Goal: Contribute content

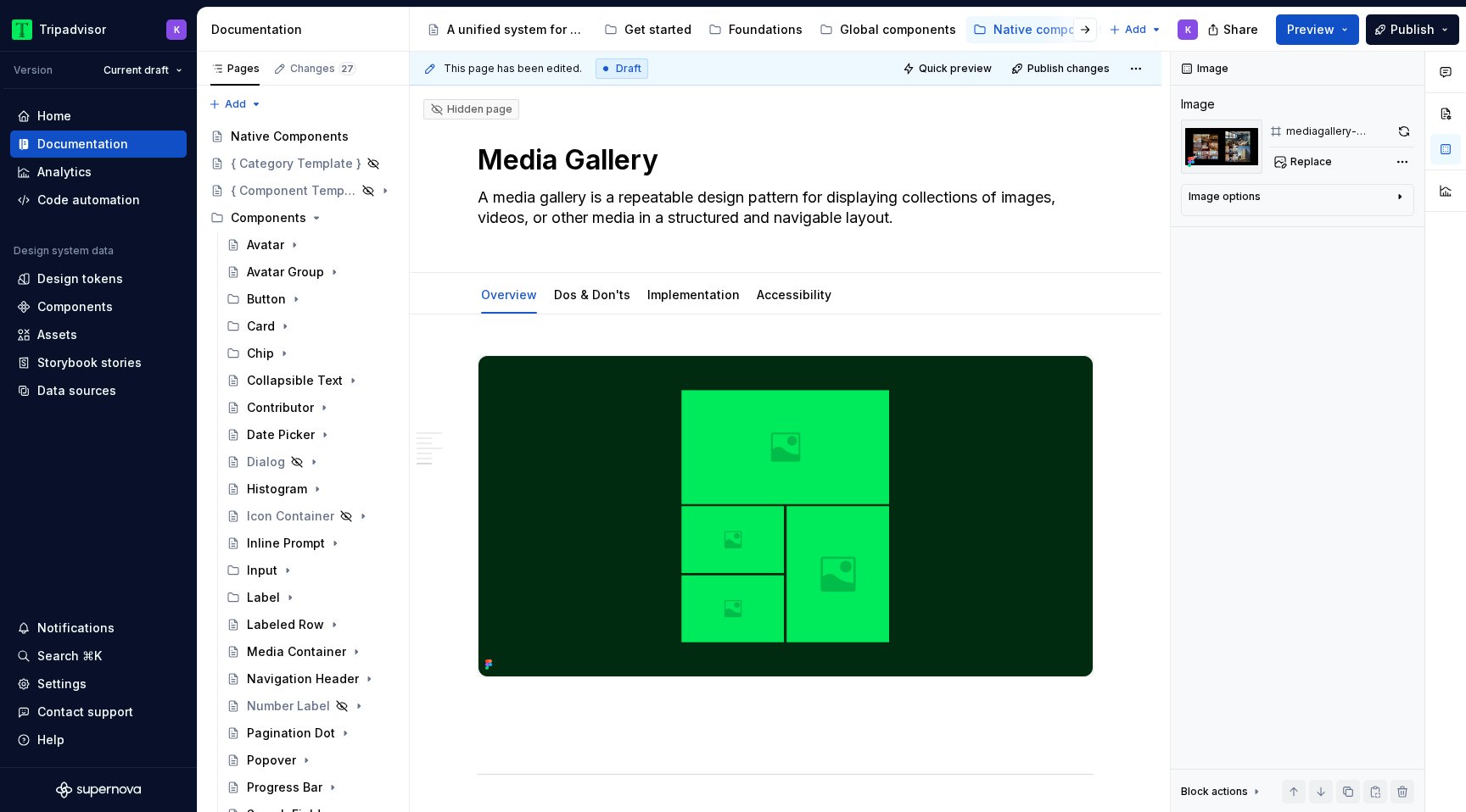
scroll to position [2558, 0]
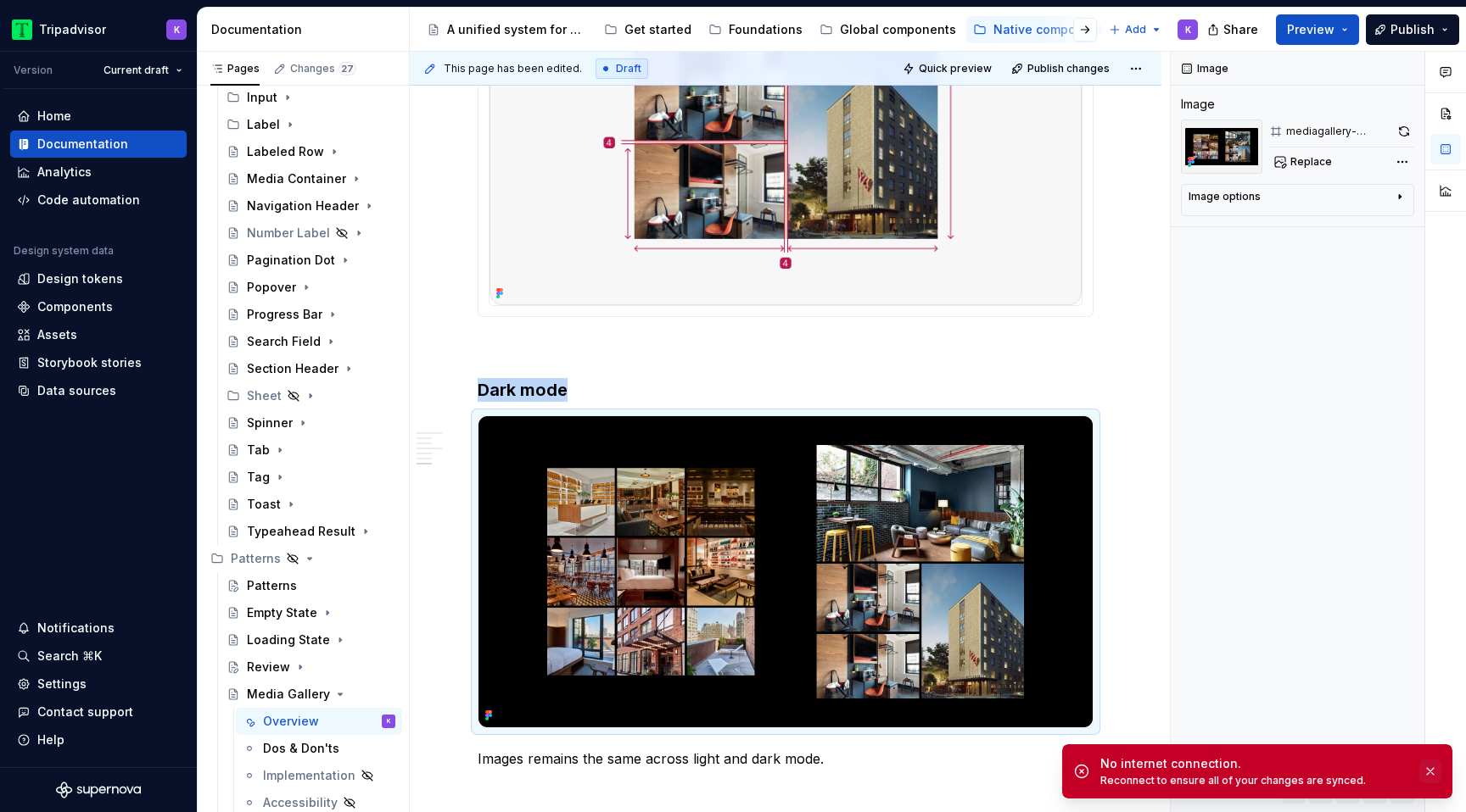
click at [1430, 770] on button "button" at bounding box center [1430, 772] width 22 height 24
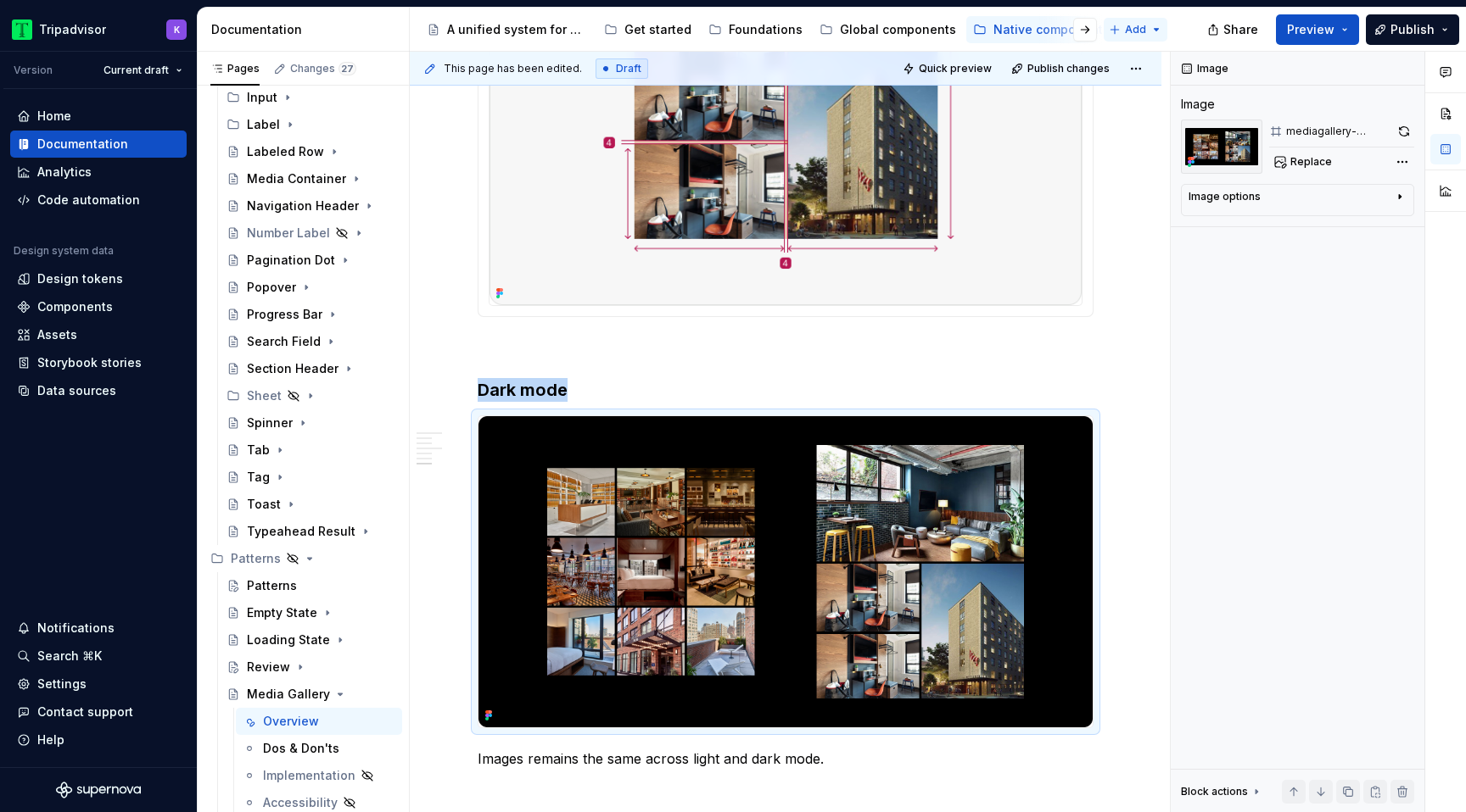
type textarea "*"
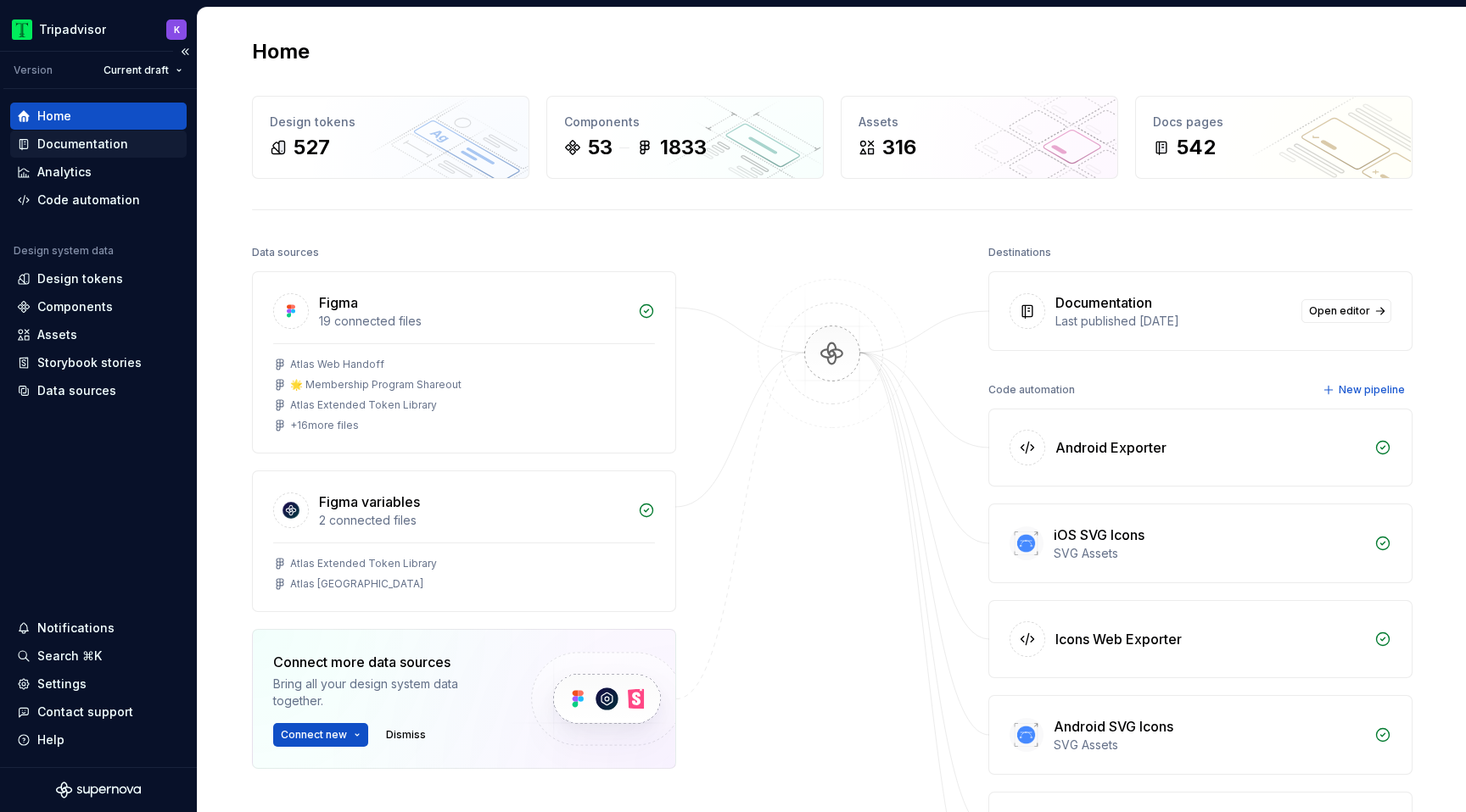
click at [131, 143] on div "Documentation" at bounding box center [99, 144] width 163 height 17
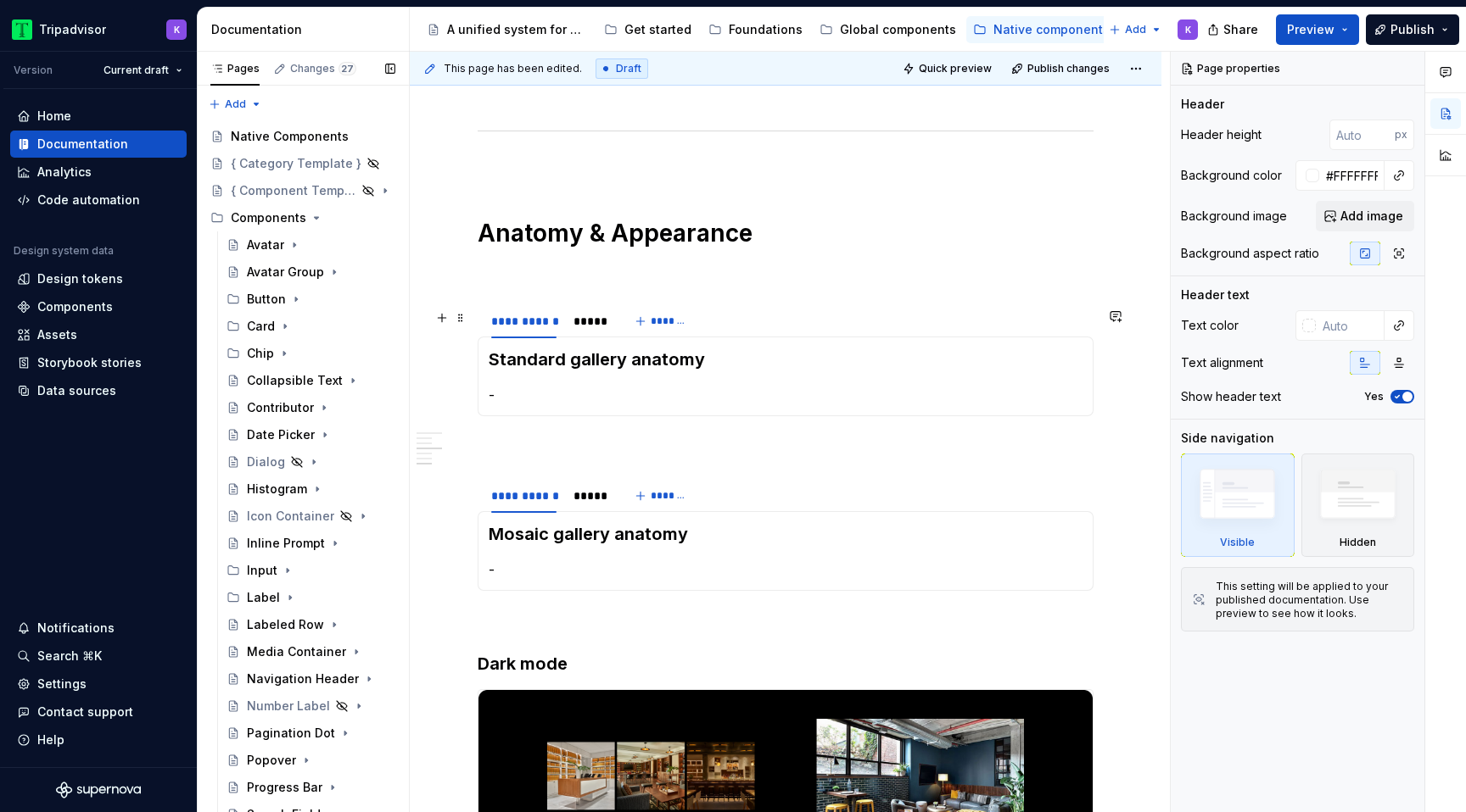
scroll to position [1506, 0]
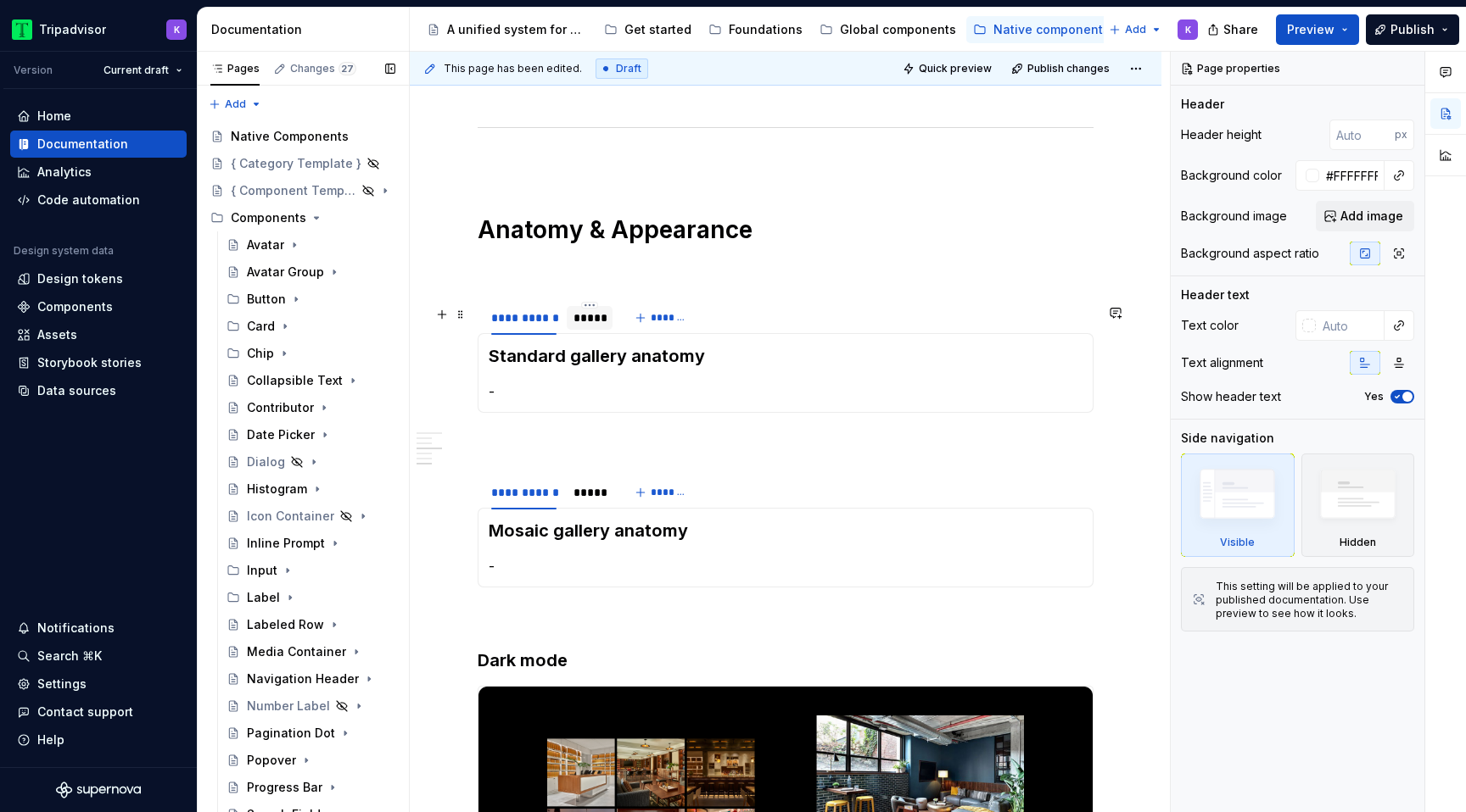
click at [588, 326] on div "*****" at bounding box center [589, 318] width 33 height 17
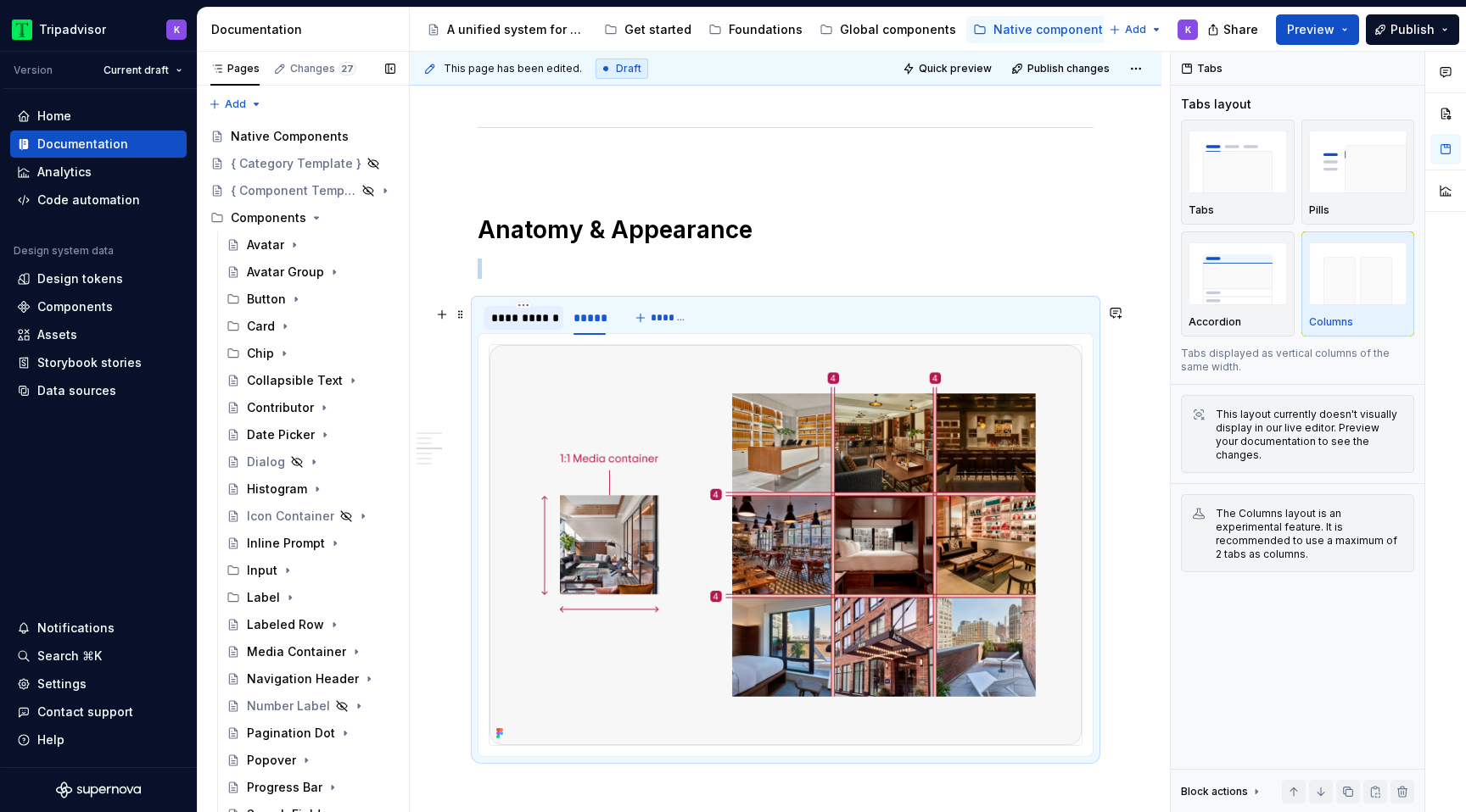
click at [534, 325] on div "**********" at bounding box center [524, 318] width 65 height 17
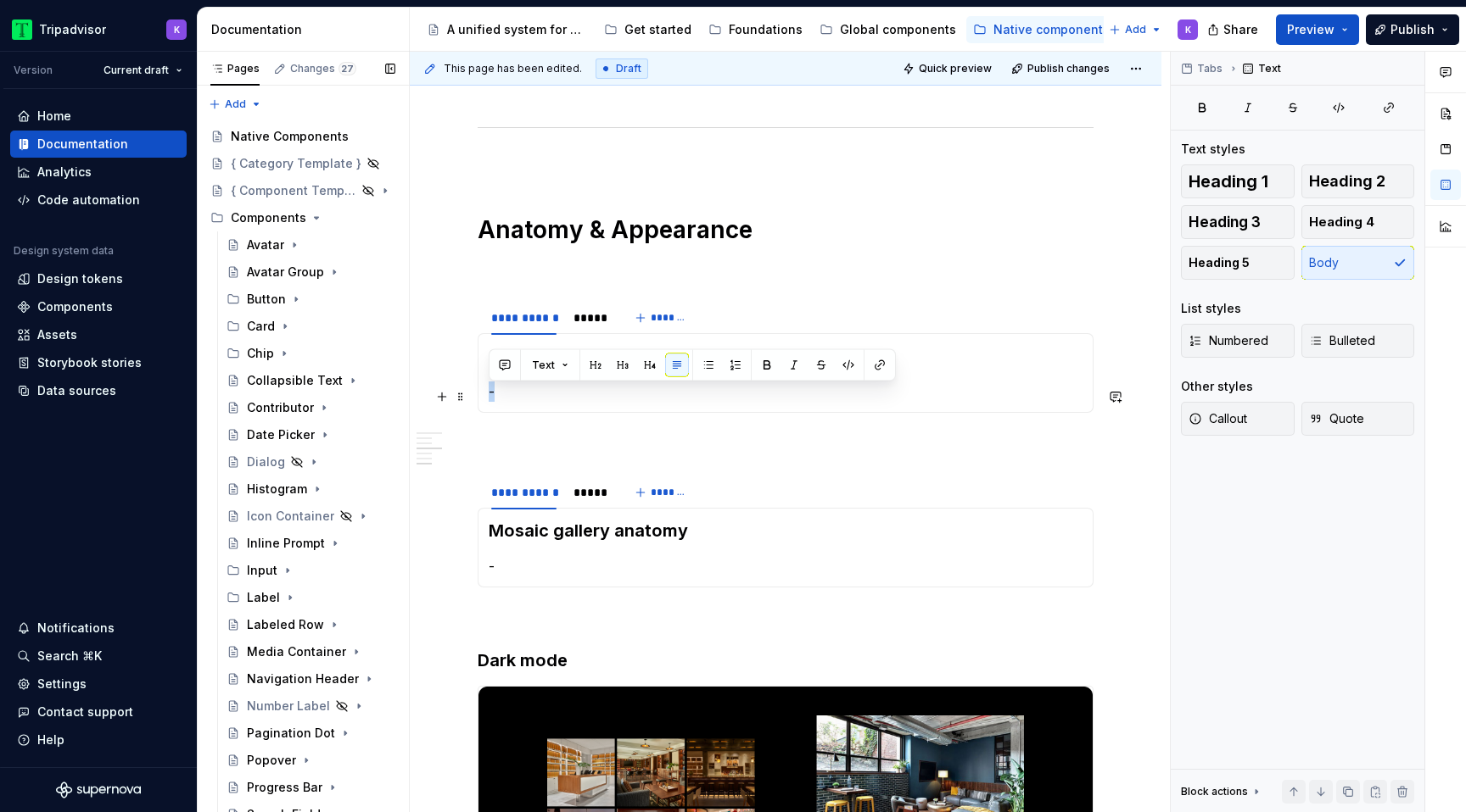
drag, startPoint x: 531, startPoint y: 390, endPoint x: 485, endPoint y: 390, distance: 46.0
click at [485, 390] on div "Standard gallery anatomy -" at bounding box center [785, 373] width 616 height 80
type textarea "*"
click at [617, 402] on p "-" at bounding box center [785, 391] width 594 height 21
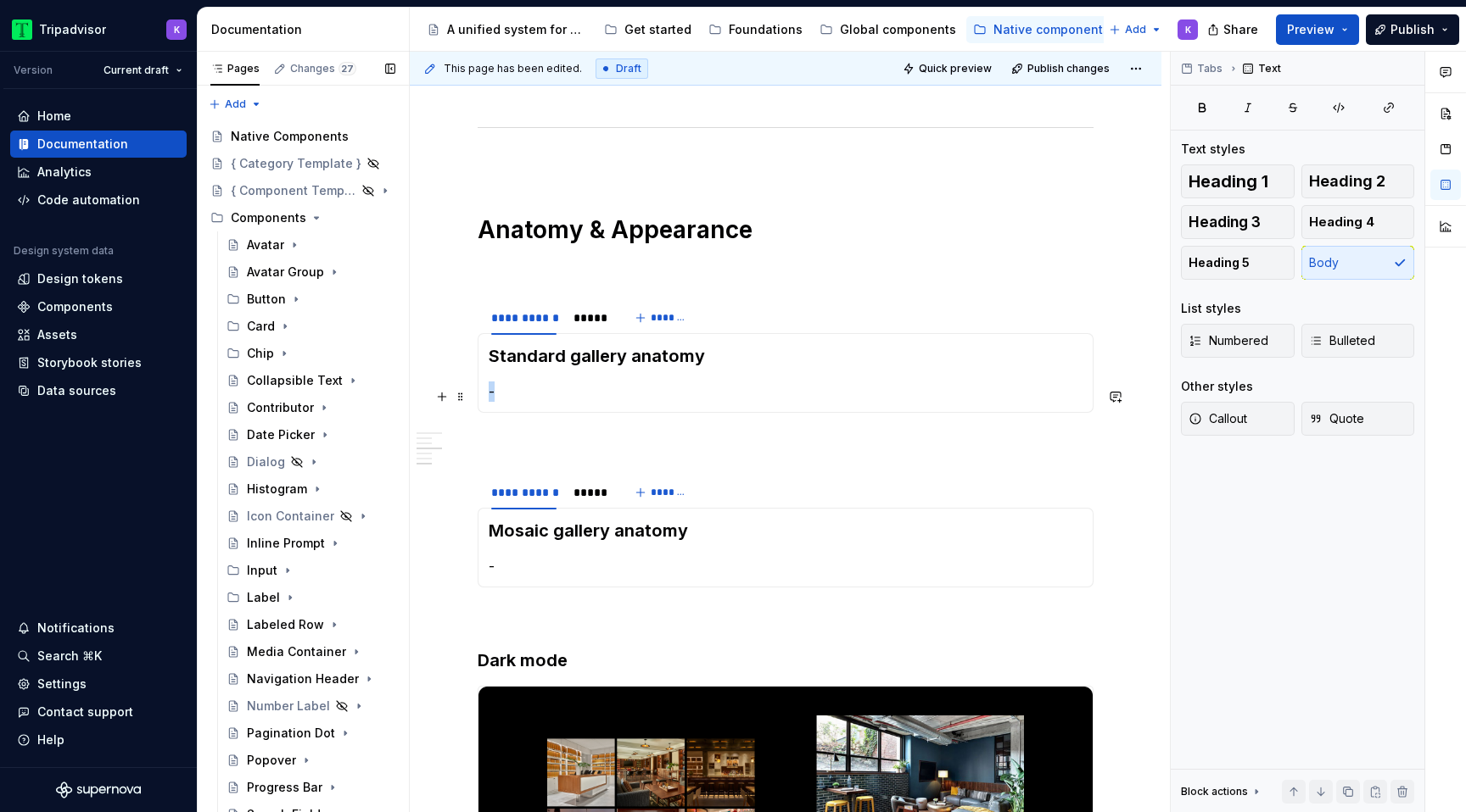
drag, startPoint x: 553, startPoint y: 388, endPoint x: 488, endPoint y: 388, distance: 65.0
click at [488, 388] on p "-" at bounding box center [785, 391] width 594 height 21
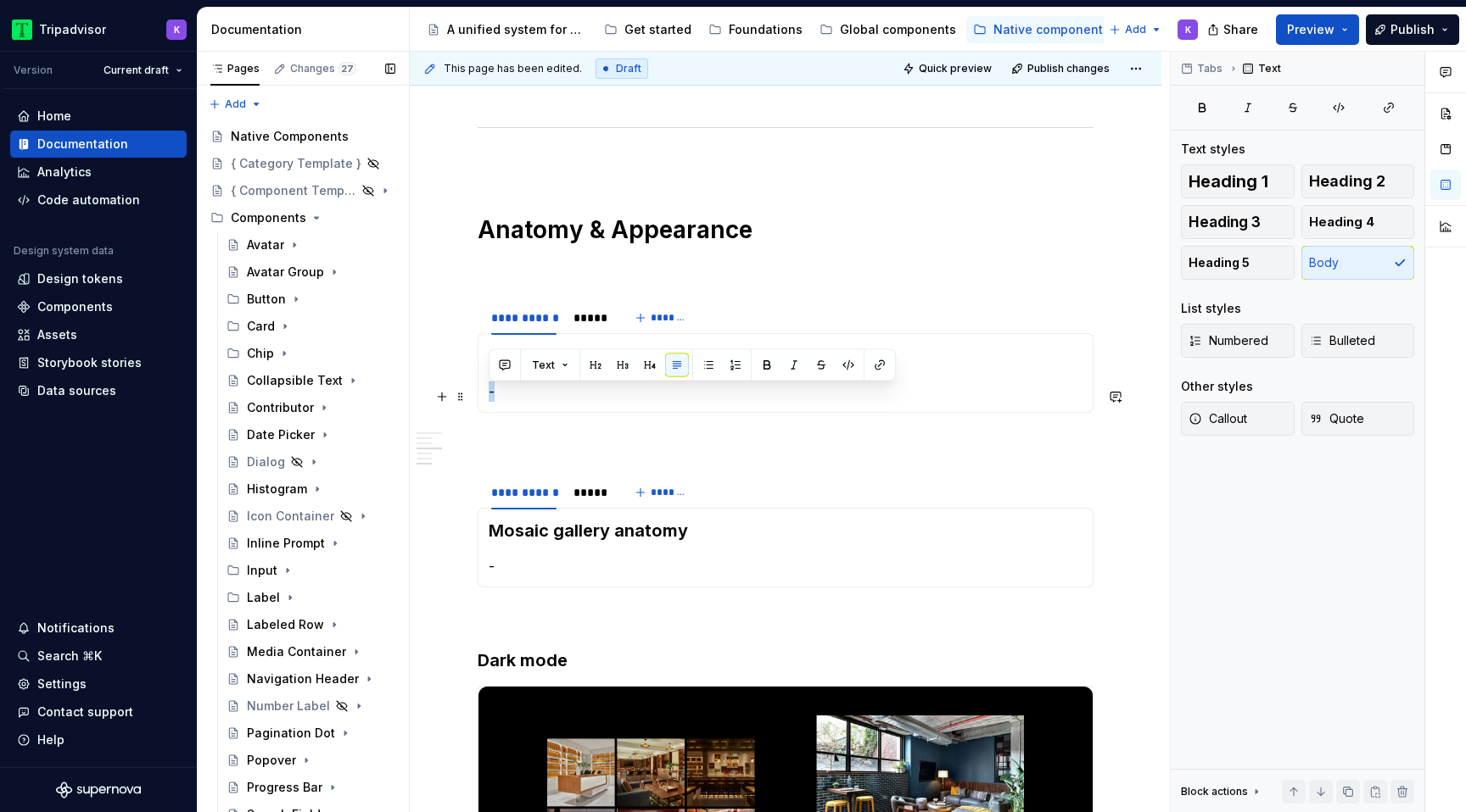
paste div
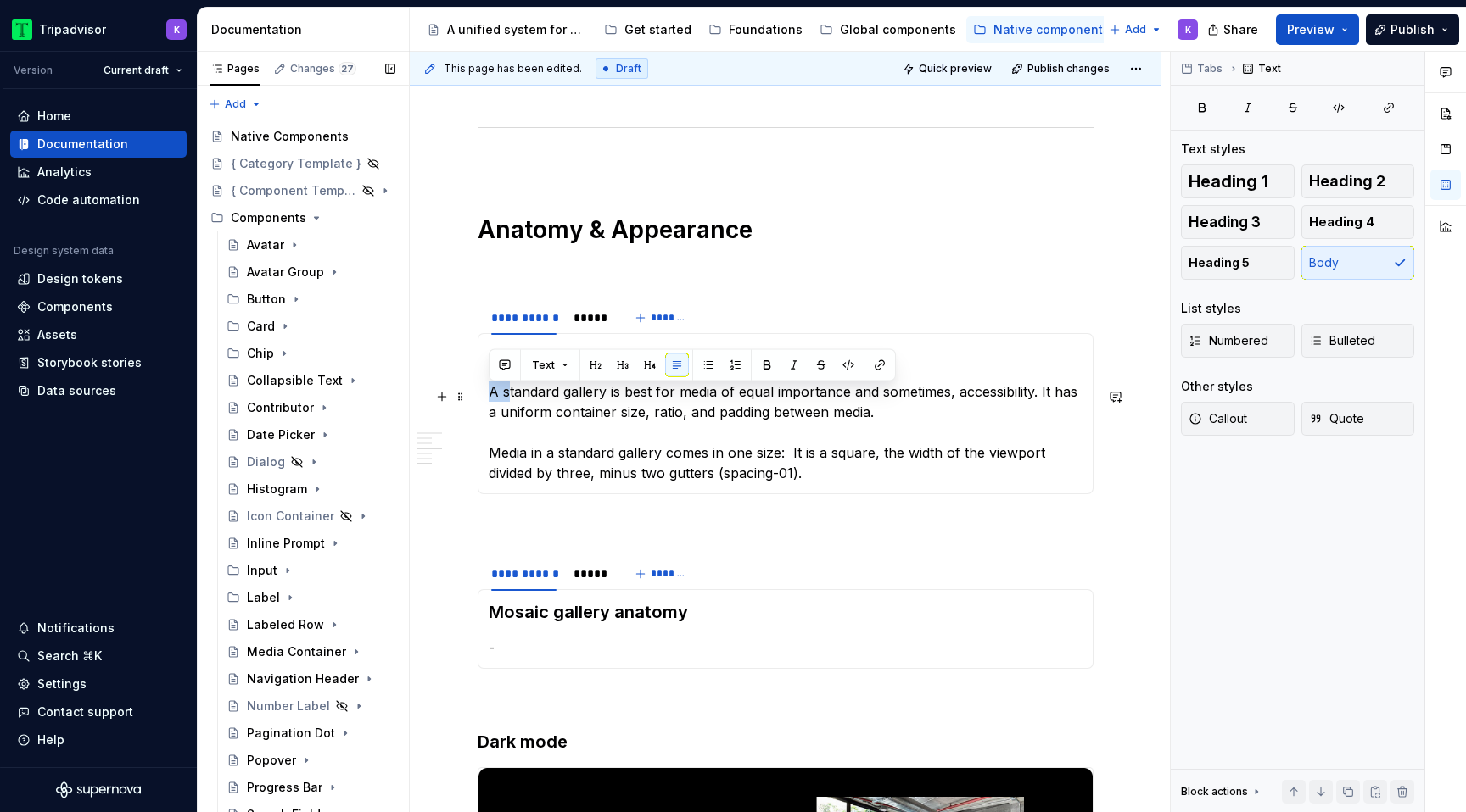
drag, startPoint x: 508, startPoint y: 397, endPoint x: 484, endPoint y: 396, distance: 24.0
click at [484, 397] on div "Standard gallery anatomy A standard gallery is best for media of equal importan…" at bounding box center [785, 414] width 616 height 161
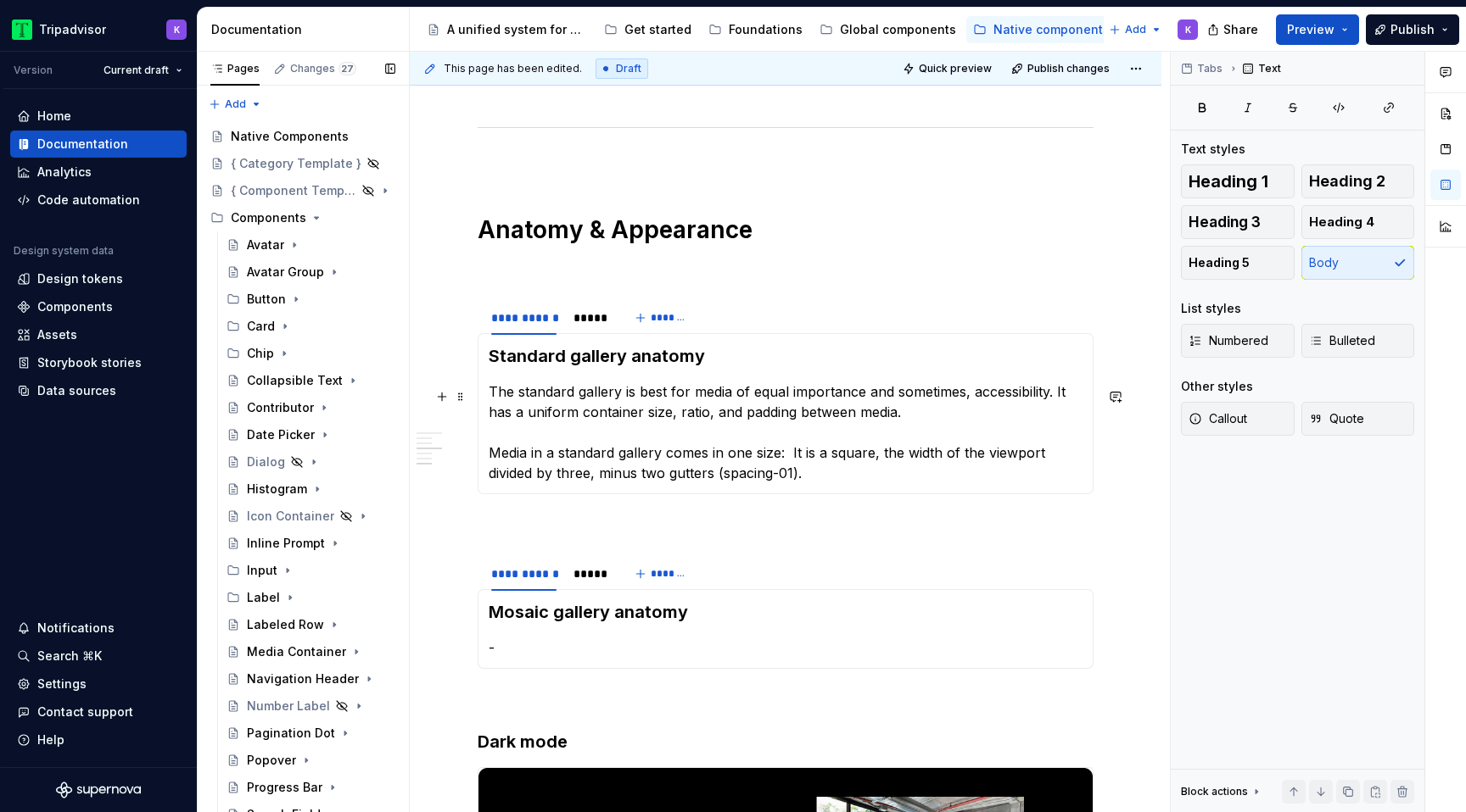
click at [966, 463] on p "The standard gallery is best for media of equal importance and sometimes, acces…" at bounding box center [785, 432] width 594 height 102
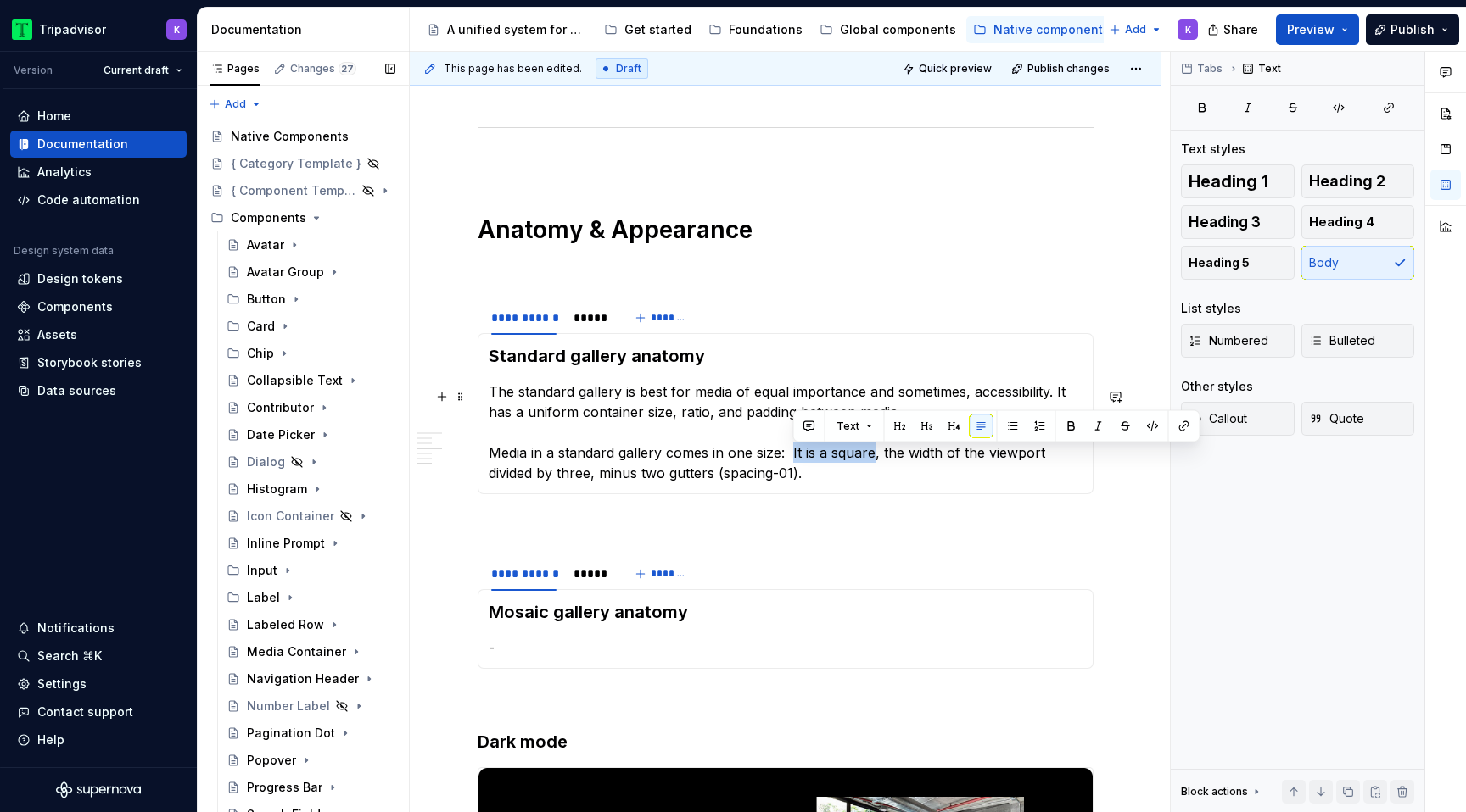
drag, startPoint x: 793, startPoint y: 458, endPoint x: 871, endPoint y: 458, distance: 78.0
click at [871, 458] on p "The standard gallery is best for media of equal importance and sometimes, acces…" at bounding box center [785, 432] width 594 height 102
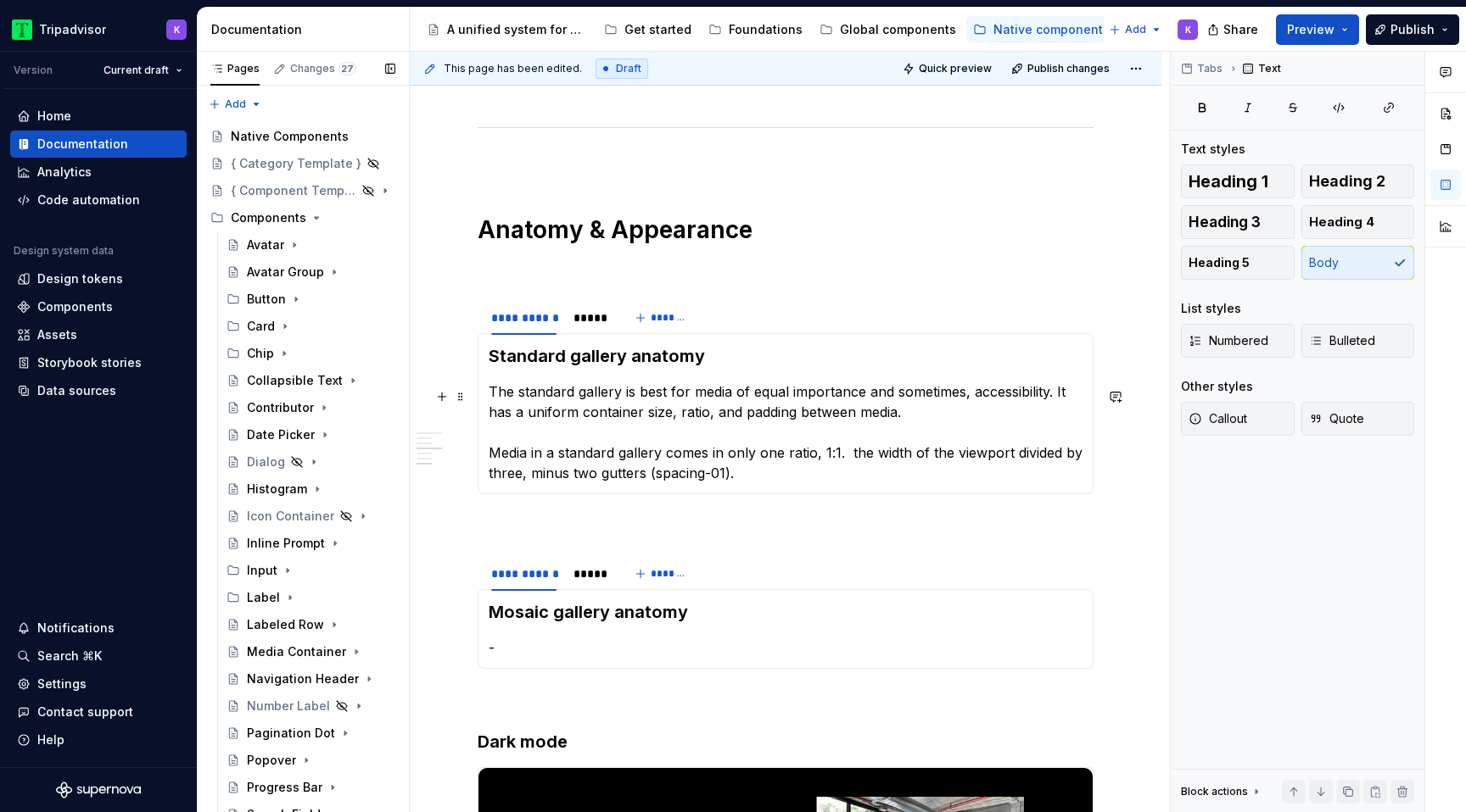
click at [853, 453] on p "The standard gallery is best for media of equal importance and sometimes, acces…" at bounding box center [785, 432] width 594 height 102
drag, startPoint x: 751, startPoint y: 477, endPoint x: 489, endPoint y: 478, distance: 262.0
click at [489, 478] on p "The standard gallery is best for media of equal importance and sometimes, acces…" at bounding box center [785, 432] width 594 height 102
click at [492, 481] on p "The standard gallery is best for media of equal importance and sometimes, acces…" at bounding box center [785, 432] width 594 height 102
click at [618, 479] on p "The standard gallery is best for media of equal importance and sometimes, acces…" at bounding box center [785, 432] width 594 height 102
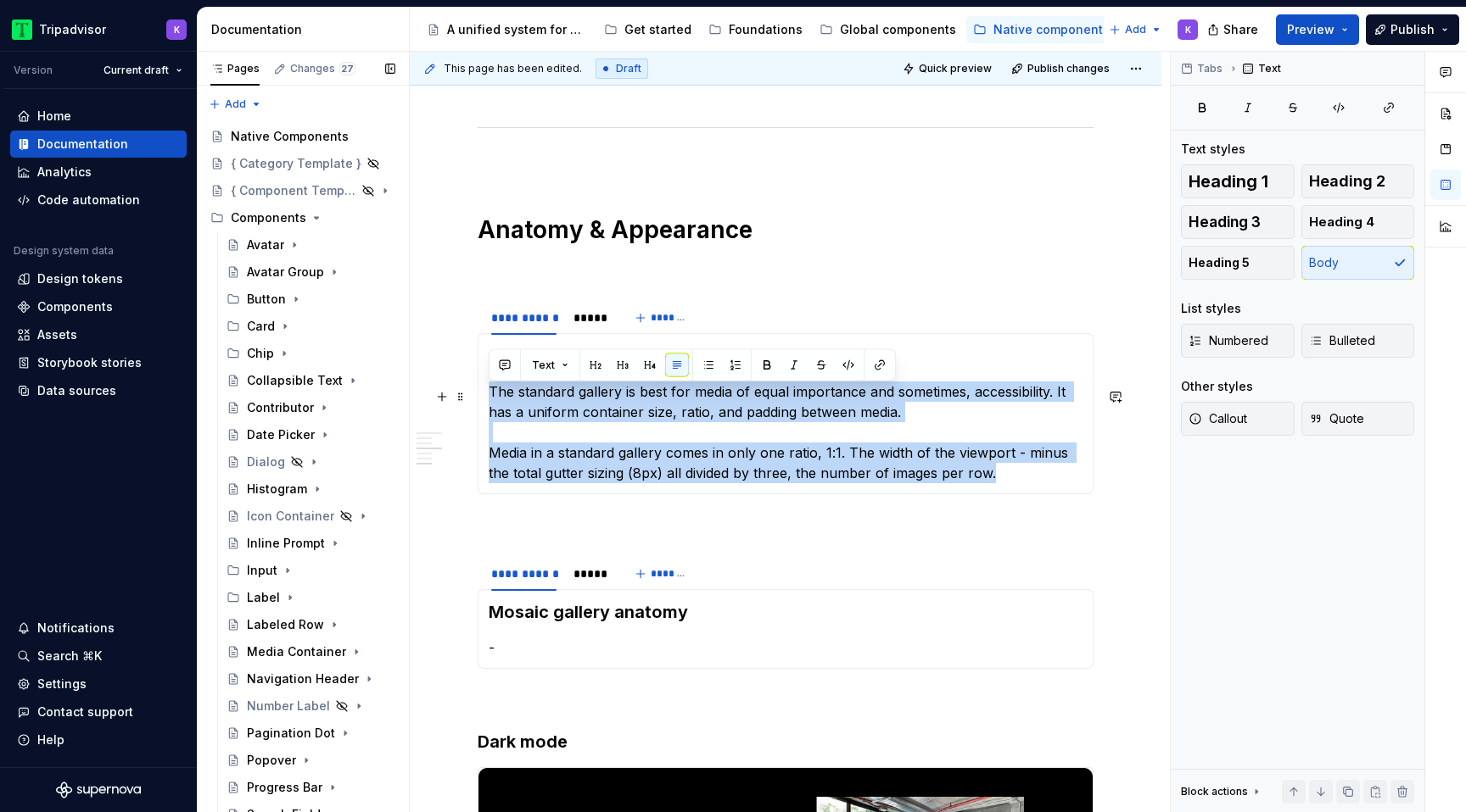
copy p "The standard gallery is best for media of equal importance and sometimes, acces…"
click at [973, 434] on p "The standard gallery is best for media of equal importance and sometimes, acces…" at bounding box center [785, 432] width 594 height 102
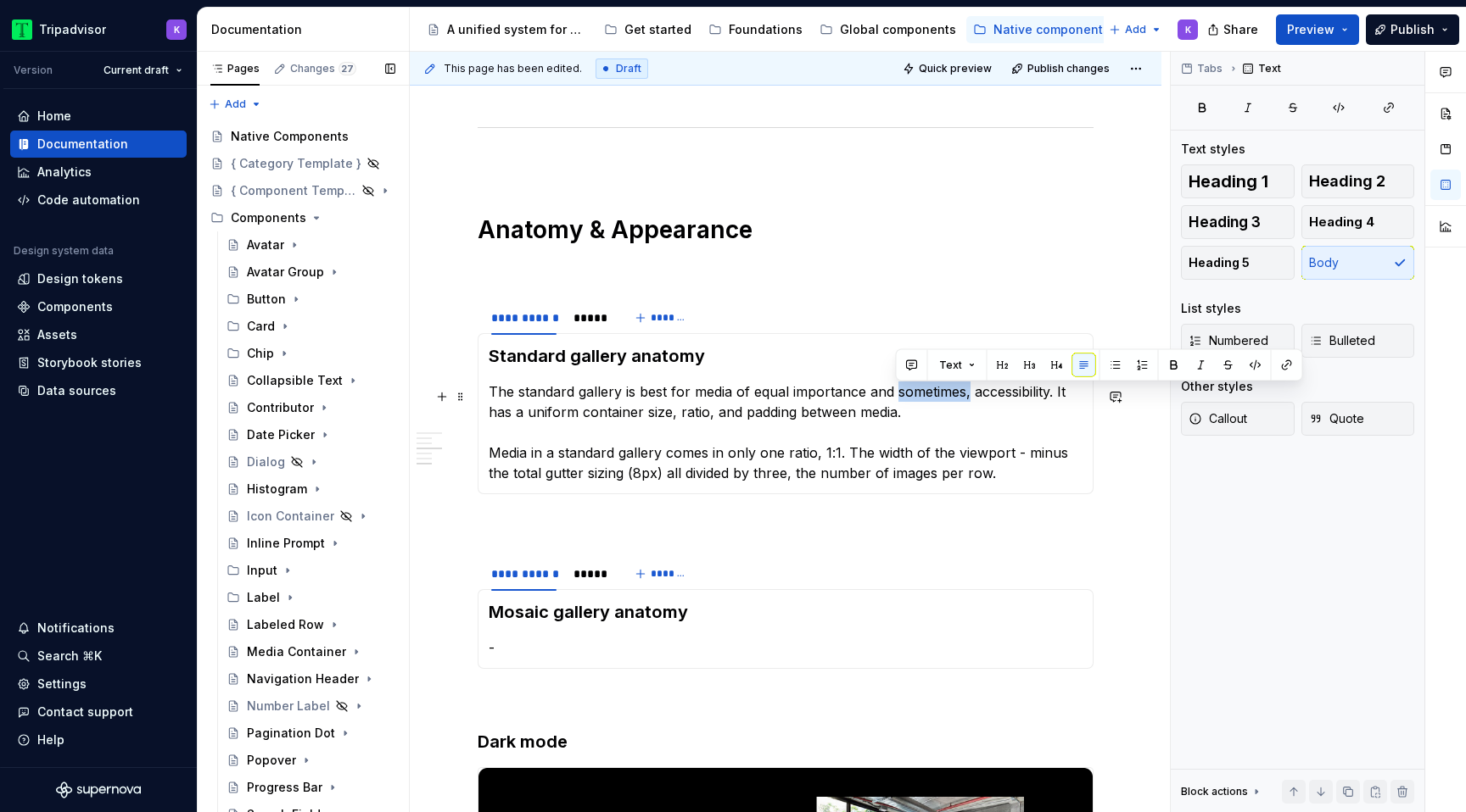
drag, startPoint x: 894, startPoint y: 396, endPoint x: 970, endPoint y: 396, distance: 76.0
click at [970, 396] on p "The standard gallery is best for media of equal importance and sometimes, acces…" at bounding box center [785, 432] width 594 height 102
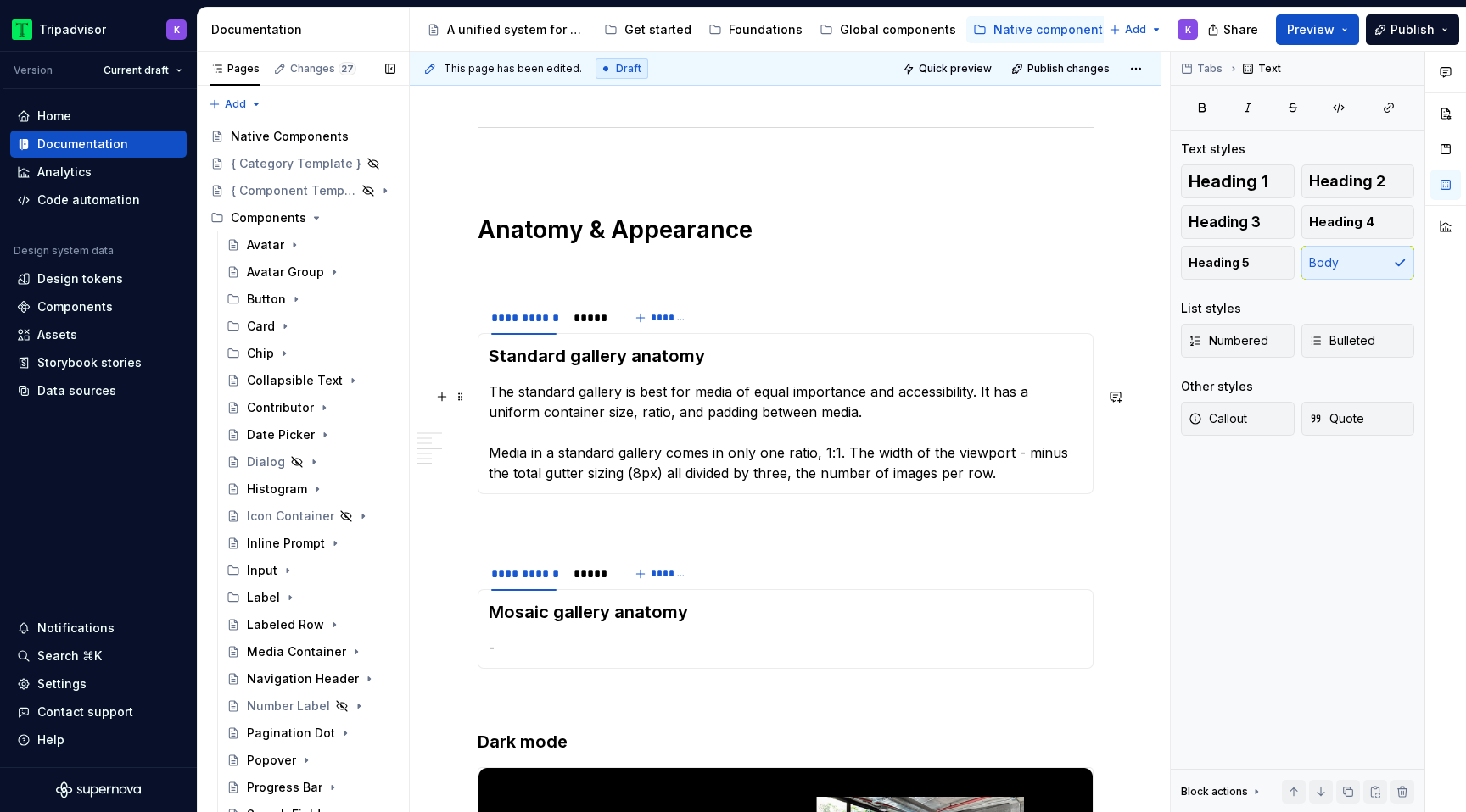
click at [877, 427] on p "The standard gallery is best for media of equal importance and accessibility. I…" at bounding box center [785, 432] width 594 height 102
click at [989, 480] on p "The standard gallery is best for media of equal importance and accessibility. I…" at bounding box center [785, 432] width 594 height 102
click at [603, 653] on p "-" at bounding box center [785, 648] width 594 height 21
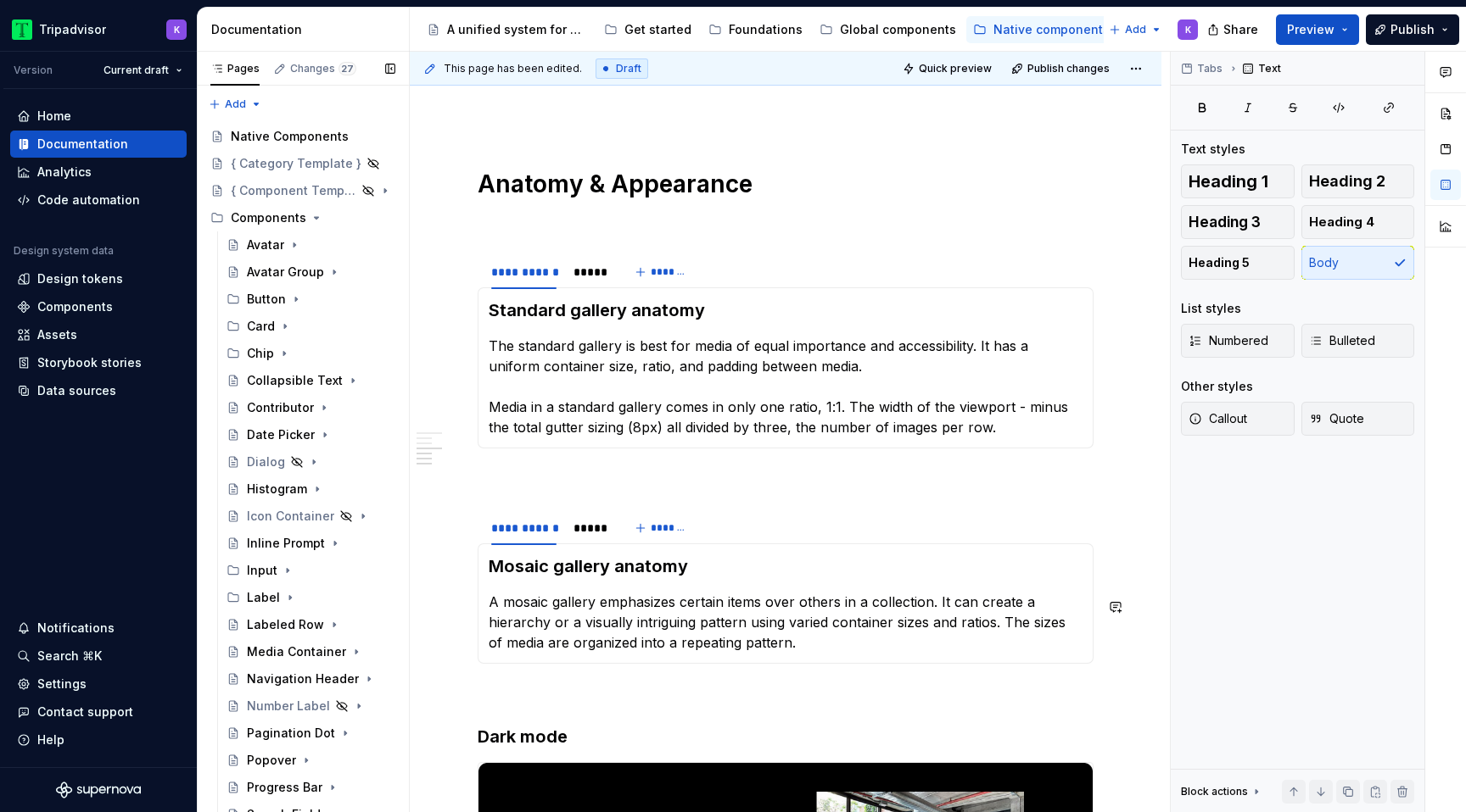
scroll to position [1562, 0]
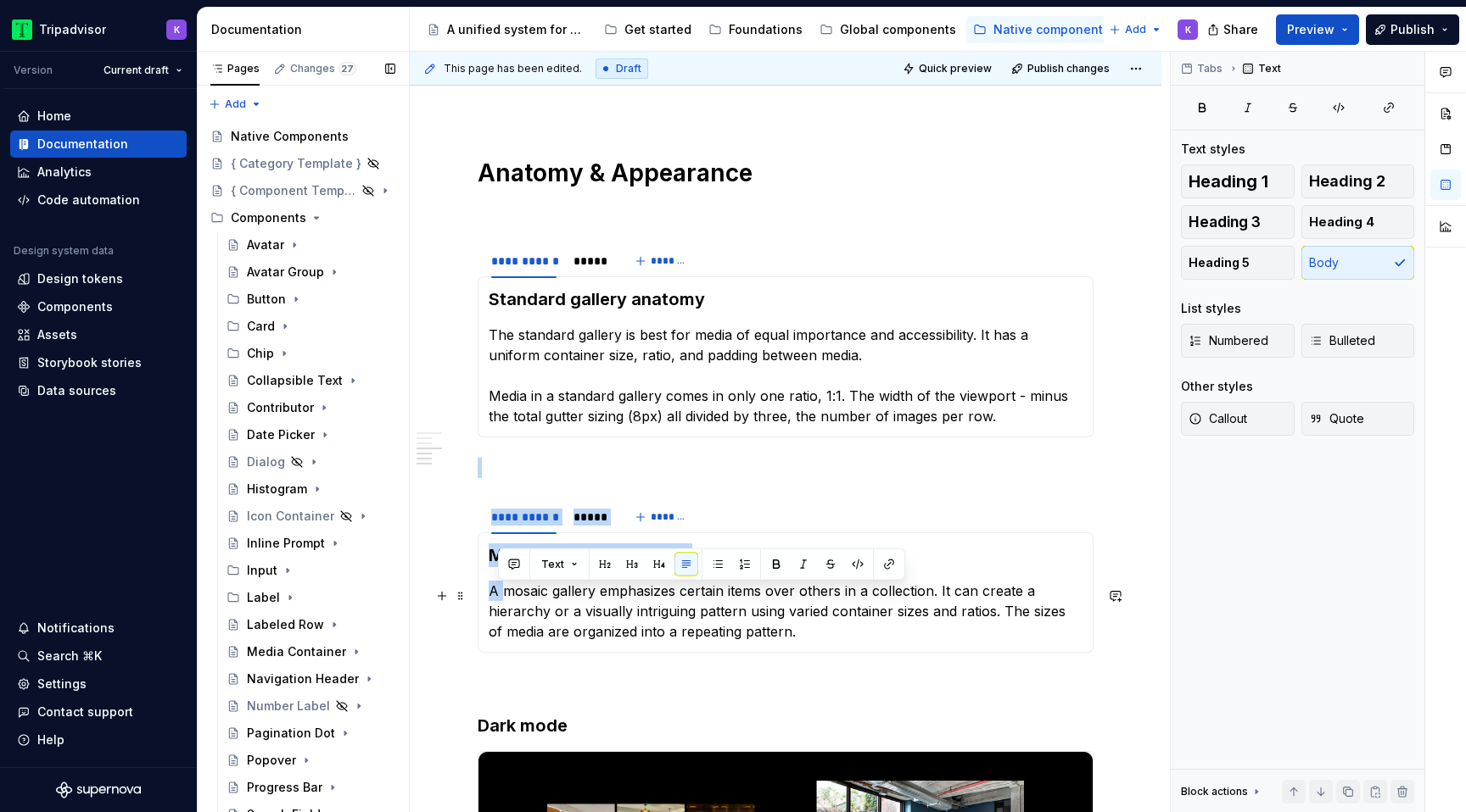
drag, startPoint x: 494, startPoint y: 594, endPoint x: 476, endPoint y: 594, distance: 18.0
click at [477, 594] on section "**********" at bounding box center [785, 576] width 616 height 154
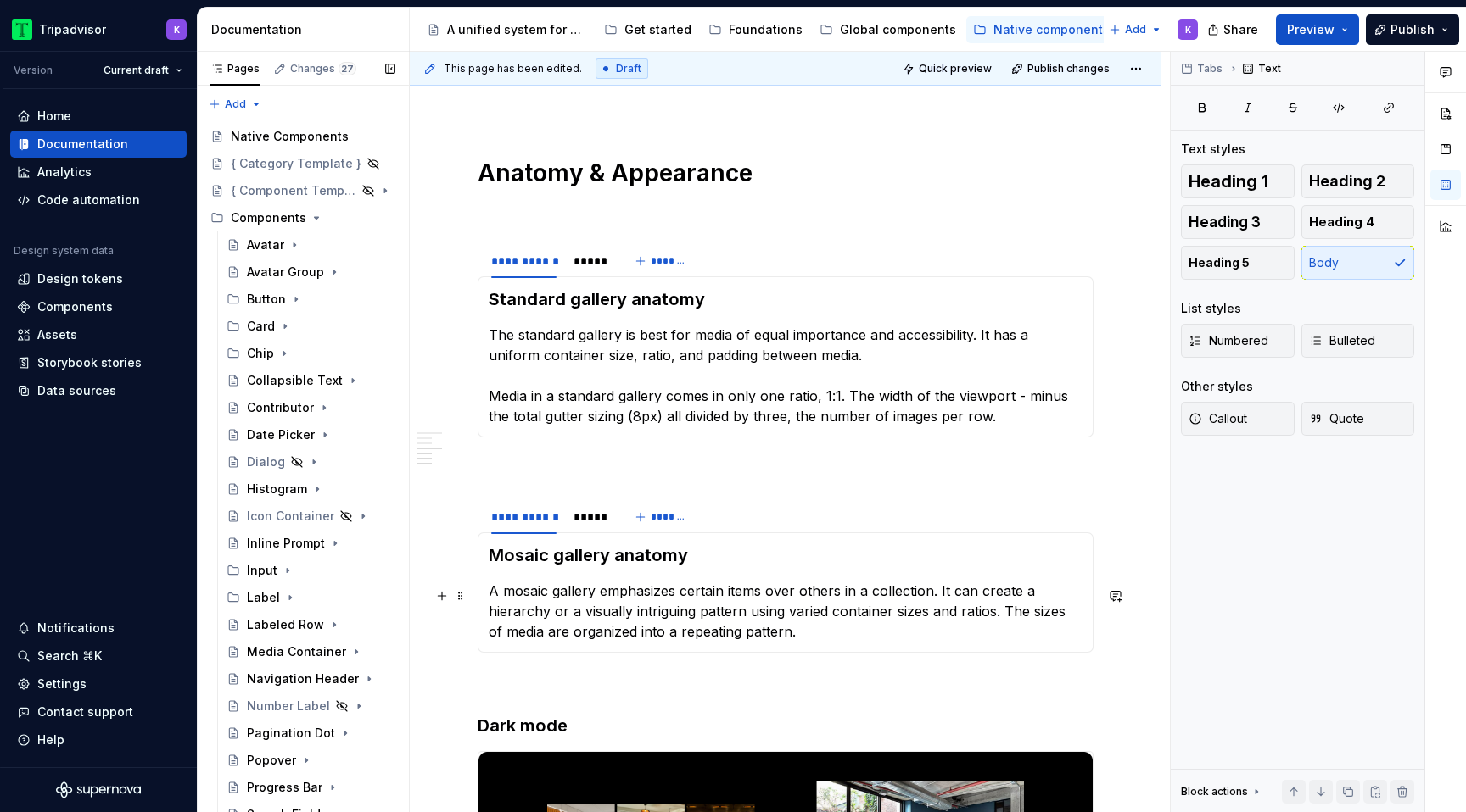
click at [488, 604] on p "A mosaic gallery emphasizes certain items over others in a collection. It can c…" at bounding box center [785, 611] width 594 height 61
click at [495, 601] on p "A mosaic gallery emphasizes certain items over others in a collection. It can c…" at bounding box center [785, 611] width 594 height 61
click at [838, 628] on p "The mosaic gallery emphasizes certain items over others in a collection. It can…" at bounding box center [785, 611] width 594 height 61
click at [997, 620] on p "The mosaic gallery emphasizes certain items over others in a collection. It can…" at bounding box center [785, 611] width 594 height 61
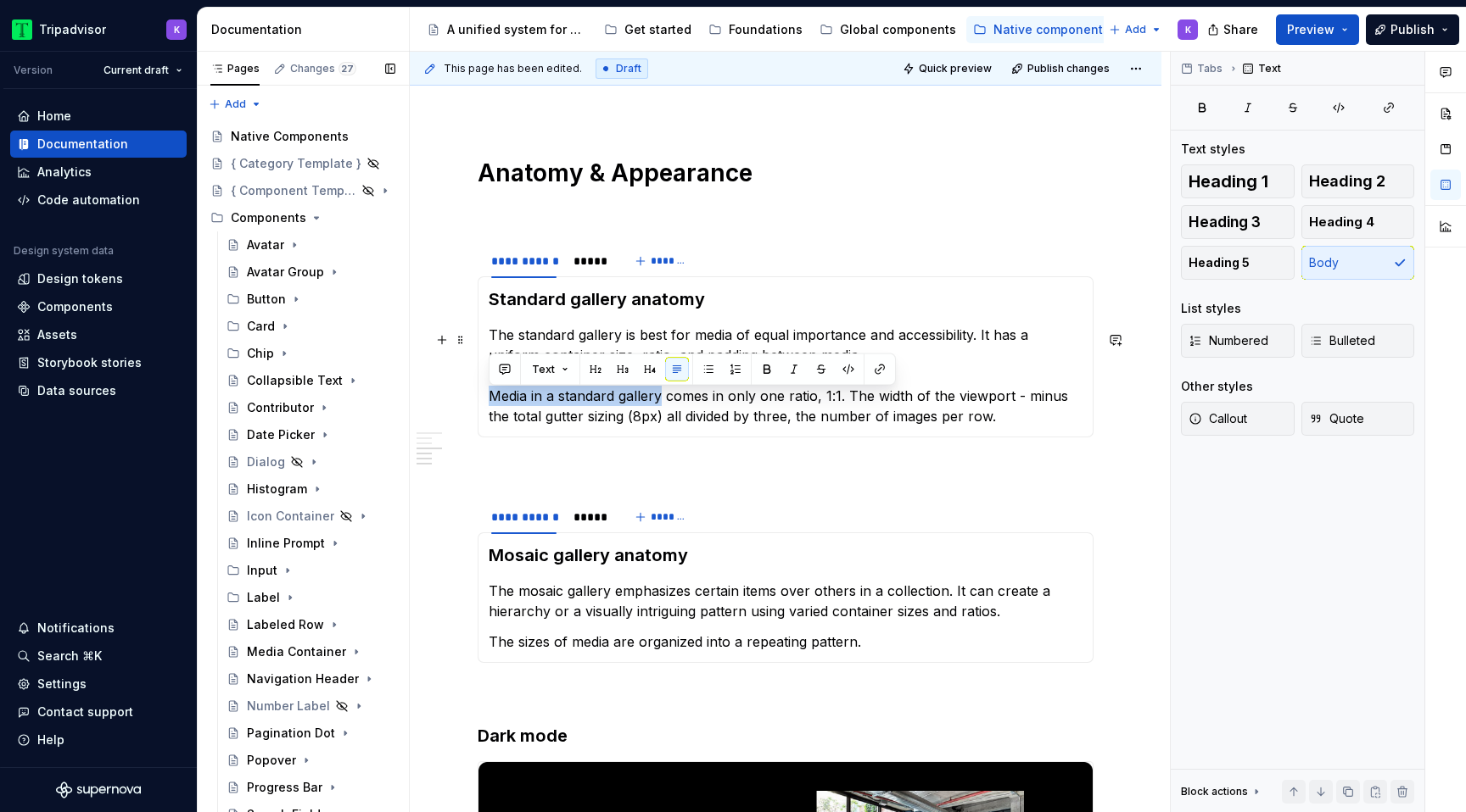
drag, startPoint x: 486, startPoint y: 402, endPoint x: 661, endPoint y: 395, distance: 175.1
click at [661, 395] on div "Standard gallery anatomy The standard gallery is best for media of equal import…" at bounding box center [785, 357] width 616 height 161
copy p "Media in a standard gallery"
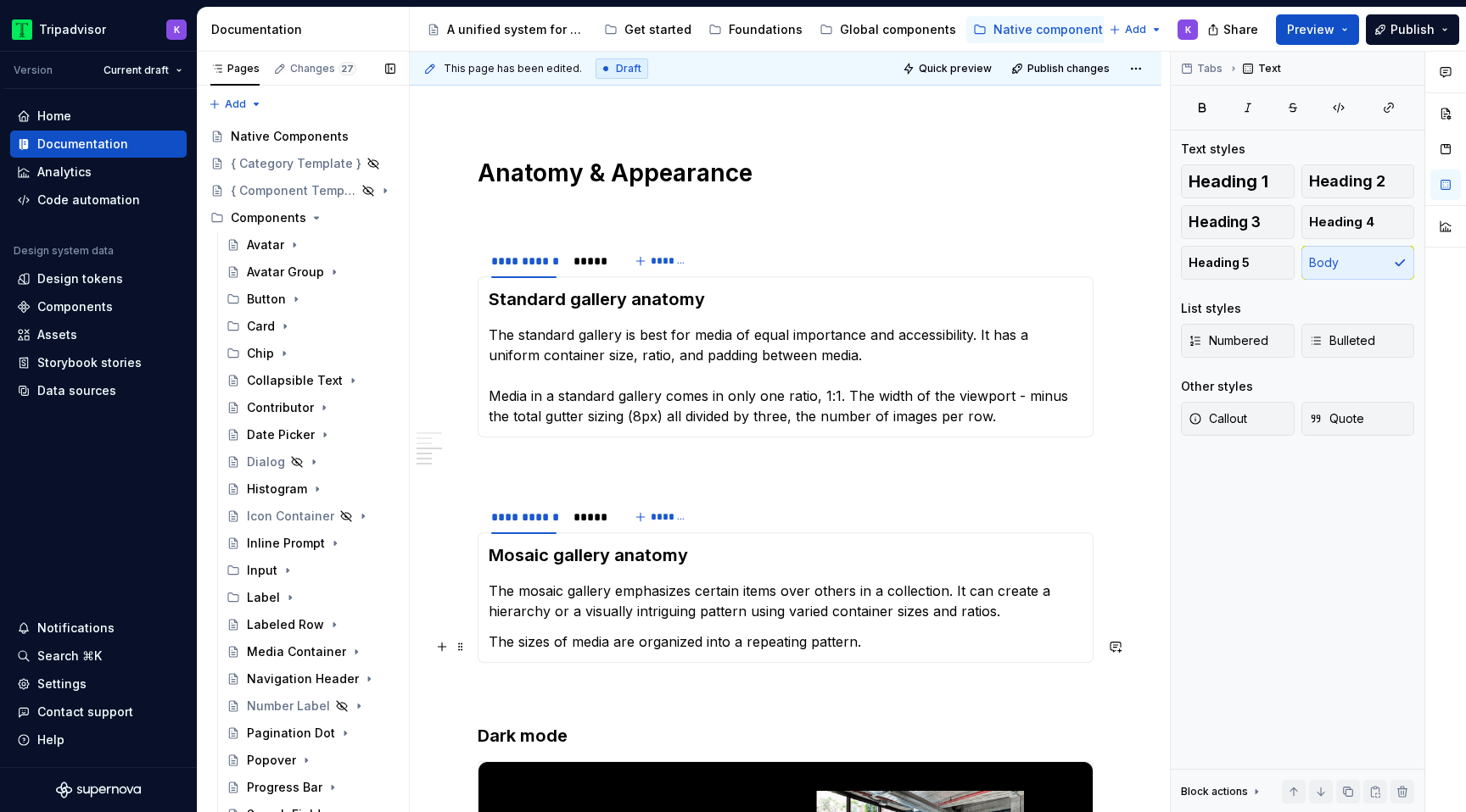
click at [491, 649] on p "The sizes of media are organized into a repeating pattern." at bounding box center [785, 642] width 594 height 21
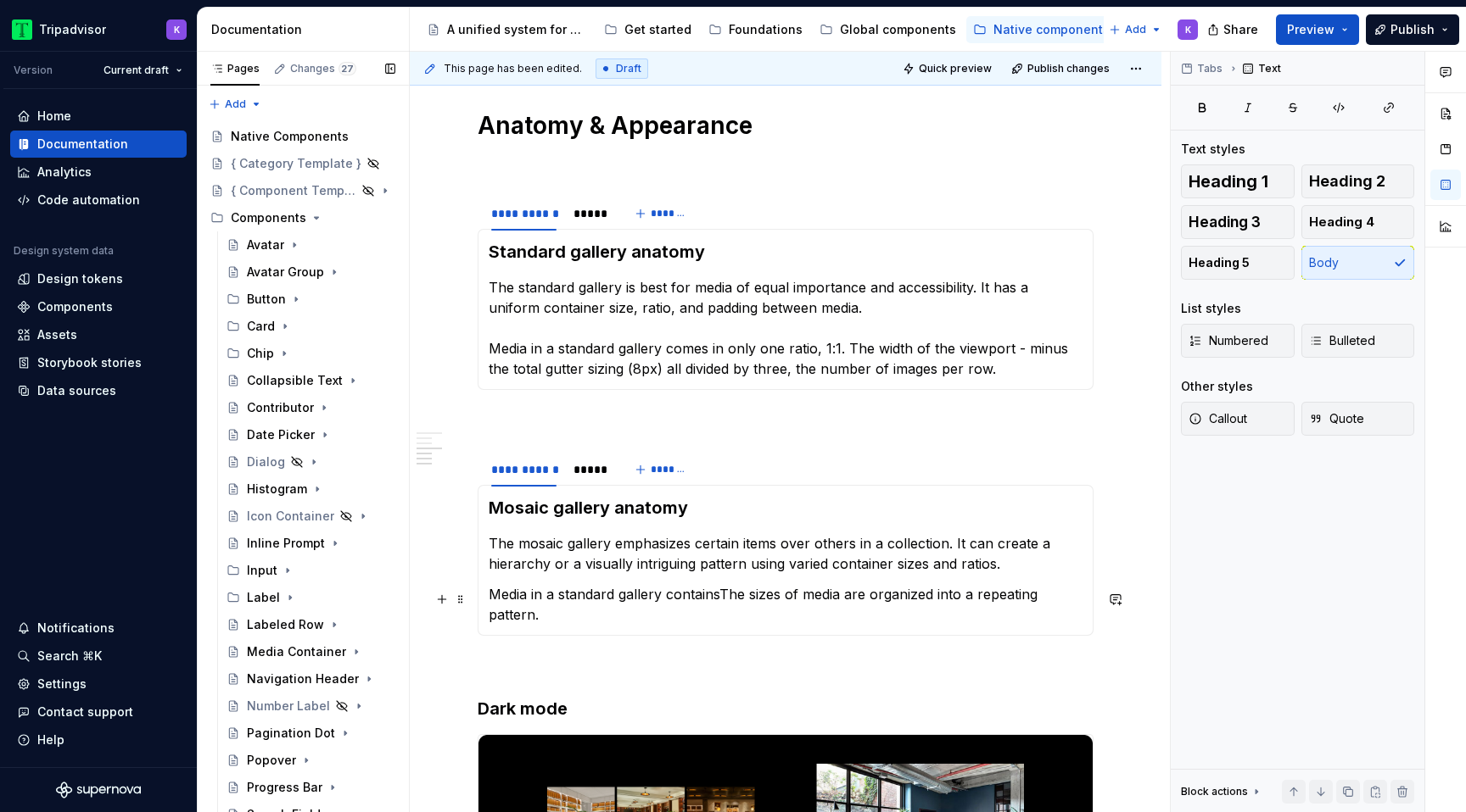
scroll to position [1627, 0]
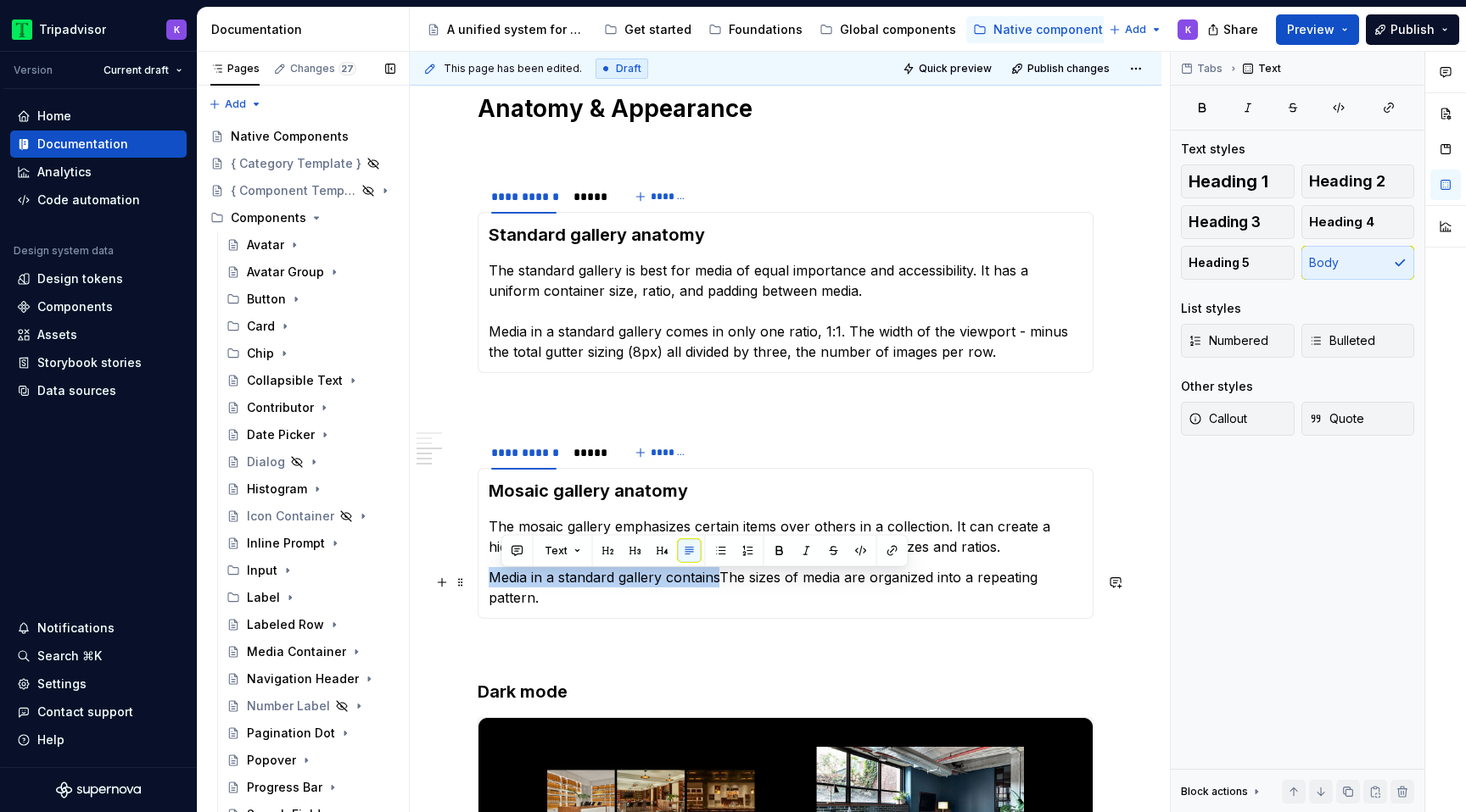
drag, startPoint x: 720, startPoint y: 582, endPoint x: 490, endPoint y: 588, distance: 230.1
click at [490, 588] on p "Media in a standard gallery containsThe sizes of media are organized into a rep…" at bounding box center [785, 588] width 594 height 41
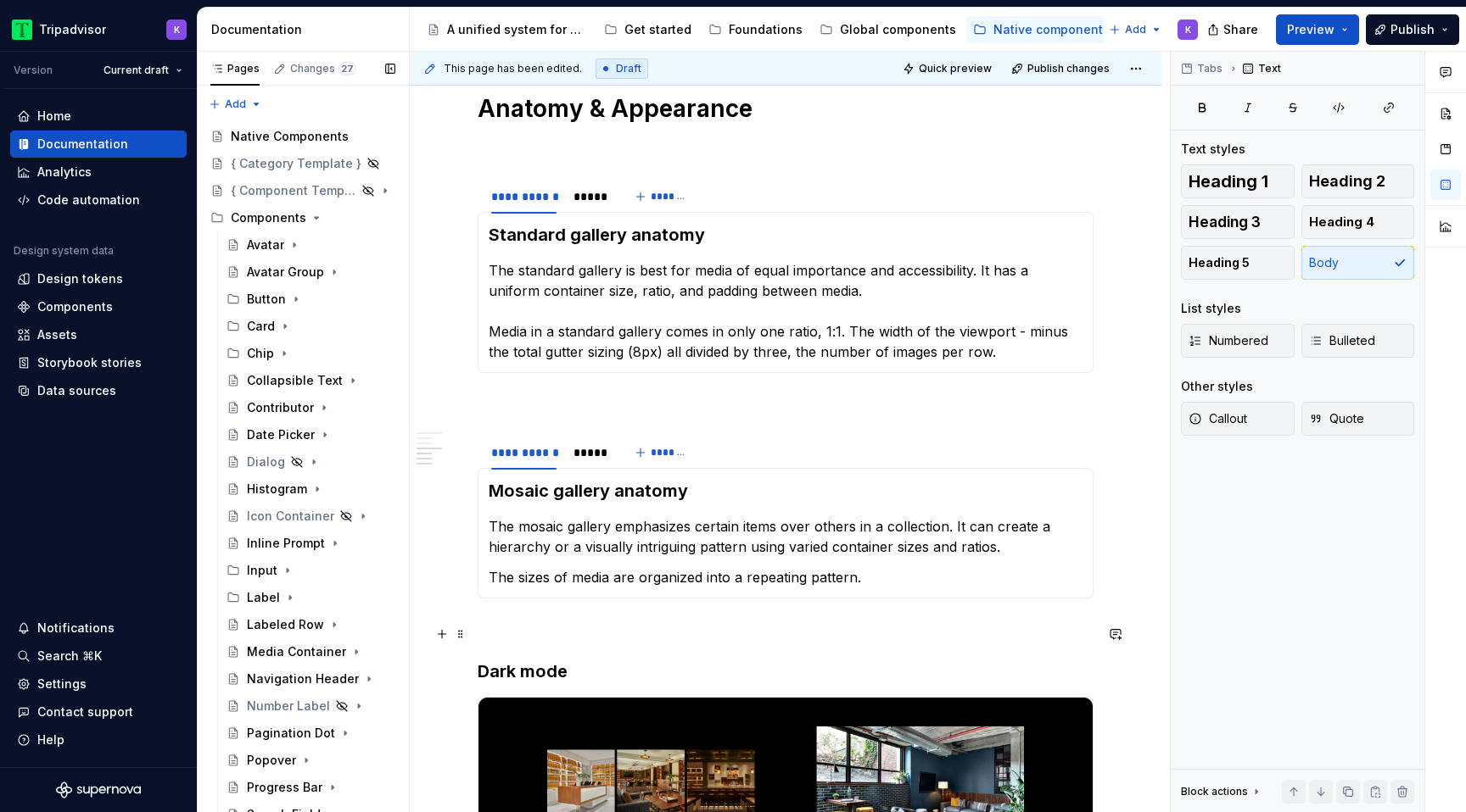
click at [595, 630] on p at bounding box center [785, 630] width 616 height 21
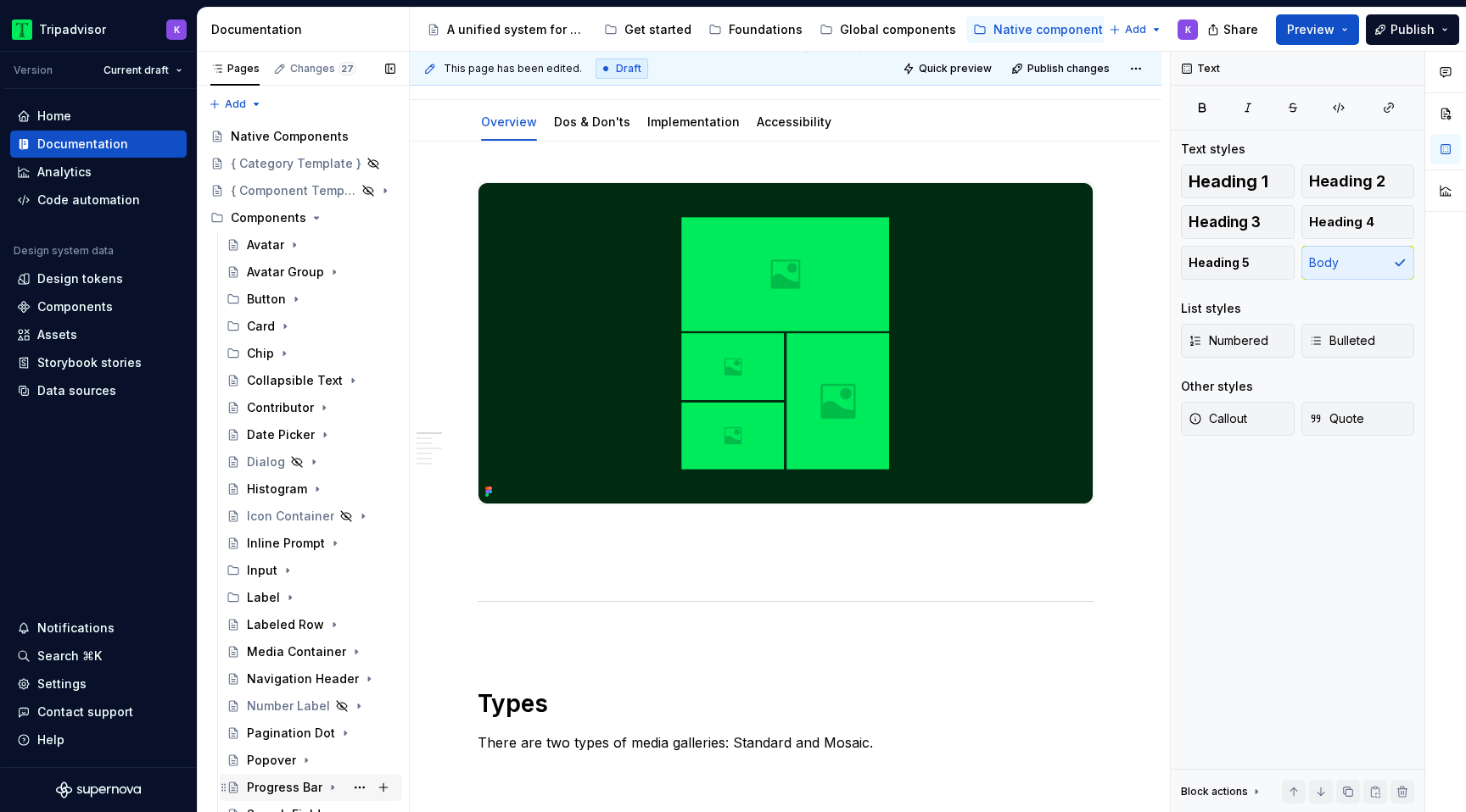
scroll to position [473, 0]
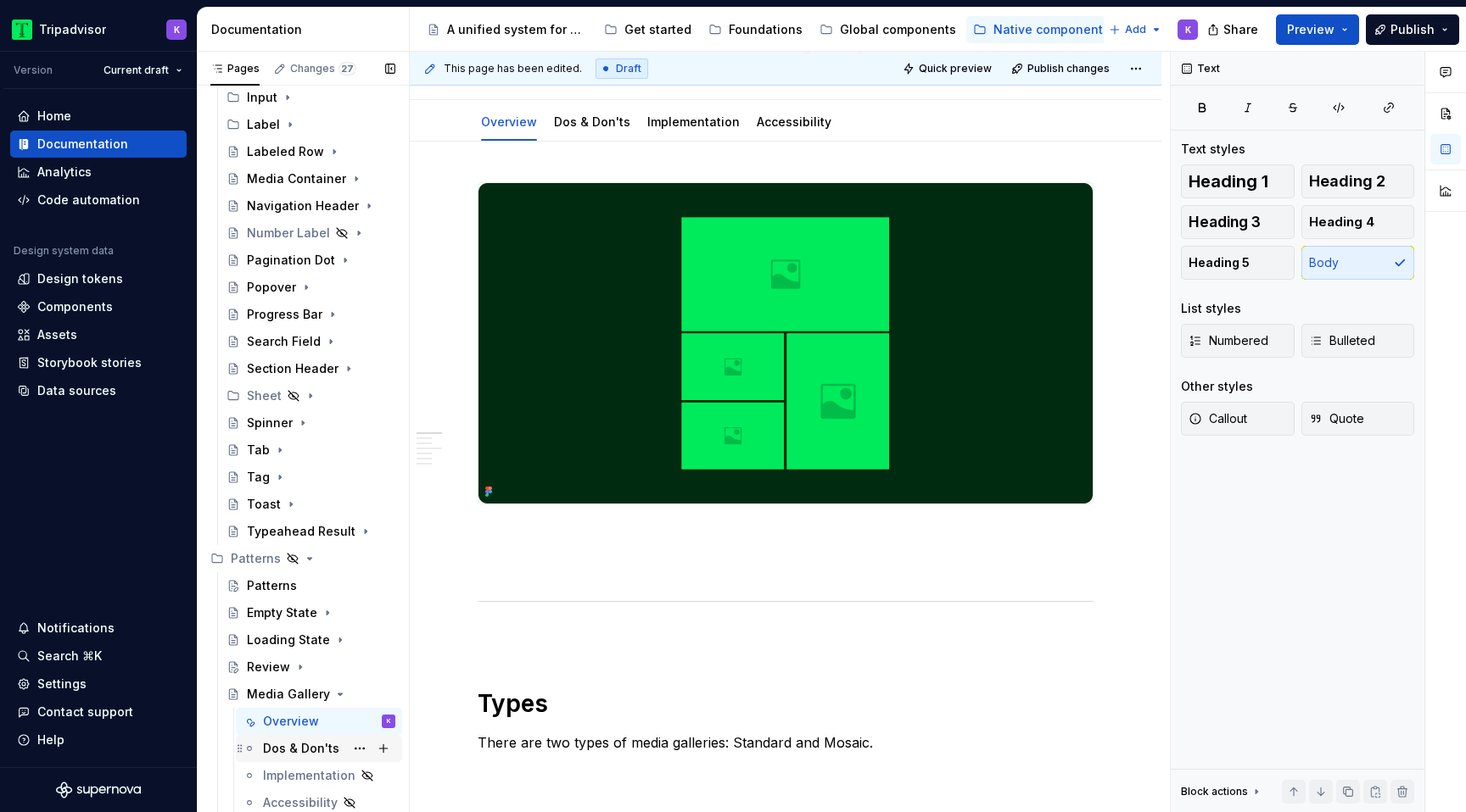
click at [323, 748] on div "Dos & Don'ts" at bounding box center [301, 749] width 76 height 17
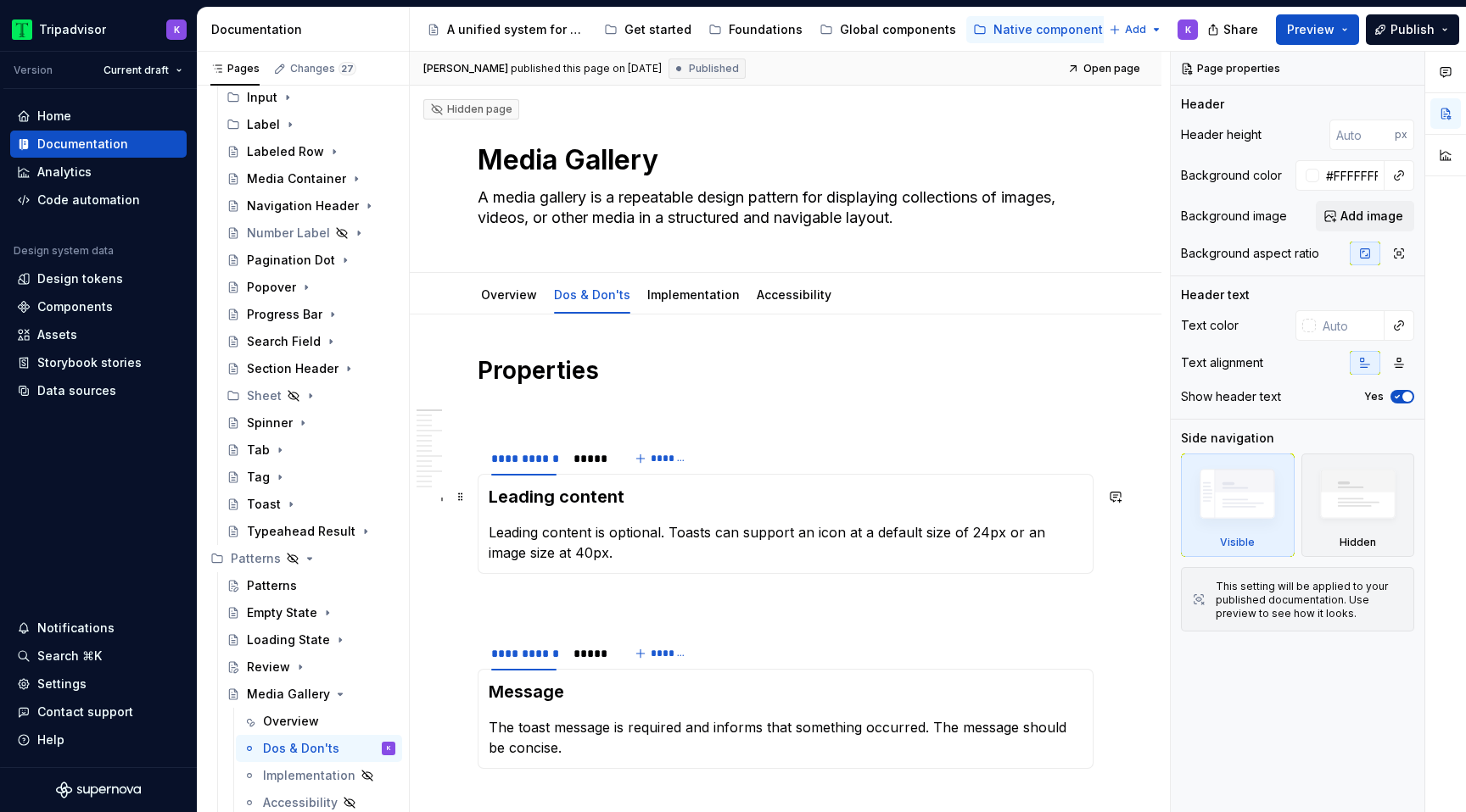
type textarea "*"
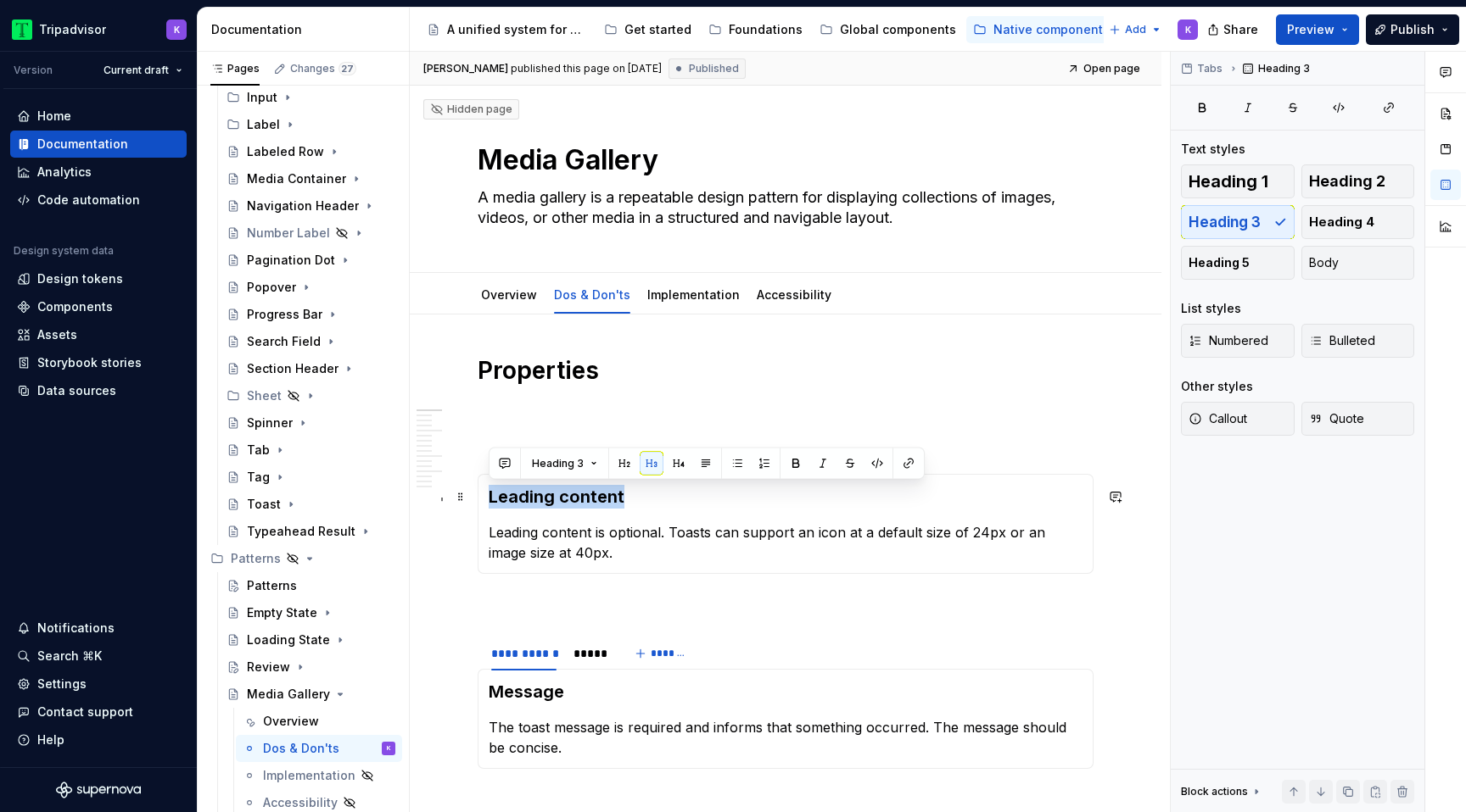
drag, startPoint x: 623, startPoint y: 494, endPoint x: 491, endPoint y: 494, distance: 132.0
click at [491, 494] on h3 "Leading content" at bounding box center [785, 497] width 594 height 24
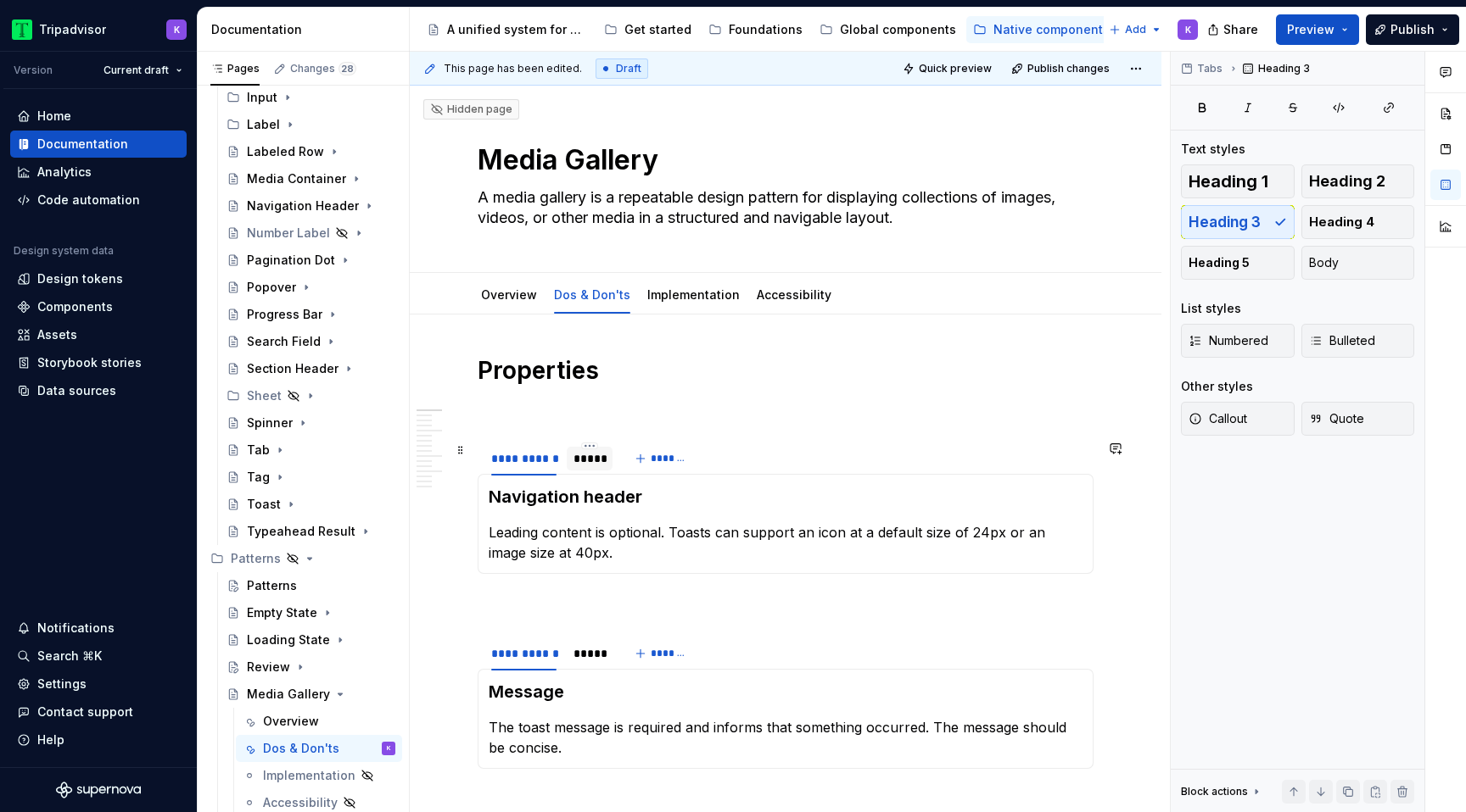
click at [583, 471] on div "*****" at bounding box center [589, 459] width 45 height 27
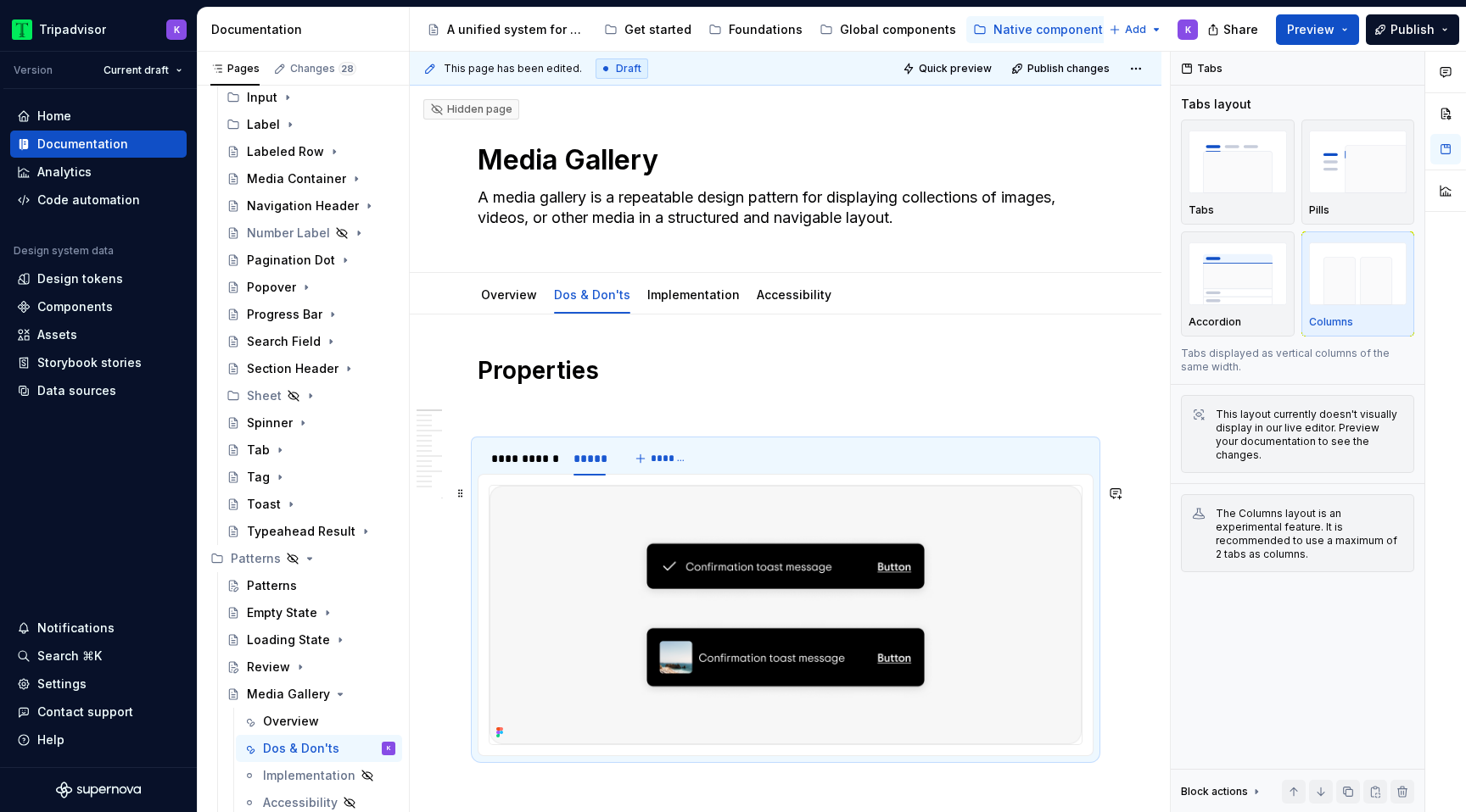
click at [753, 629] on img at bounding box center [785, 615] width 592 height 259
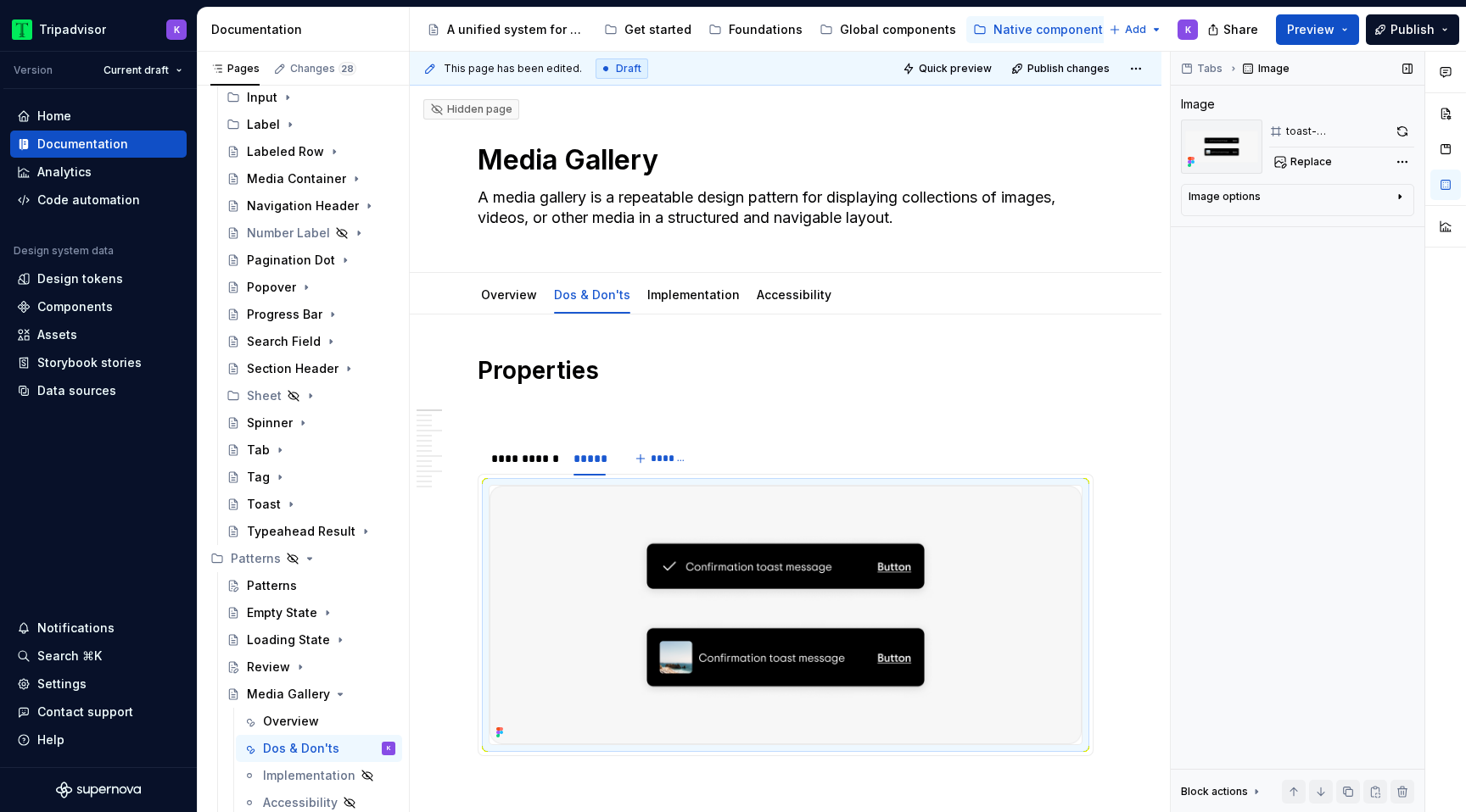
click at [1307, 147] on div "toast-leadingcontent Replace" at bounding box center [1341, 146] width 145 height 54
click at [1307, 158] on span "Replace" at bounding box center [1311, 162] width 42 height 14
type textarea "*"
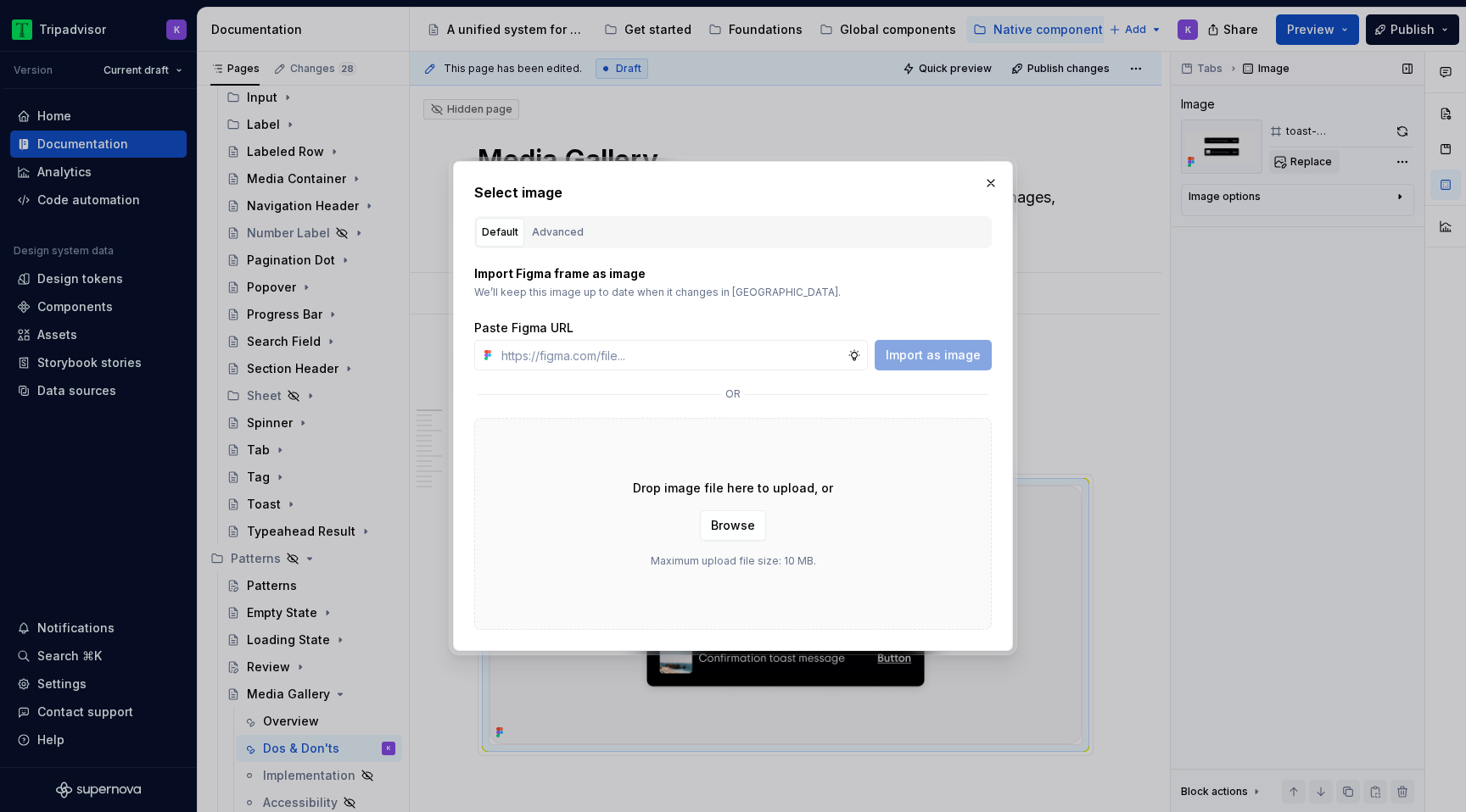
type input "[URL][DOMAIN_NAME]"
type textarea "*"
type input "[URL][DOMAIN_NAME]"
click at [916, 356] on span "Import as image" at bounding box center [932, 355] width 95 height 17
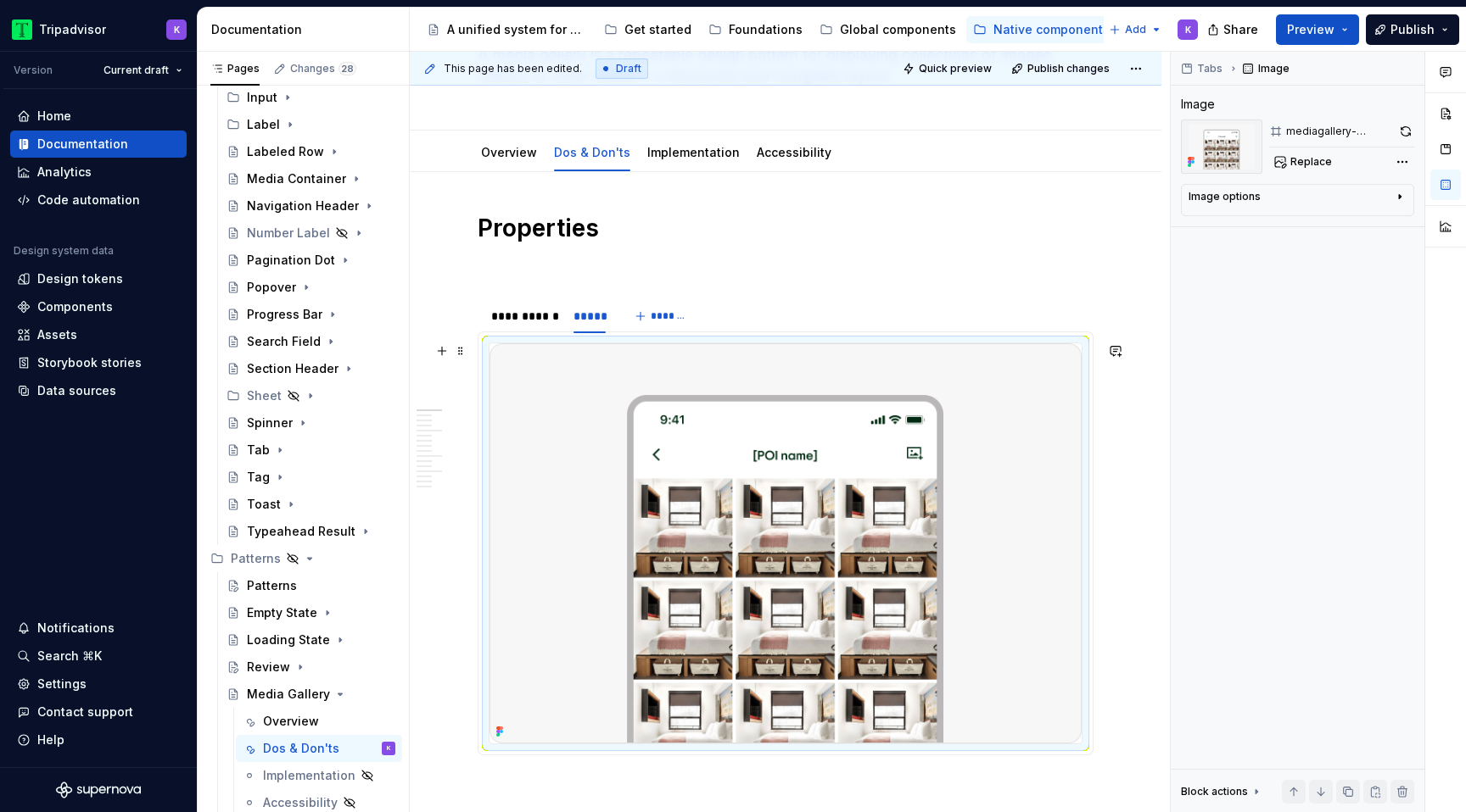
scroll to position [147, 0]
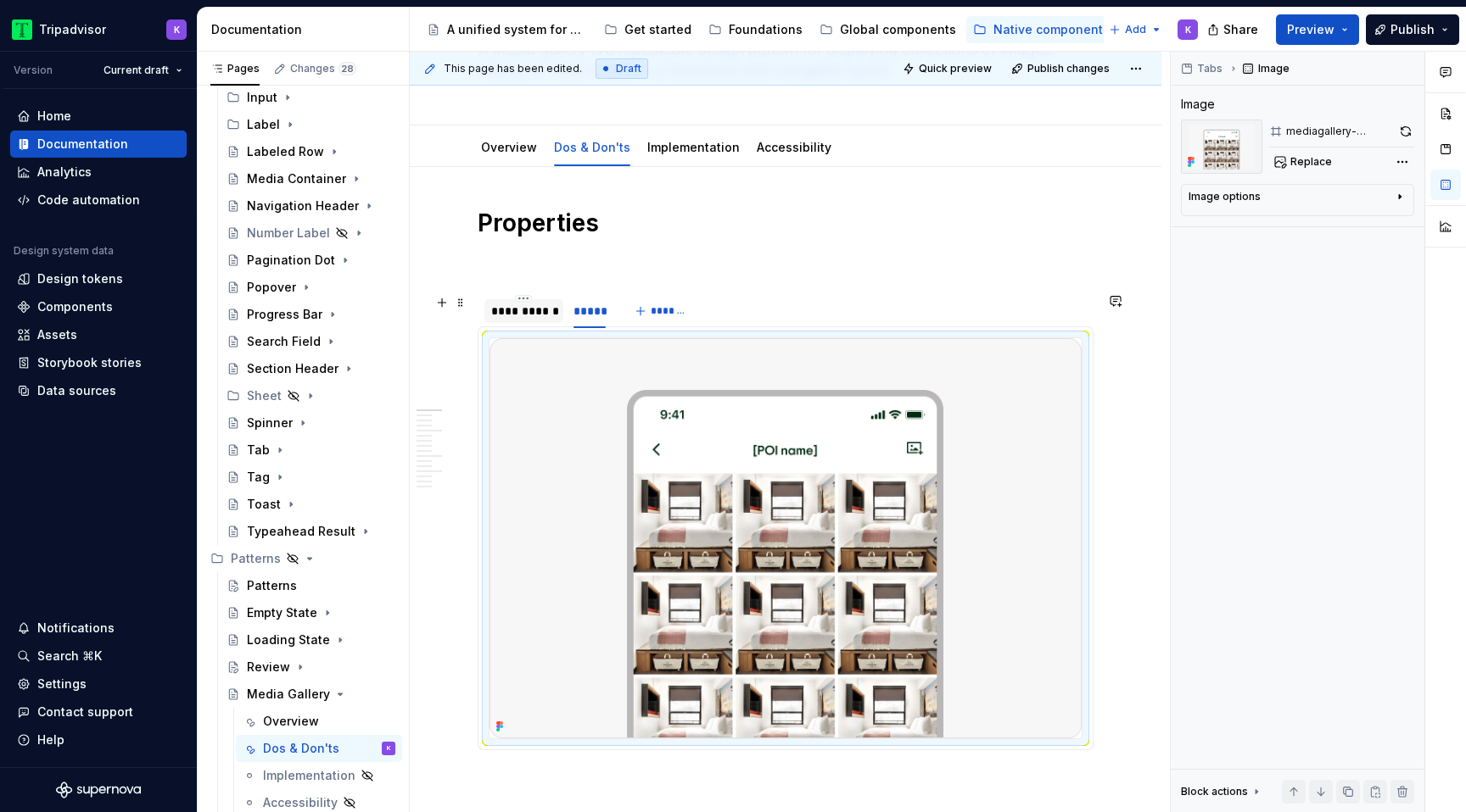
click at [549, 305] on div "**********" at bounding box center [524, 311] width 65 height 17
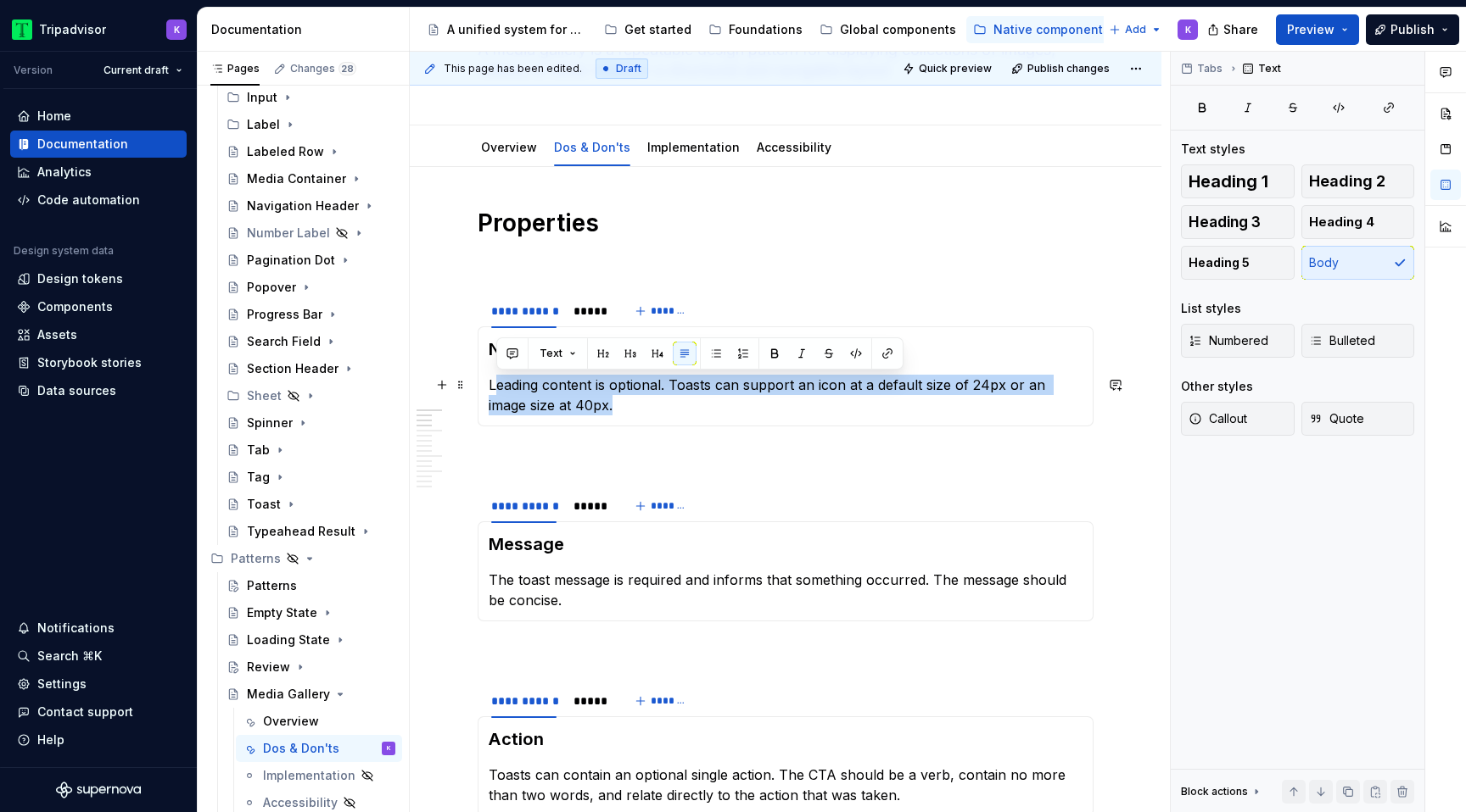
drag, startPoint x: 576, startPoint y: 408, endPoint x: 494, endPoint y: 383, distance: 85.7
click at [494, 383] on p "Leading content is optional. Toasts can support an icon at a default size of 24…" at bounding box center [785, 396] width 594 height 41
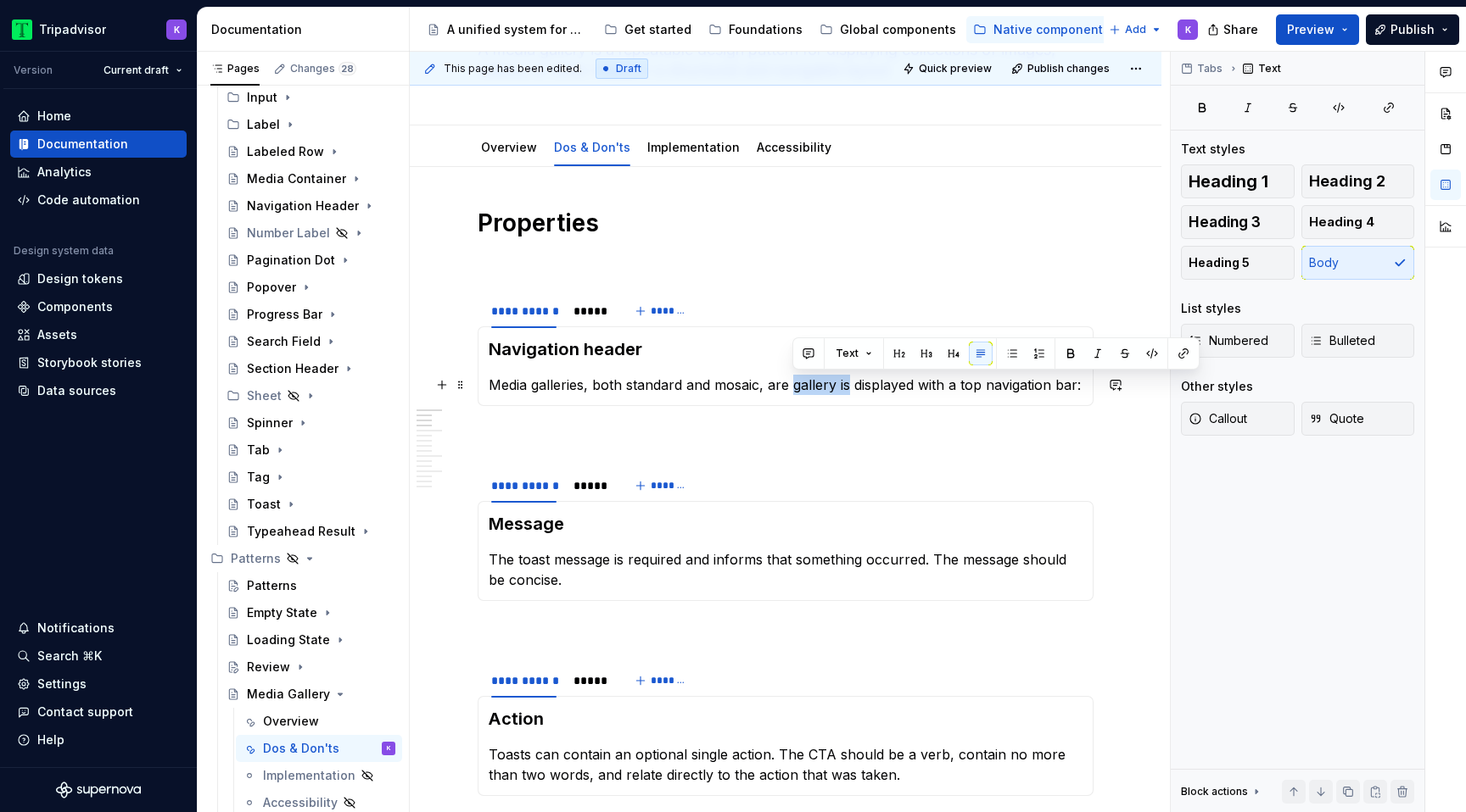
drag, startPoint x: 792, startPoint y: 381, endPoint x: 851, endPoint y: 381, distance: 59.0
click at [851, 381] on p "Media galleries, both standard and mosaic, are gallery is displayed with a top …" at bounding box center [785, 385] width 594 height 21
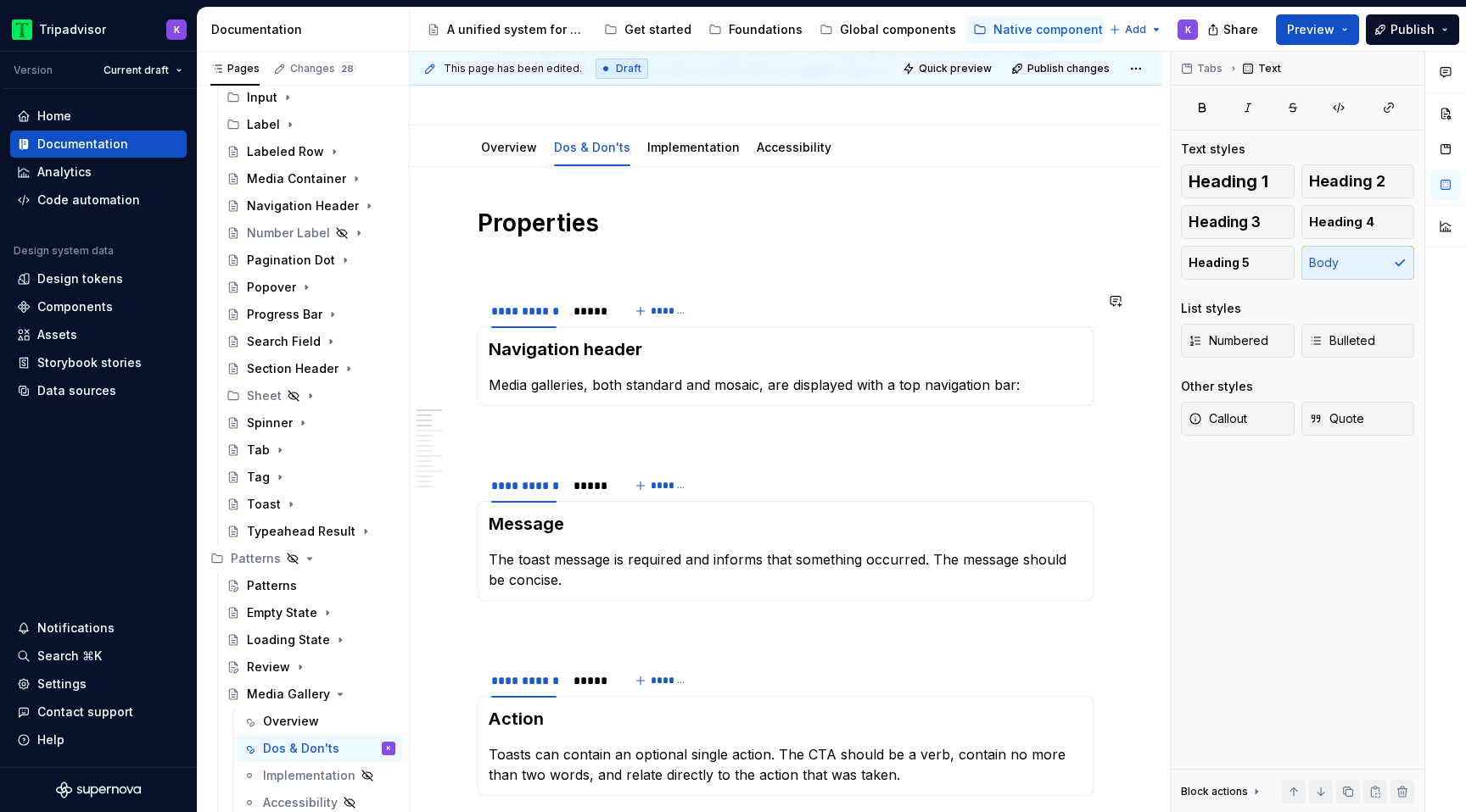
click at [1032, 393] on p "Media galleries, both standard and mosaic, are displayed with a top navigation …" at bounding box center [785, 385] width 594 height 21
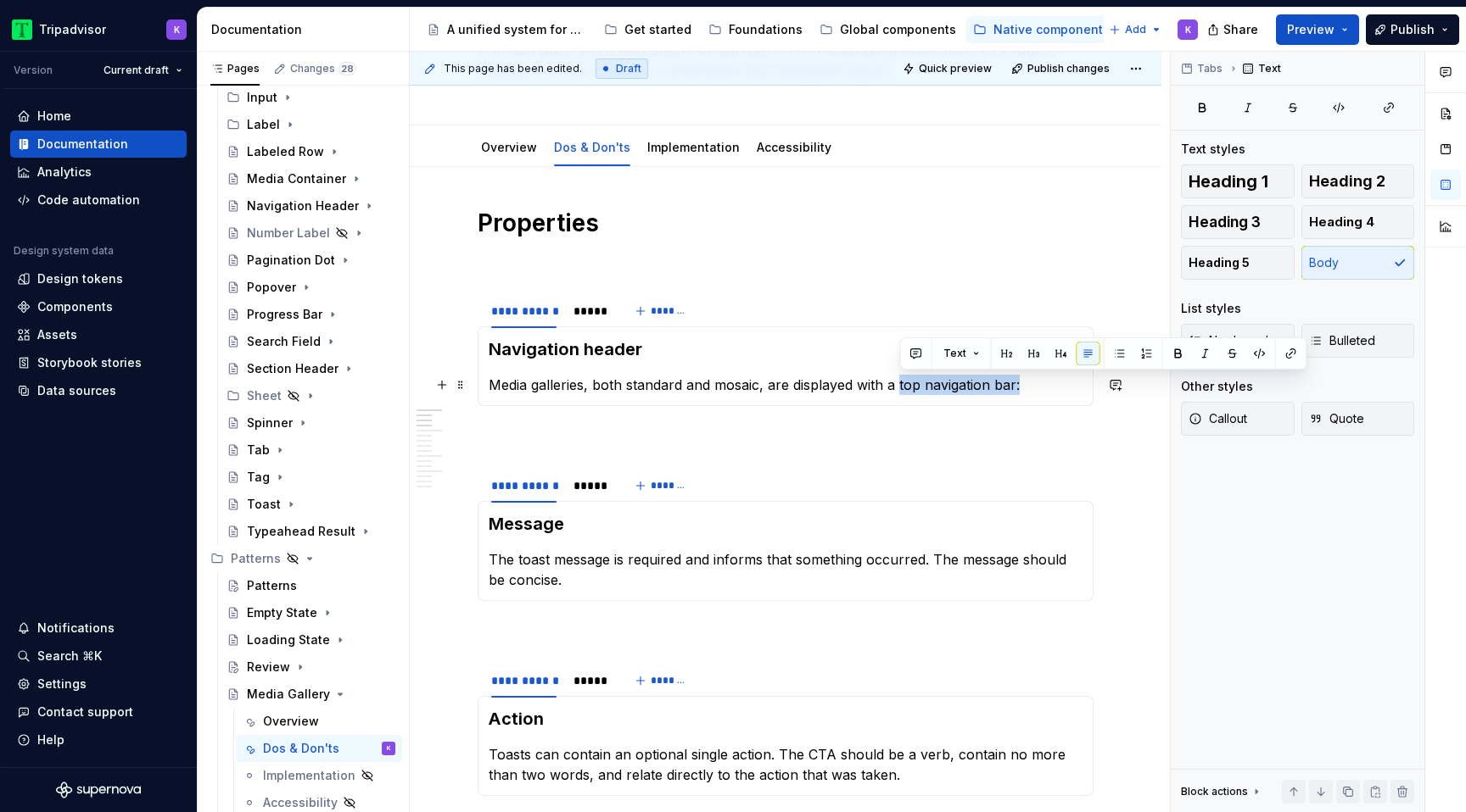
drag, startPoint x: 1020, startPoint y: 387, endPoint x: 899, endPoint y: 382, distance: 121.1
click at [899, 382] on p "Media galleries, both standard and mosaic, are displayed with a top navigation …" at bounding box center [785, 385] width 594 height 21
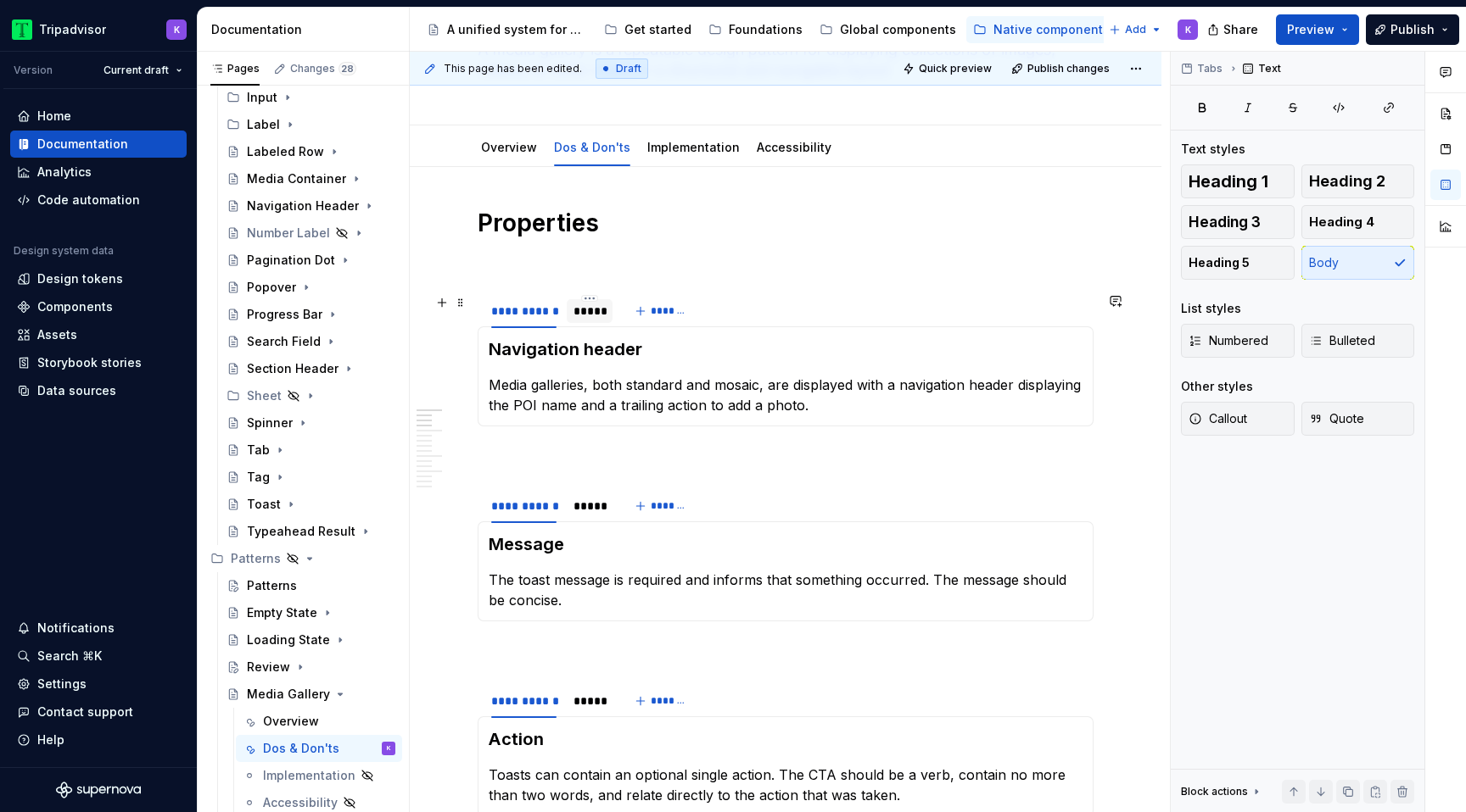
click at [583, 320] on div "*****" at bounding box center [589, 311] width 45 height 24
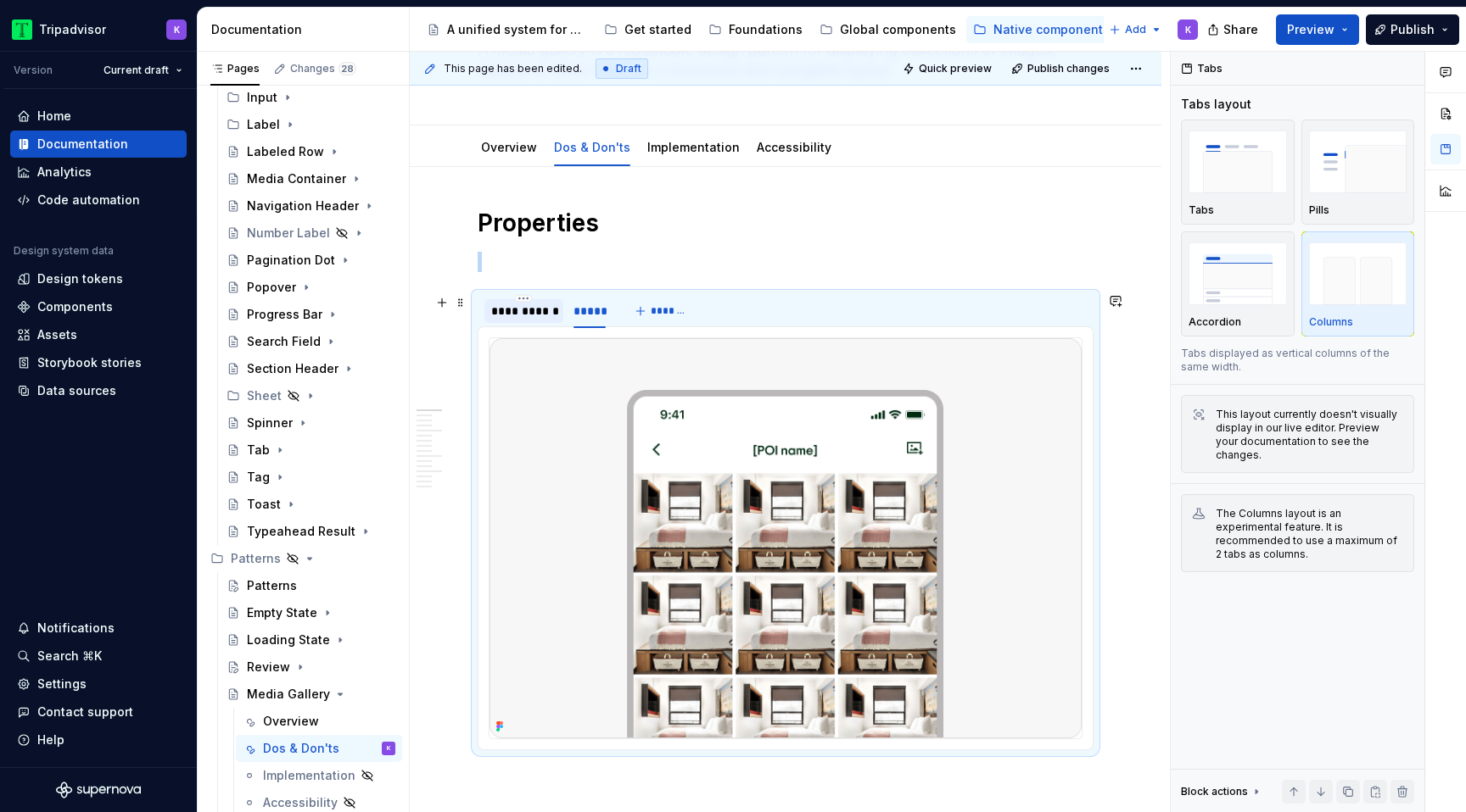
click at [542, 315] on div "**********" at bounding box center [524, 311] width 65 height 17
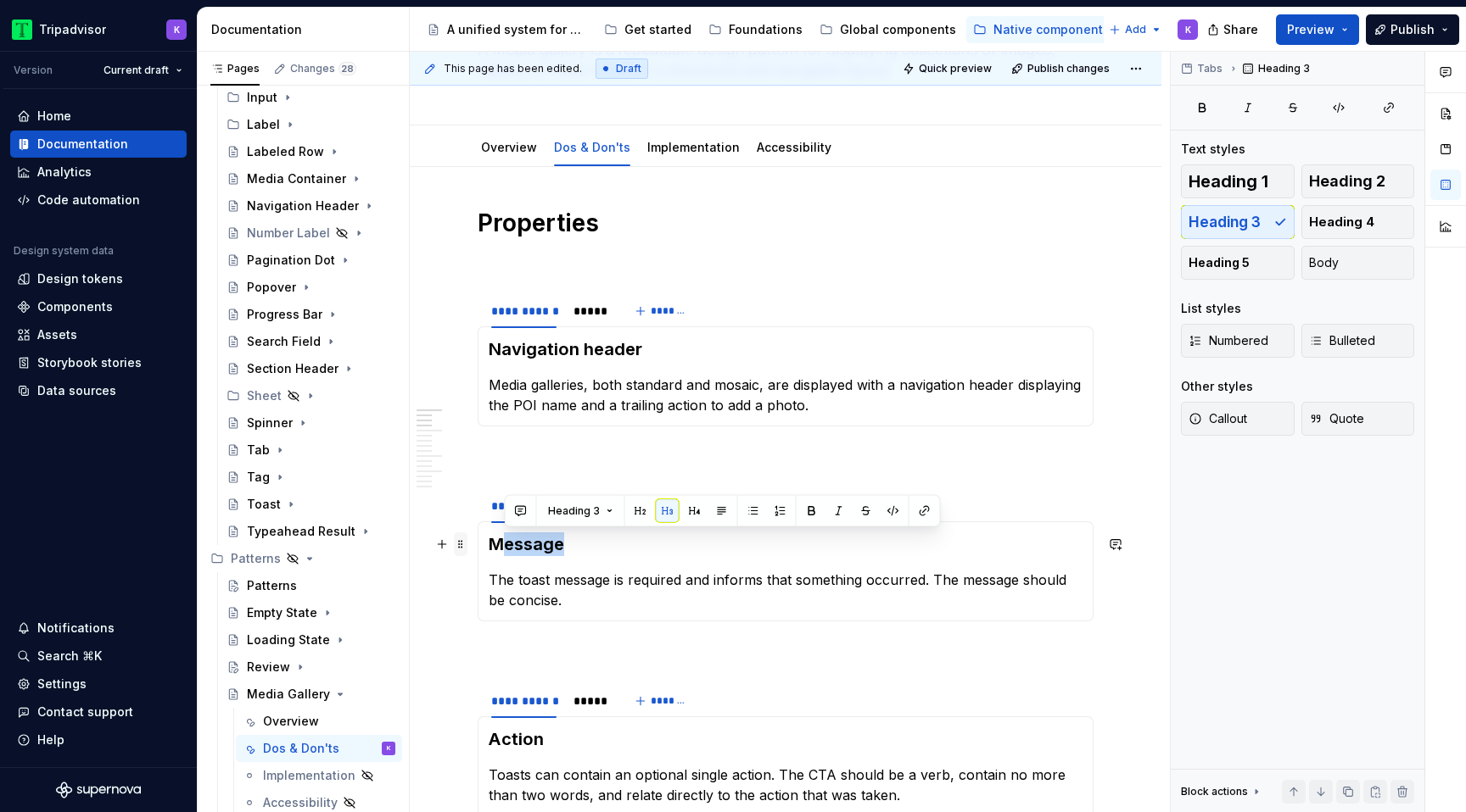
drag, startPoint x: 563, startPoint y: 544, endPoint x: 464, endPoint y: 544, distance: 99.0
click at [533, 549] on h3 "Message" at bounding box center [785, 545] width 594 height 24
drag, startPoint x: 565, startPoint y: 548, endPoint x: 481, endPoint y: 548, distance: 84.0
click at [481, 548] on div "Message The toast message is required and informs that something occurred. The …" at bounding box center [785, 571] width 616 height 100
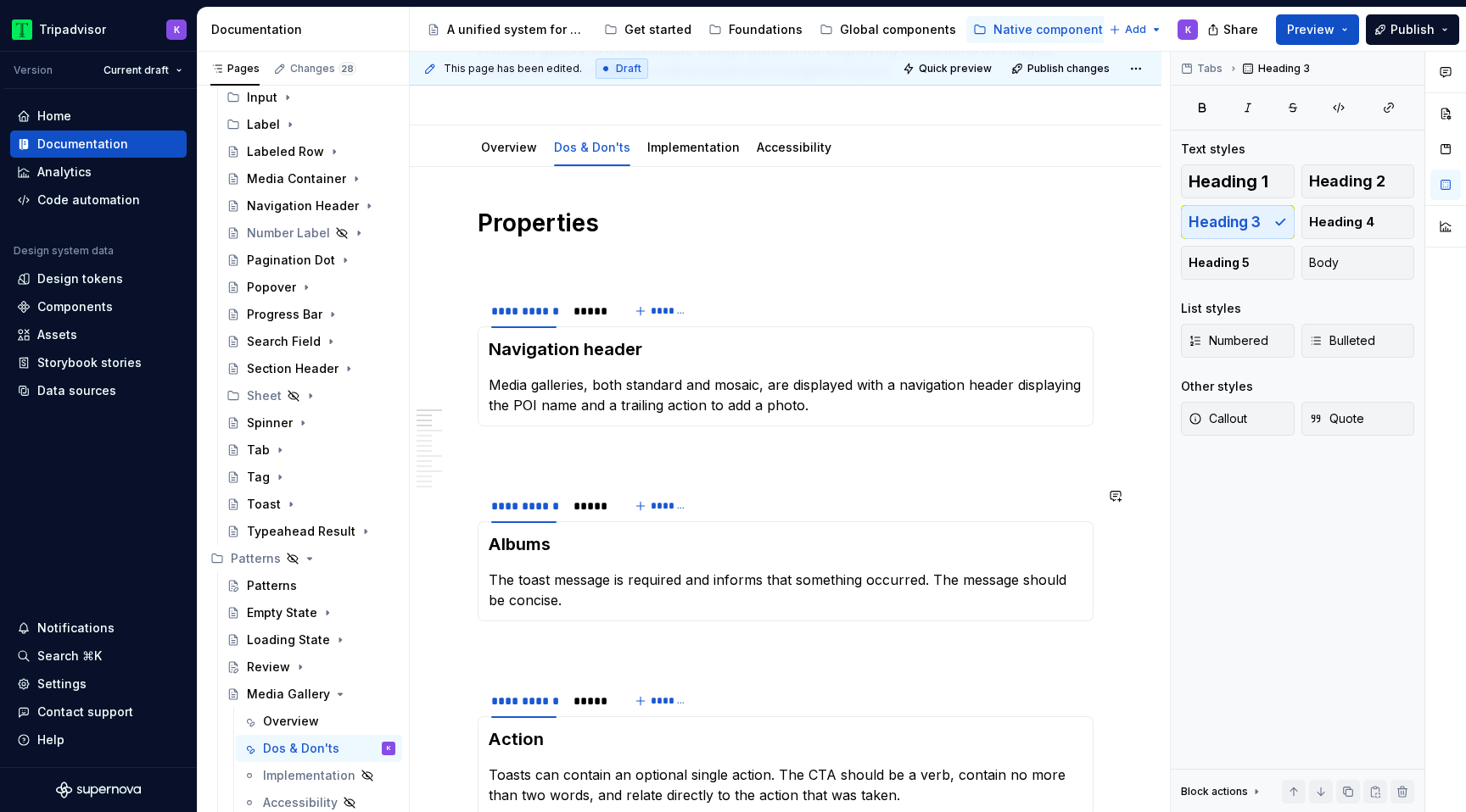
click at [653, 465] on p at bounding box center [785, 457] width 616 height 21
click at [660, 457] on p at bounding box center [785, 457] width 616 height 21
click at [586, 521] on div at bounding box center [589, 521] width 45 height 2
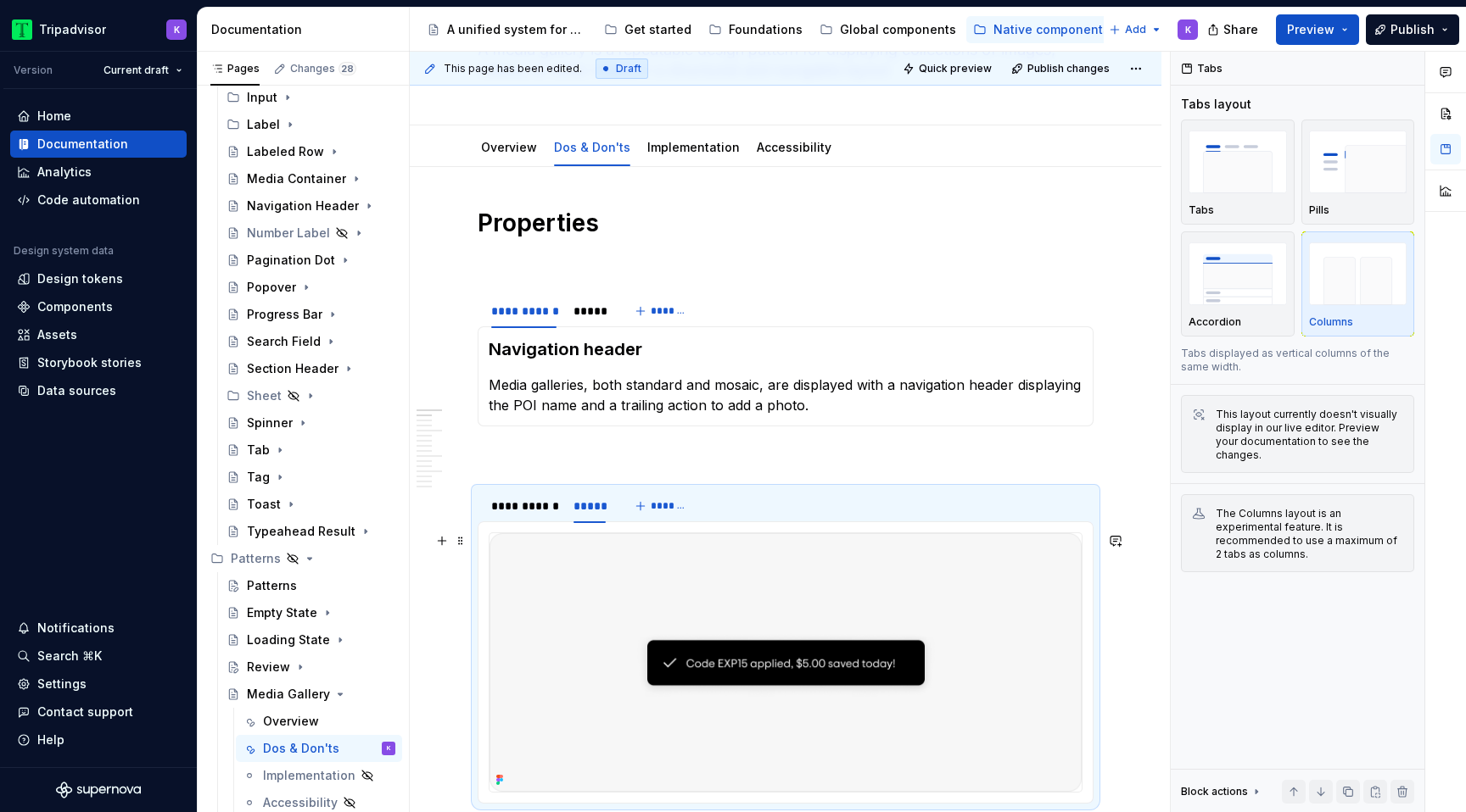
click at [917, 590] on img at bounding box center [785, 663] width 592 height 259
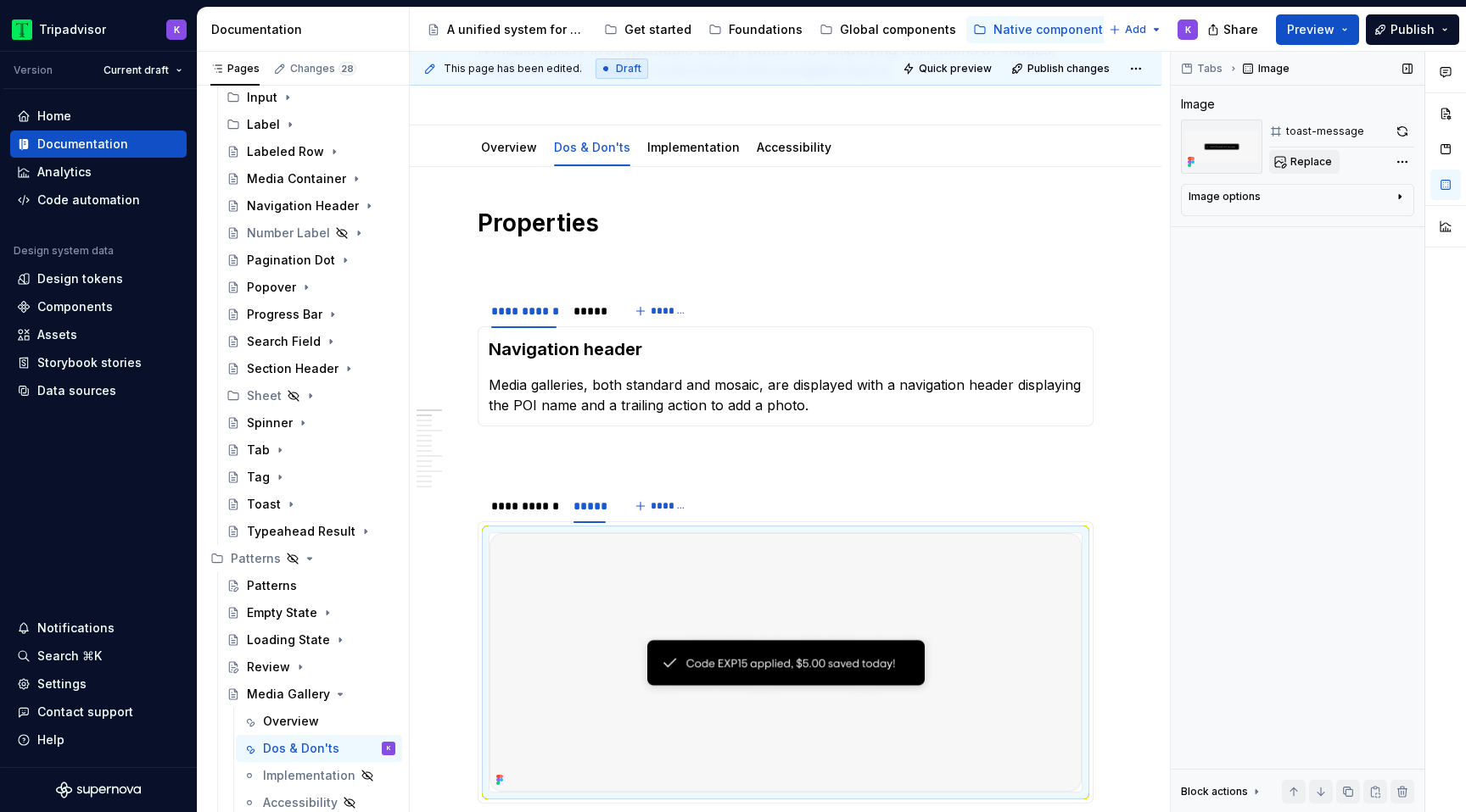
click at [1298, 164] on span "Replace" at bounding box center [1311, 162] width 42 height 14
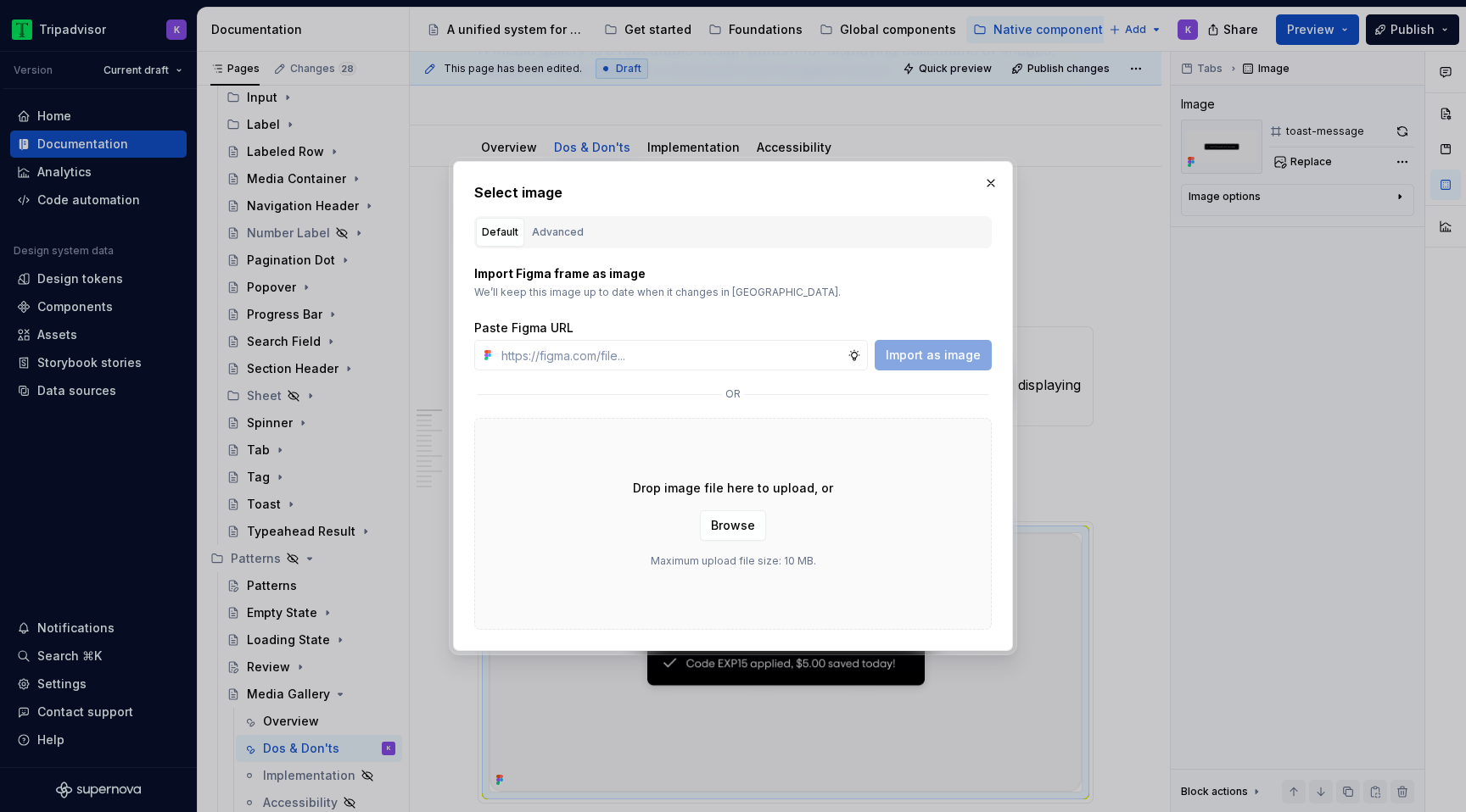
type textarea "*"
type input "[URL][DOMAIN_NAME]"
click at [929, 345] on button "Import as image" at bounding box center [933, 355] width 117 height 31
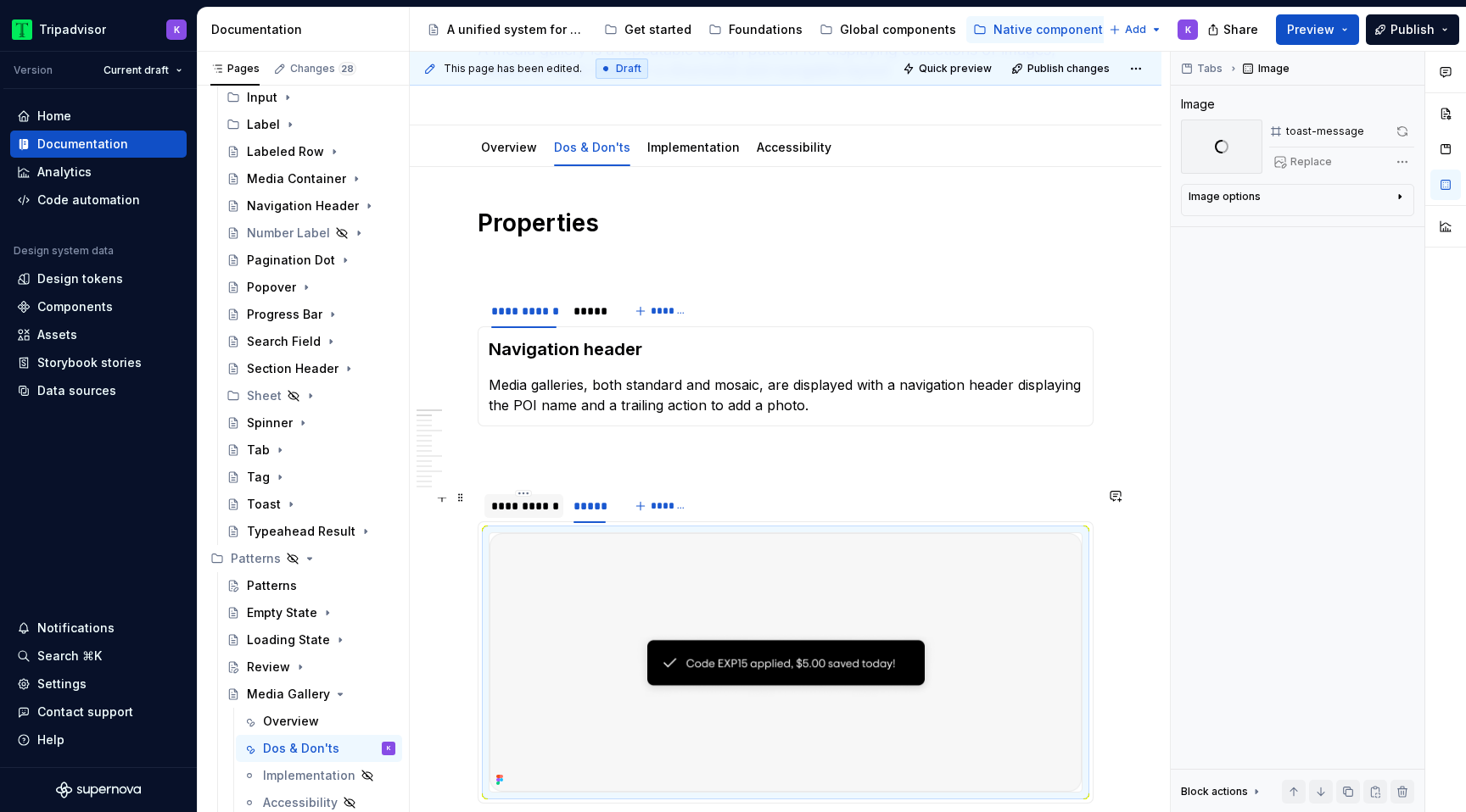
click at [523, 520] on div at bounding box center [524, 521] width 79 height 2
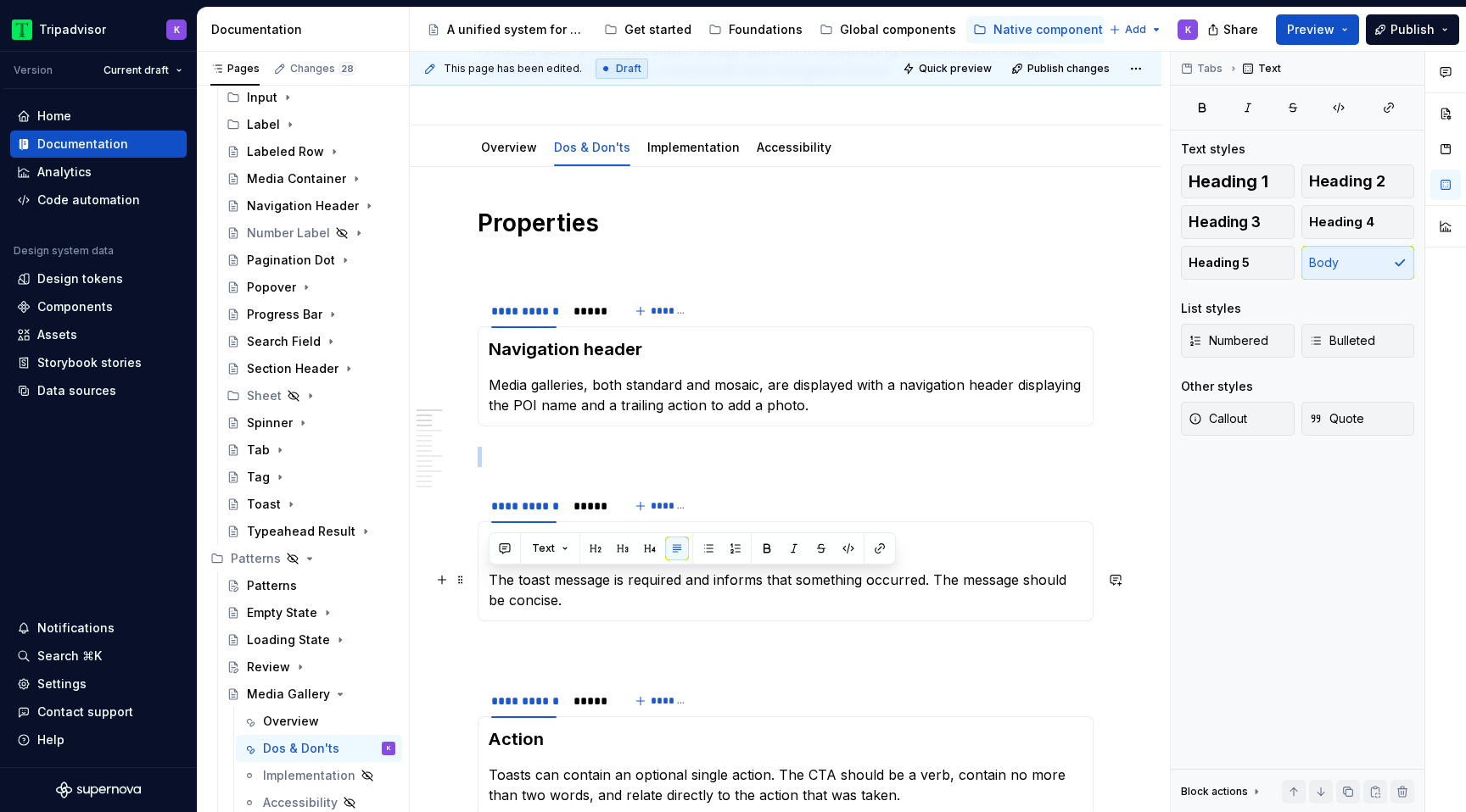
drag, startPoint x: 554, startPoint y: 600, endPoint x: 488, endPoint y: 583, distance: 68.2
click at [488, 583] on p "The toast message is required and informs that something occurred. The message …" at bounding box center [785, 590] width 594 height 41
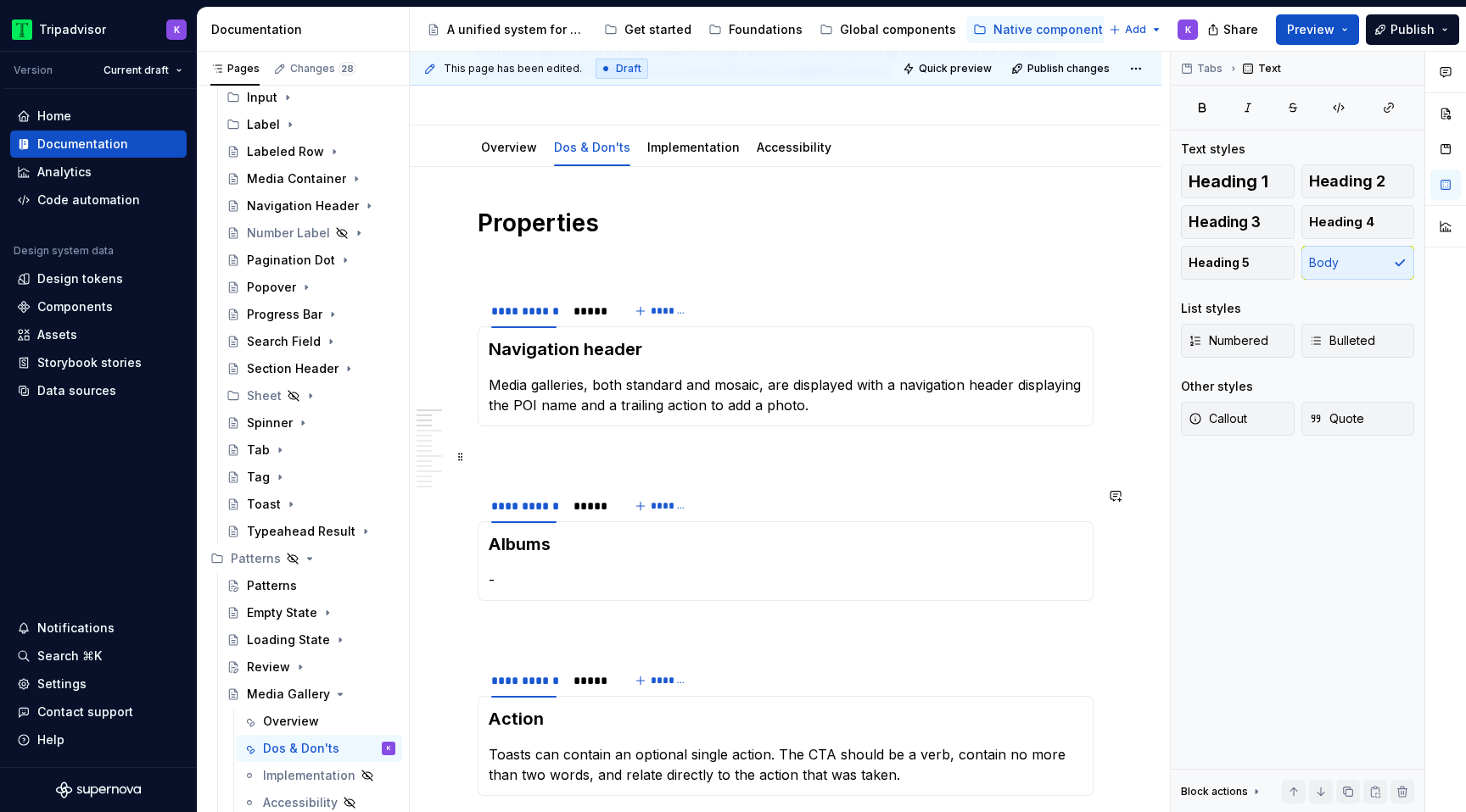
click at [609, 463] on p at bounding box center [785, 457] width 616 height 21
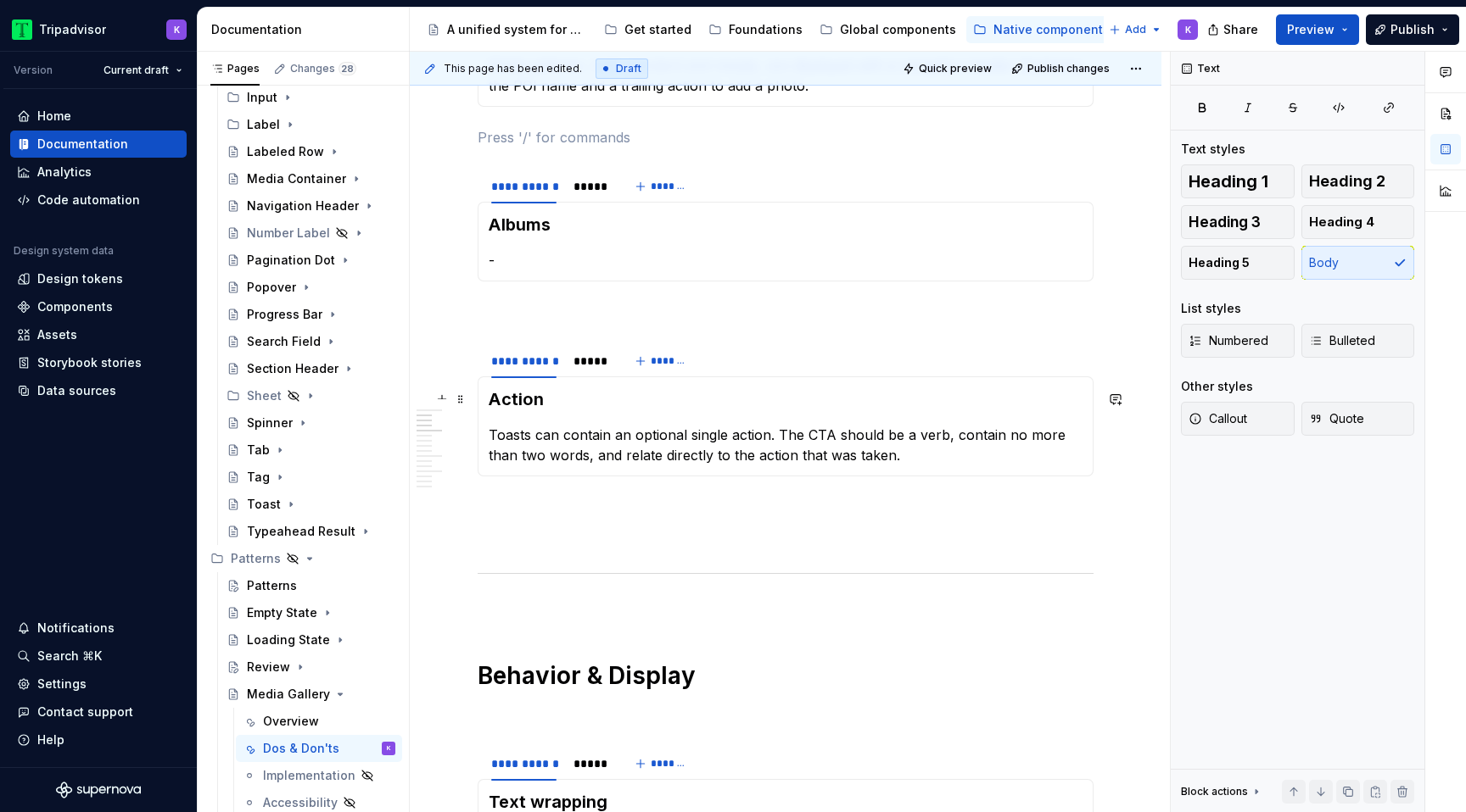
scroll to position [503, 0]
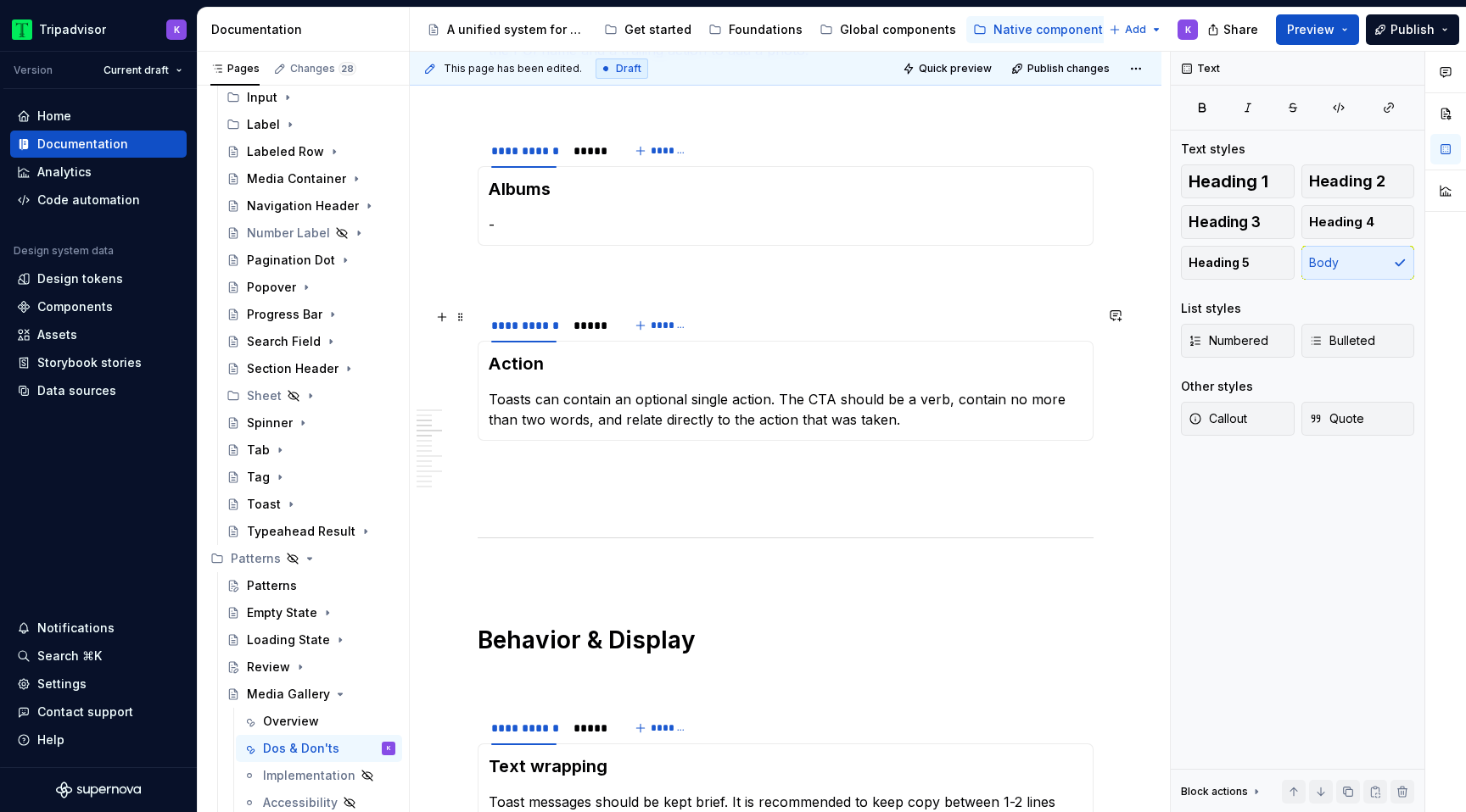
click at [463, 317] on span at bounding box center [461, 317] width 14 height 24
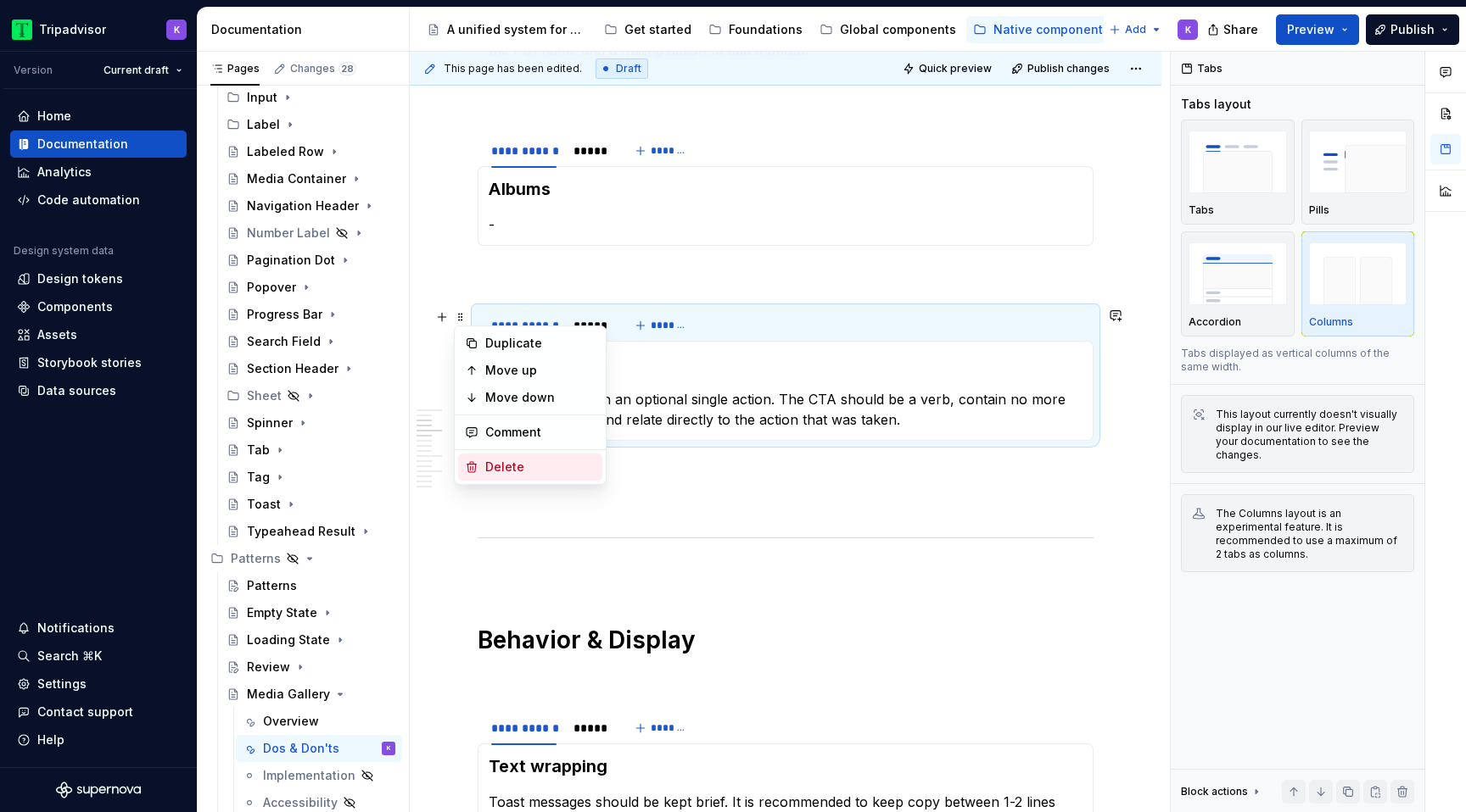
click at [554, 467] on div "Delete" at bounding box center [540, 468] width 111 height 17
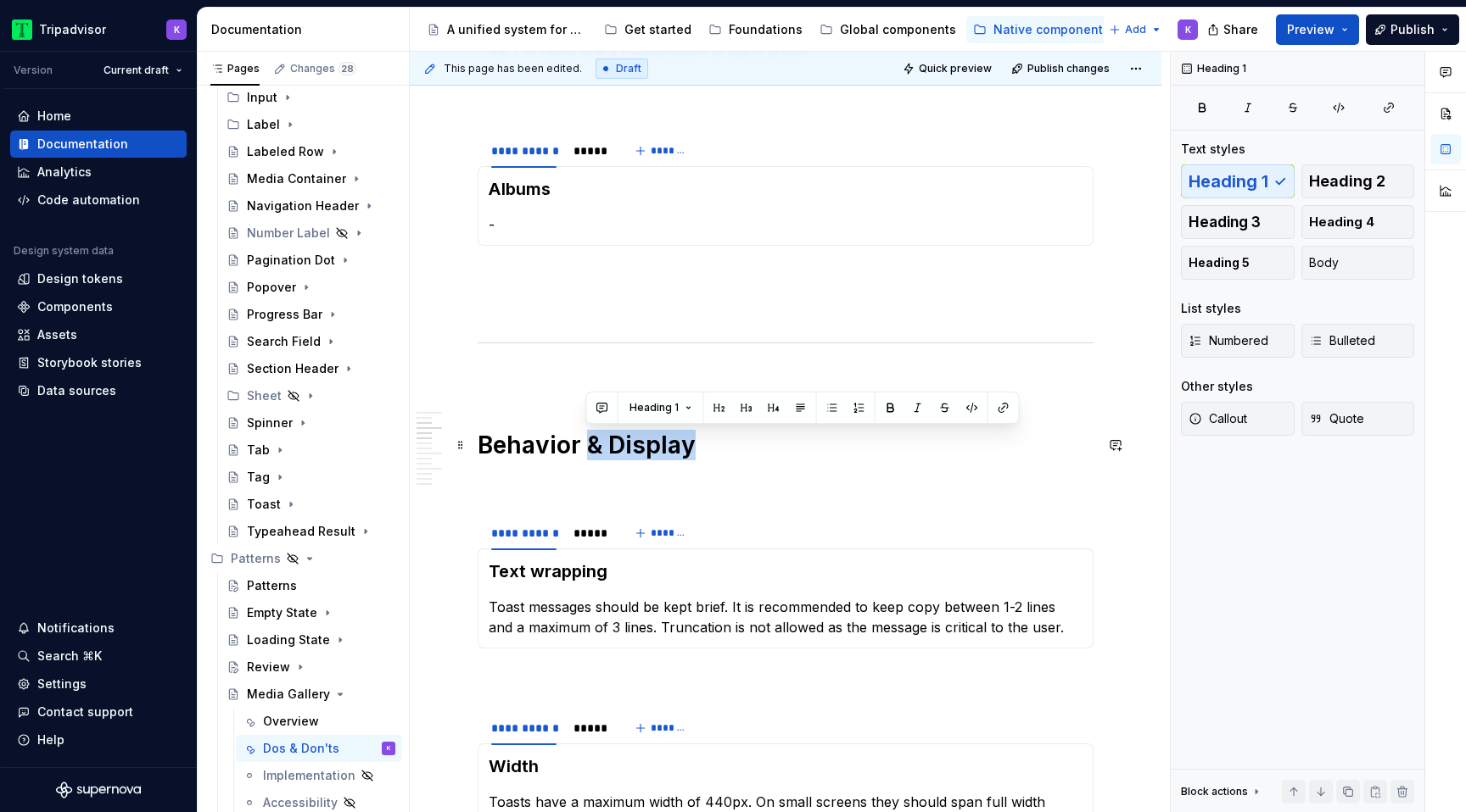
drag, startPoint x: 590, startPoint y: 445, endPoint x: 693, endPoint y: 450, distance: 103.1
click at [695, 450] on h1 "Behavior & Display" at bounding box center [785, 445] width 616 height 31
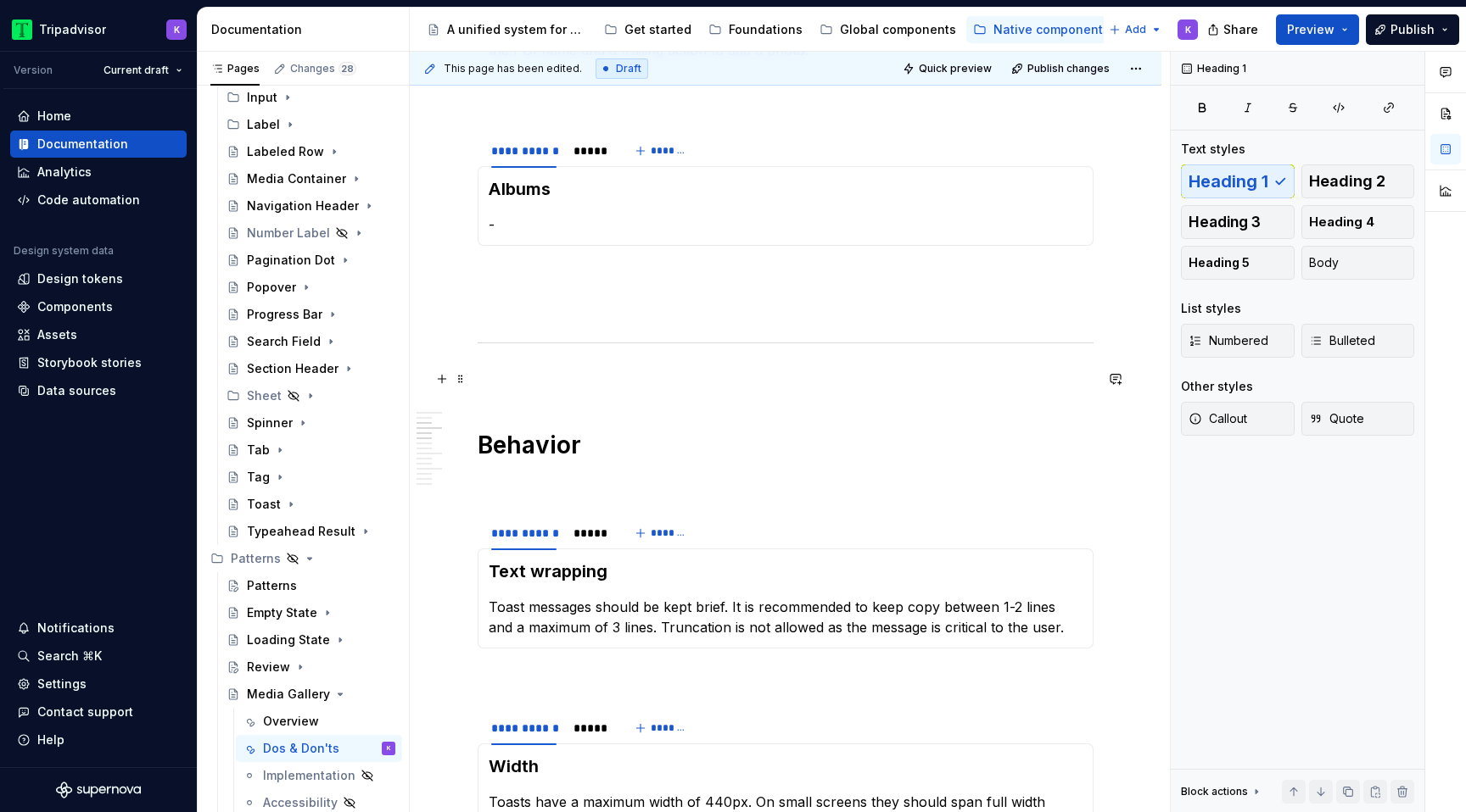
scroll to position [463, 0]
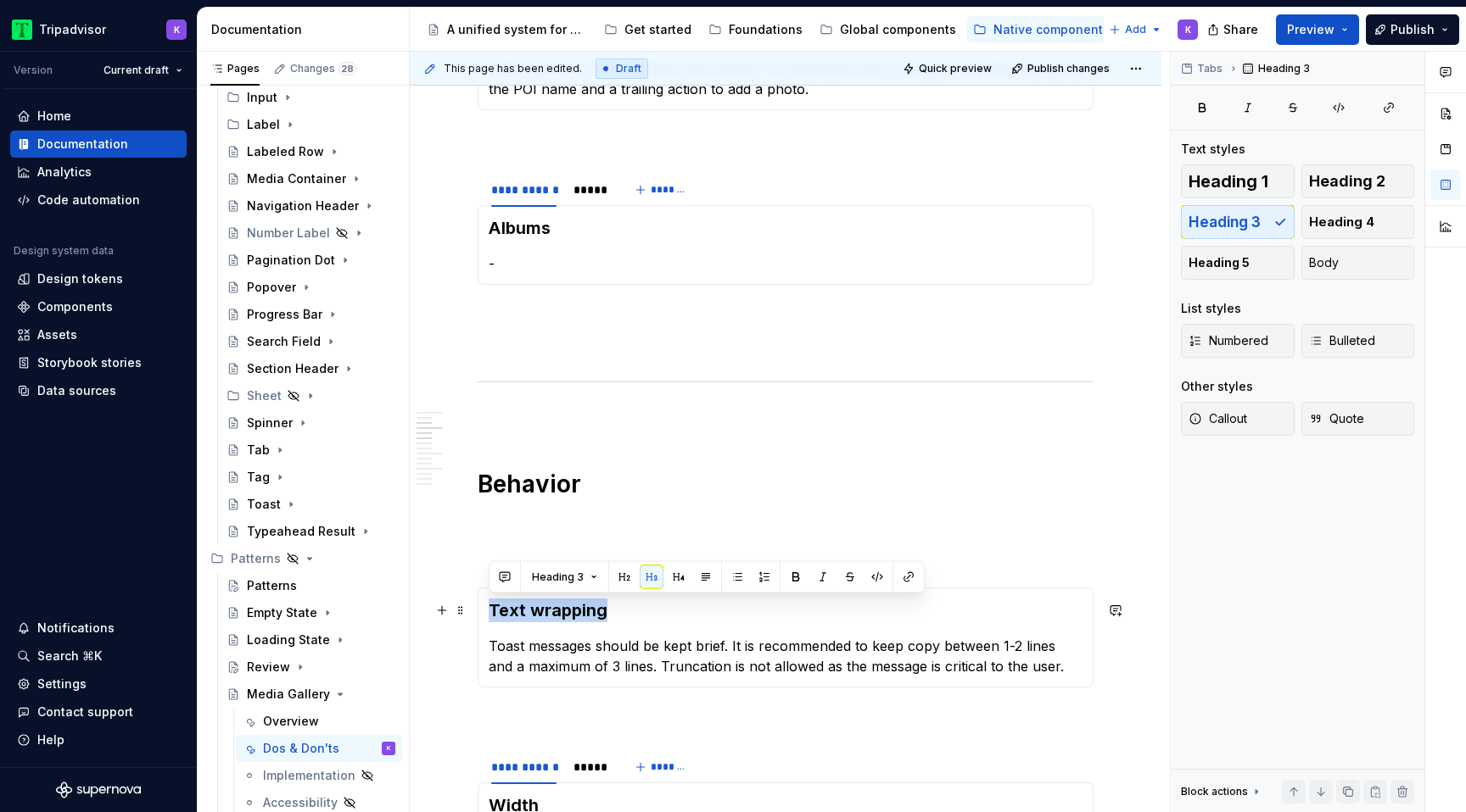
drag, startPoint x: 607, startPoint y: 608, endPoint x: 491, endPoint y: 606, distance: 116.0
click at [491, 606] on h3 "Text wrapping" at bounding box center [785, 611] width 594 height 24
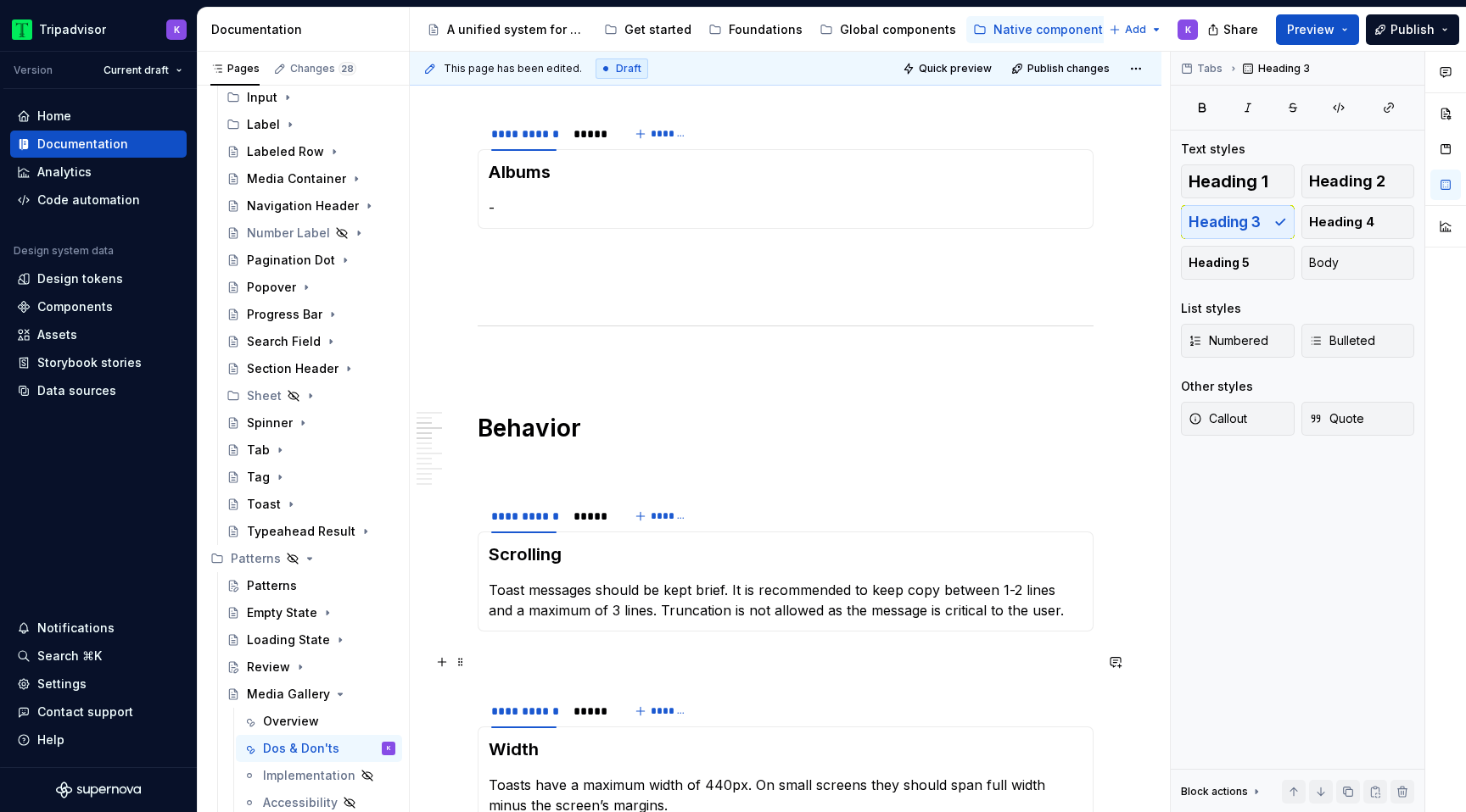
scroll to position [595, 0]
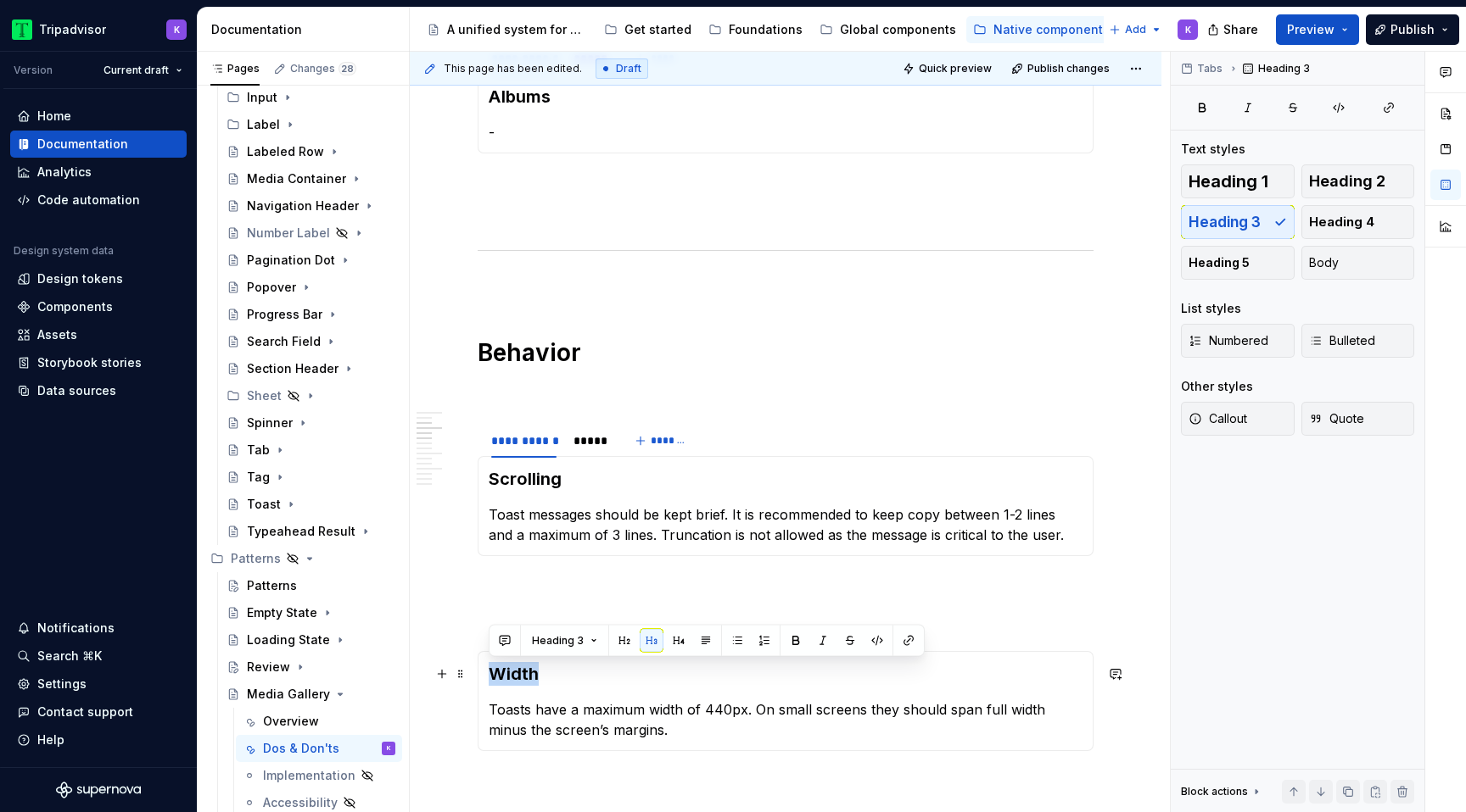
drag, startPoint x: 538, startPoint y: 675, endPoint x: 489, endPoint y: 676, distance: 49.0
click at [489, 676] on h3 "Width" at bounding box center [785, 674] width 594 height 24
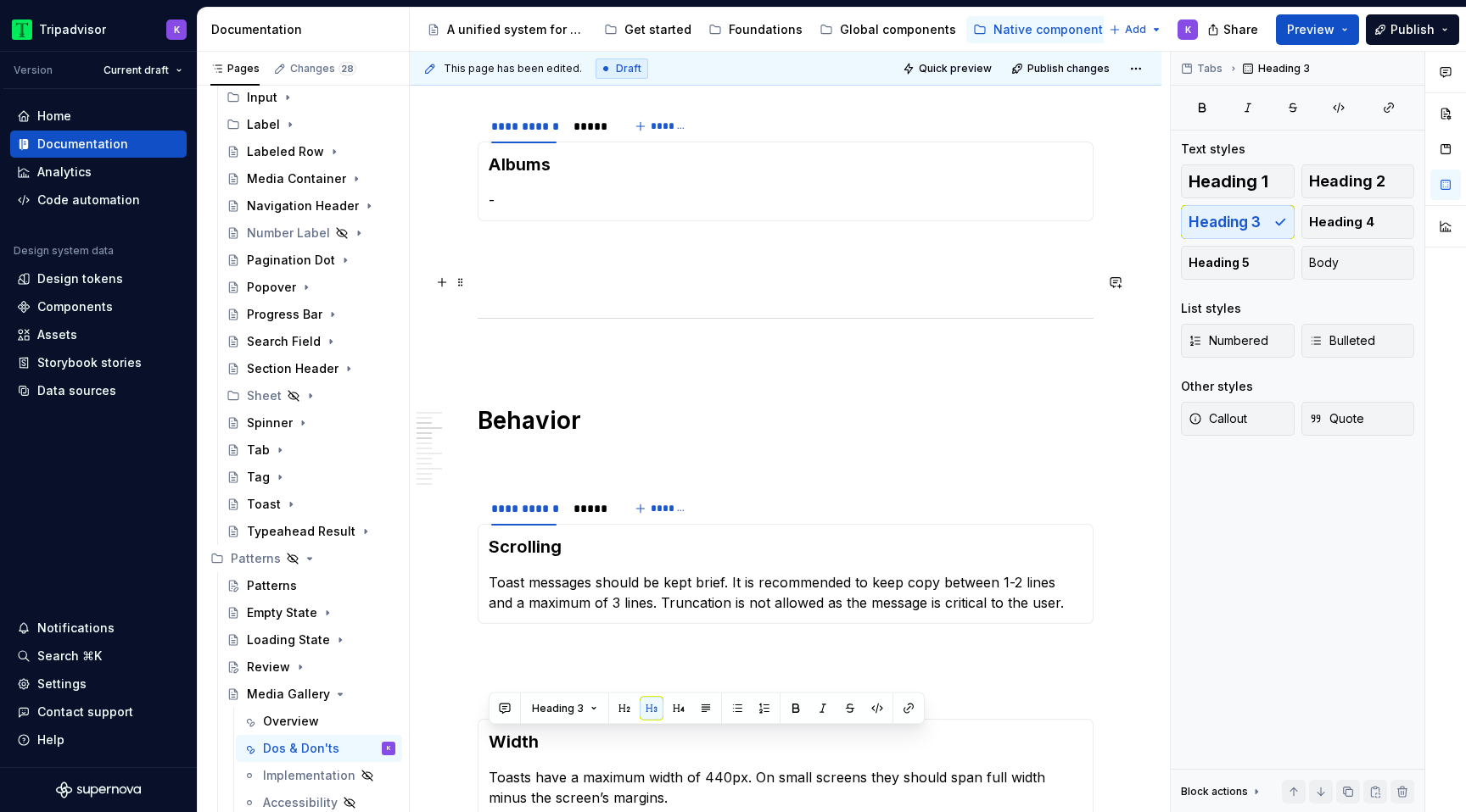
click at [588, 275] on p at bounding box center [785, 283] width 616 height 21
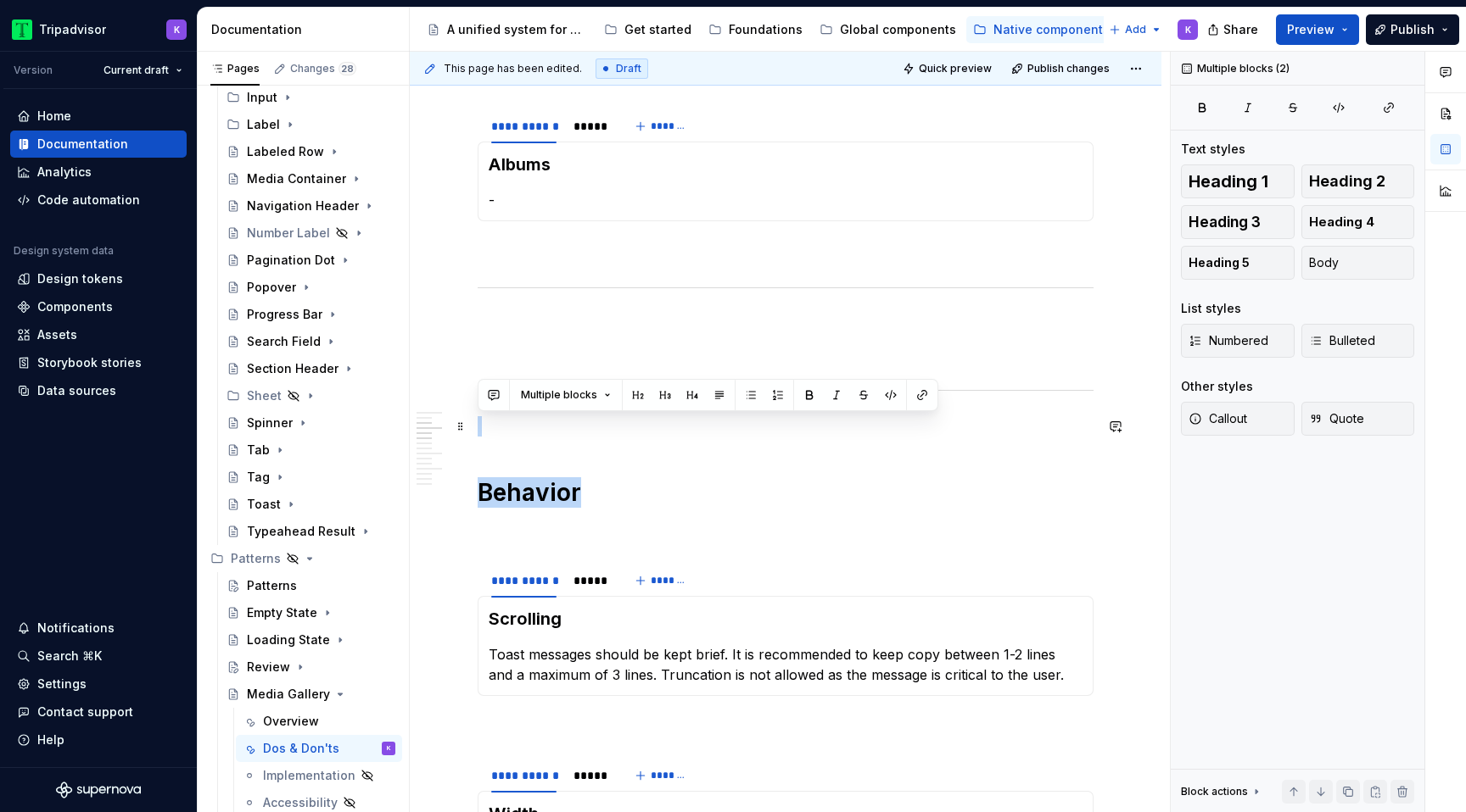
drag, startPoint x: 587, startPoint y: 499, endPoint x: 485, endPoint y: 419, distance: 129.6
copy div "Behavior"
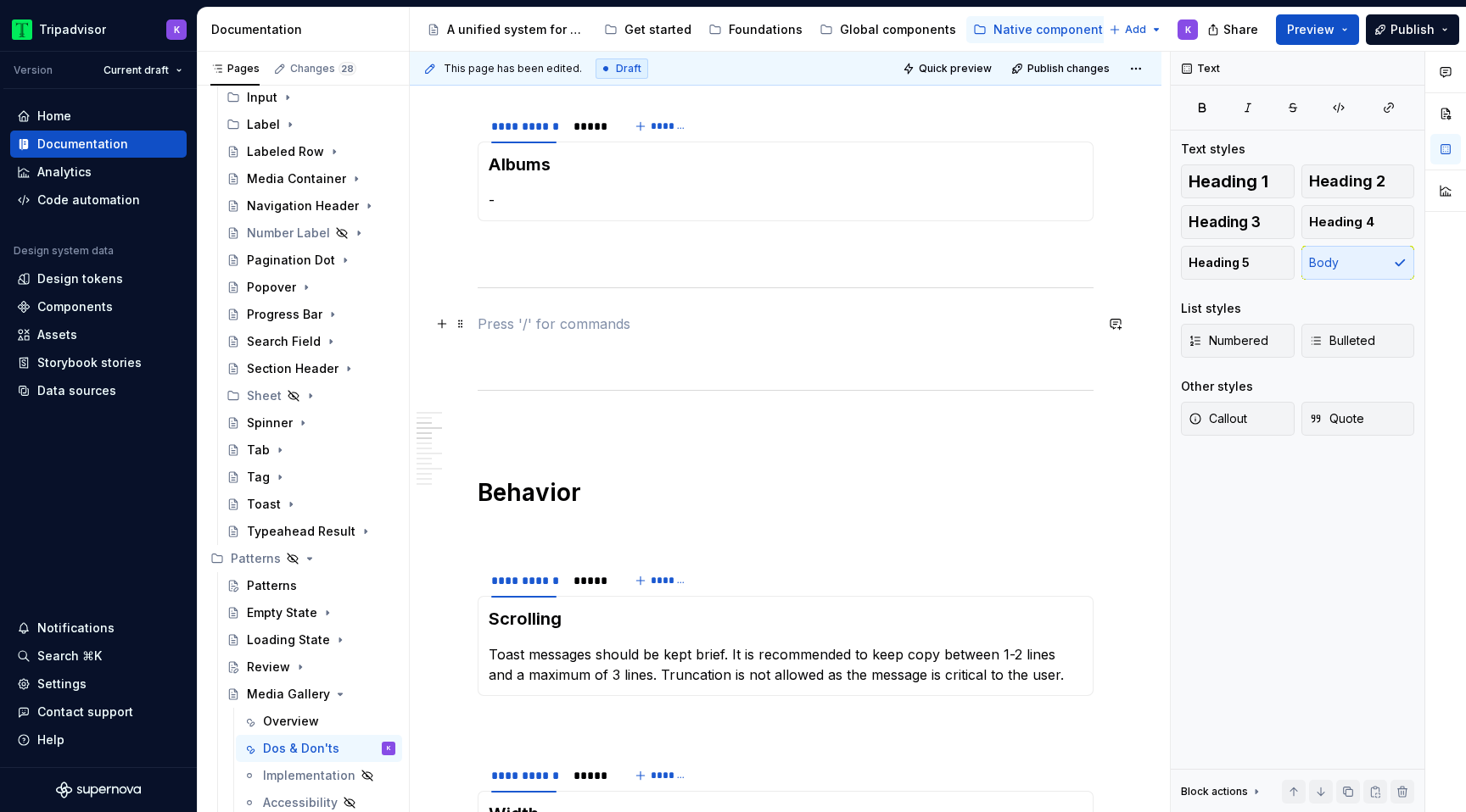
click at [518, 315] on p at bounding box center [785, 324] width 616 height 21
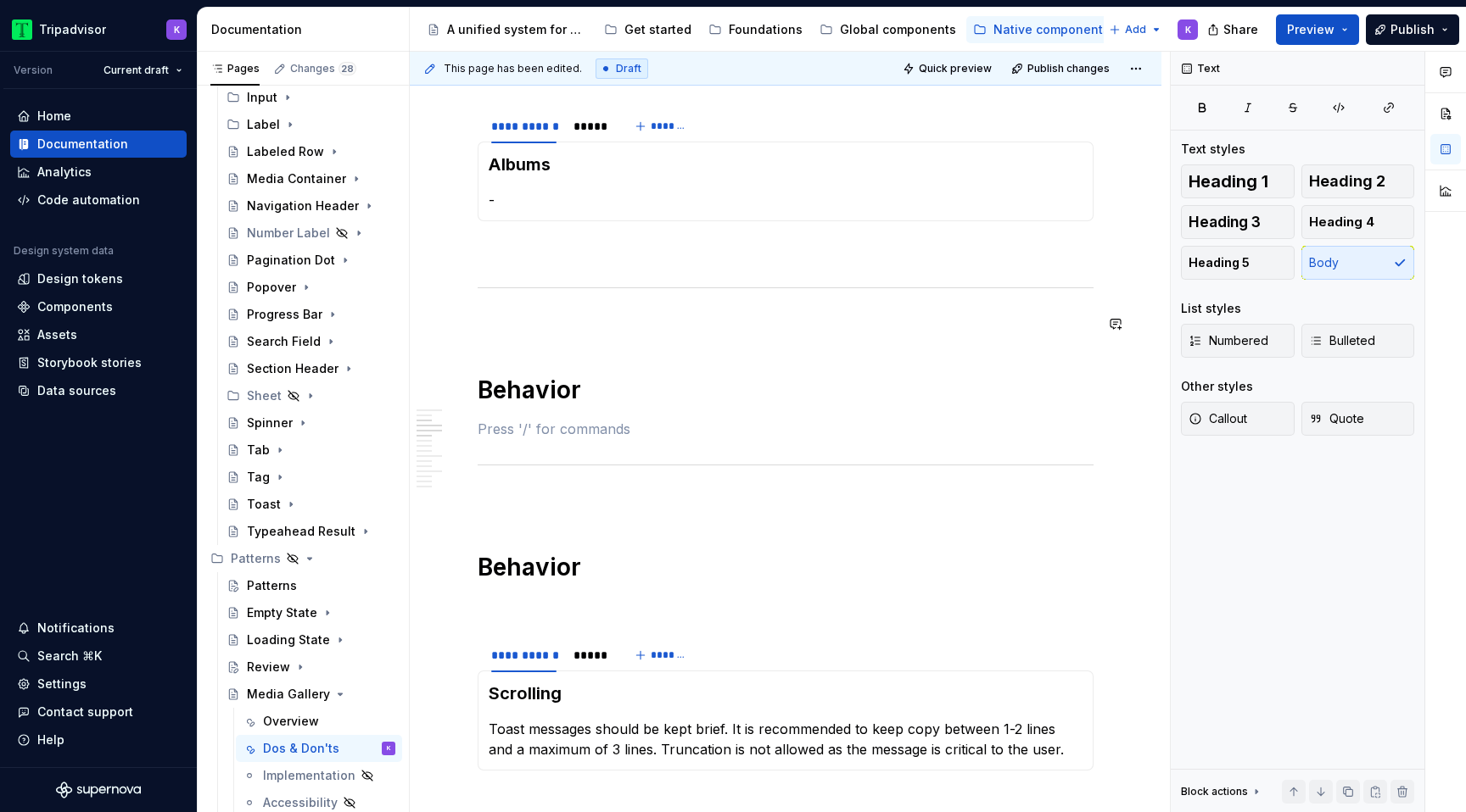
click at [588, 428] on p at bounding box center [785, 429] width 616 height 21
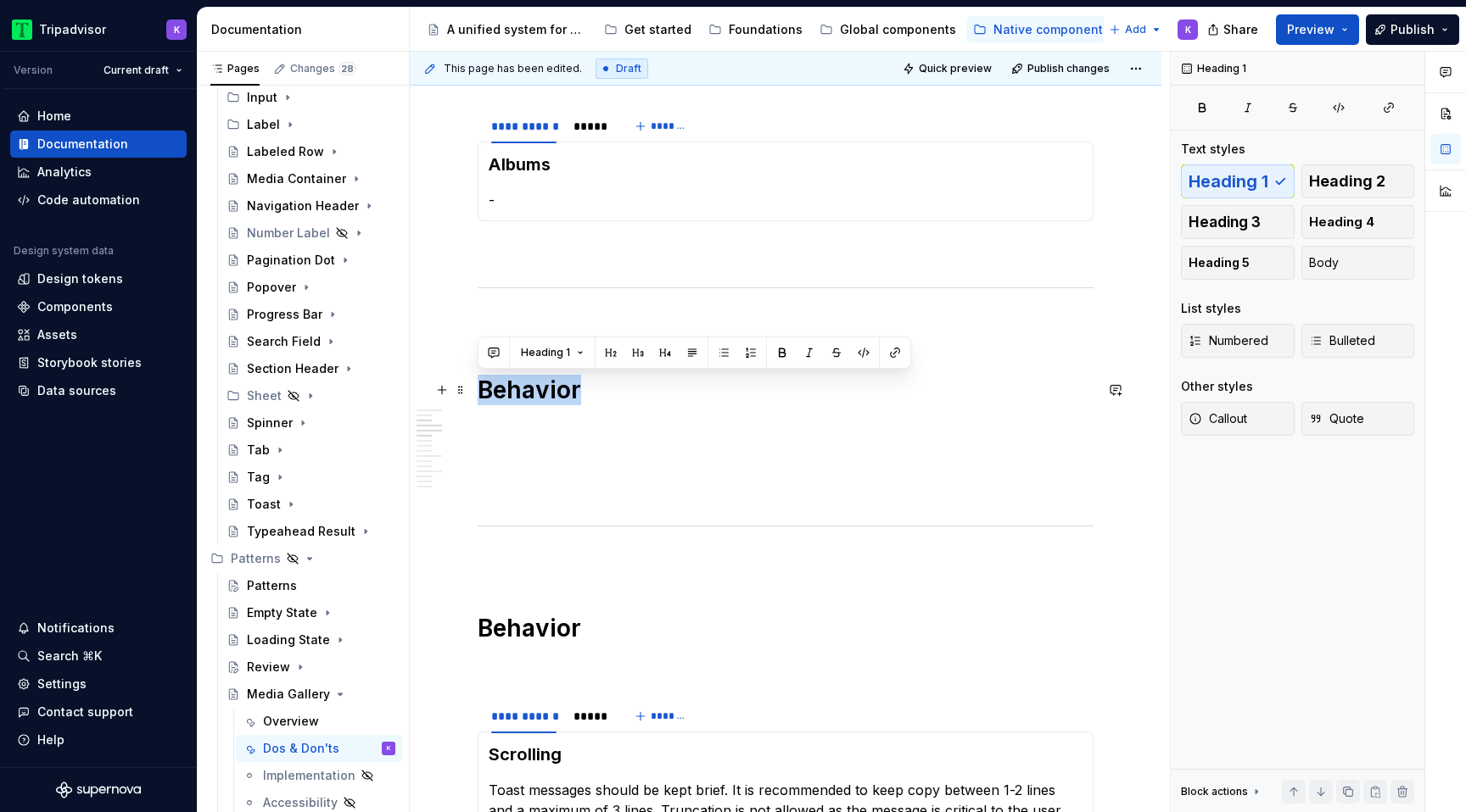
drag, startPoint x: 577, startPoint y: 396, endPoint x: 480, endPoint y: 395, distance: 97.0
click at [480, 395] on h1 "Behavior" at bounding box center [785, 391] width 616 height 31
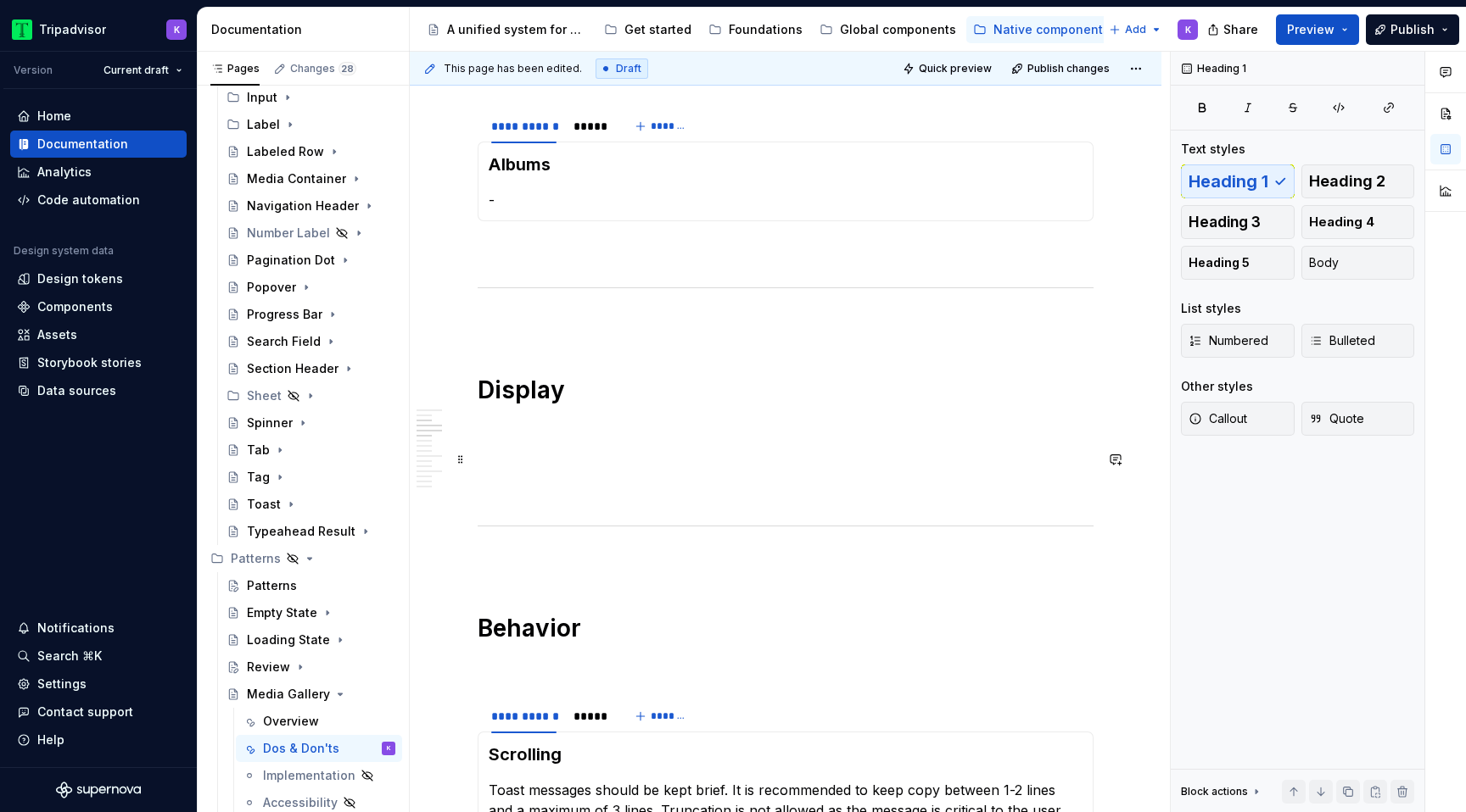
click at [628, 460] on p at bounding box center [785, 460] width 616 height 21
click at [612, 432] on p at bounding box center [785, 429] width 616 height 21
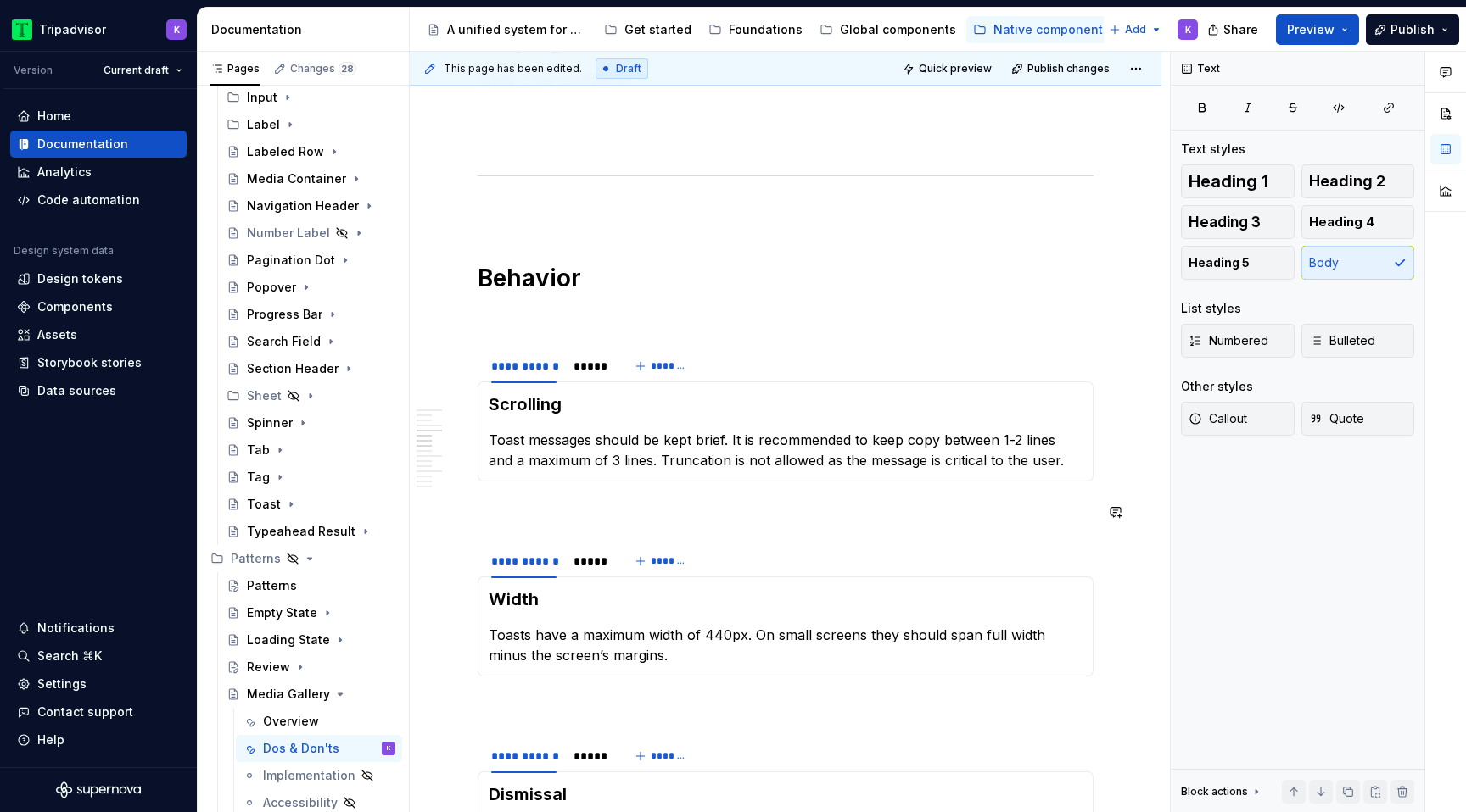
scroll to position [1063, 0]
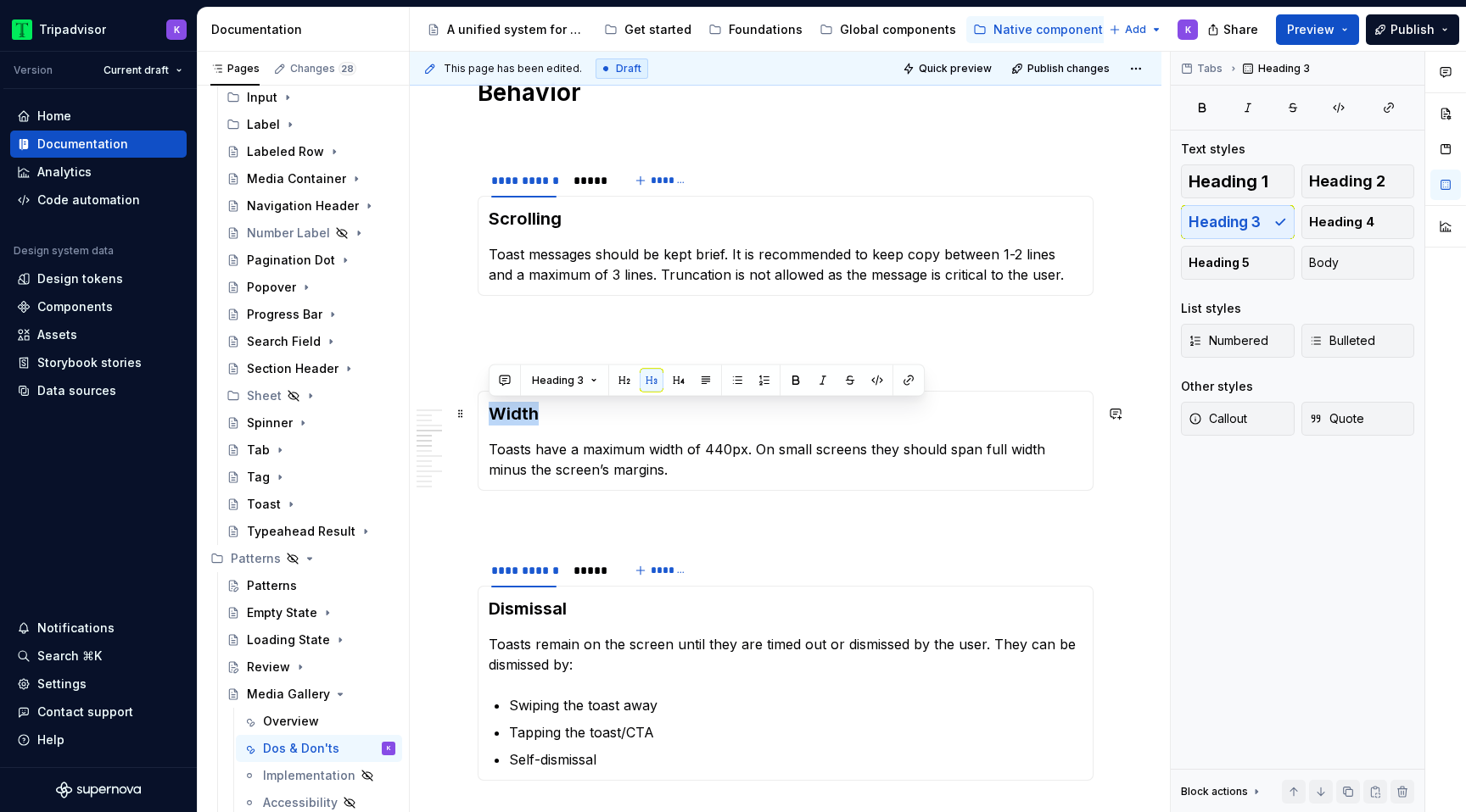
drag, startPoint x: 547, startPoint y: 420, endPoint x: 489, endPoint y: 417, distance: 58.1
click at [489, 417] on h3 "Width" at bounding box center [785, 414] width 594 height 24
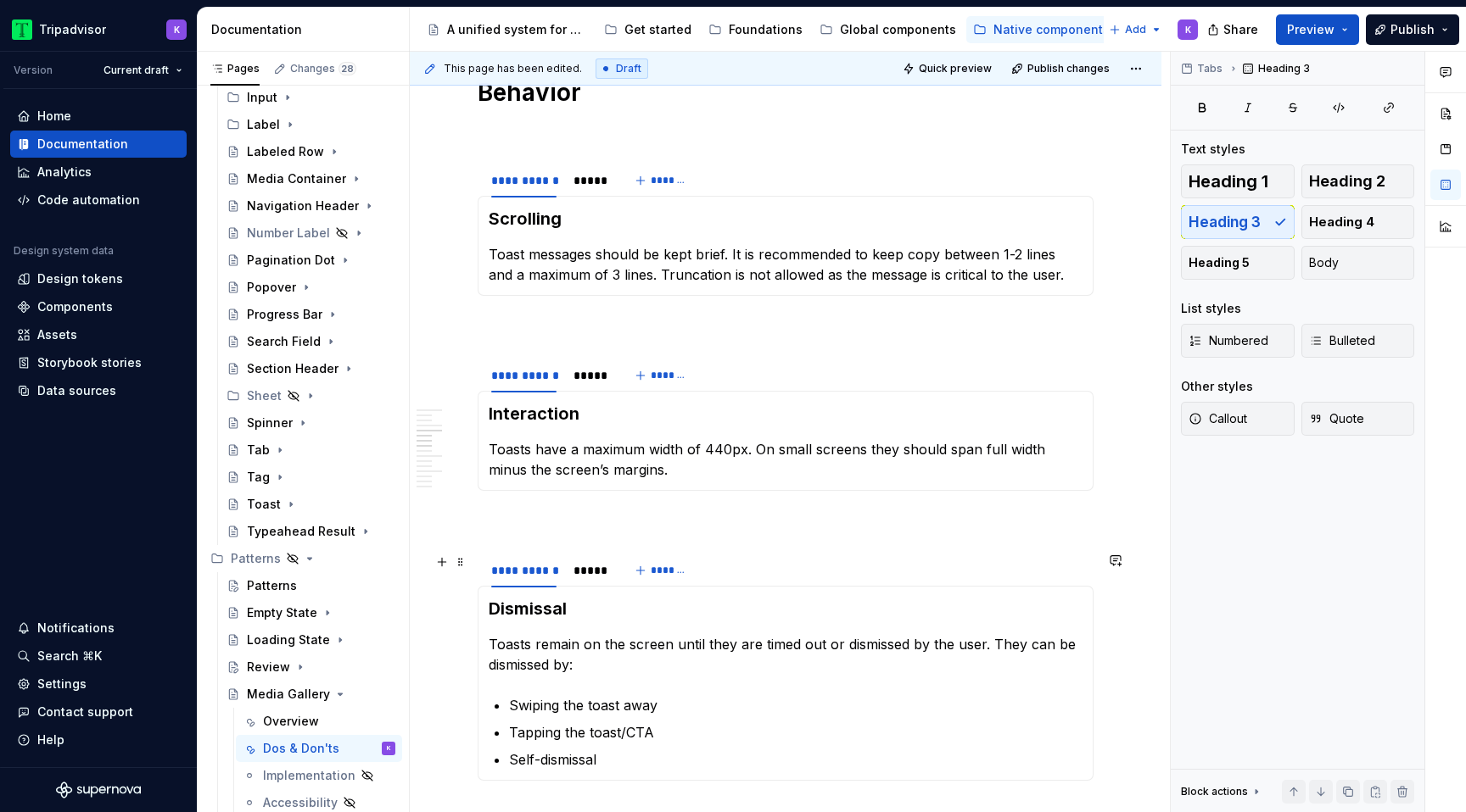
click at [466, 565] on span at bounding box center [461, 562] width 14 height 24
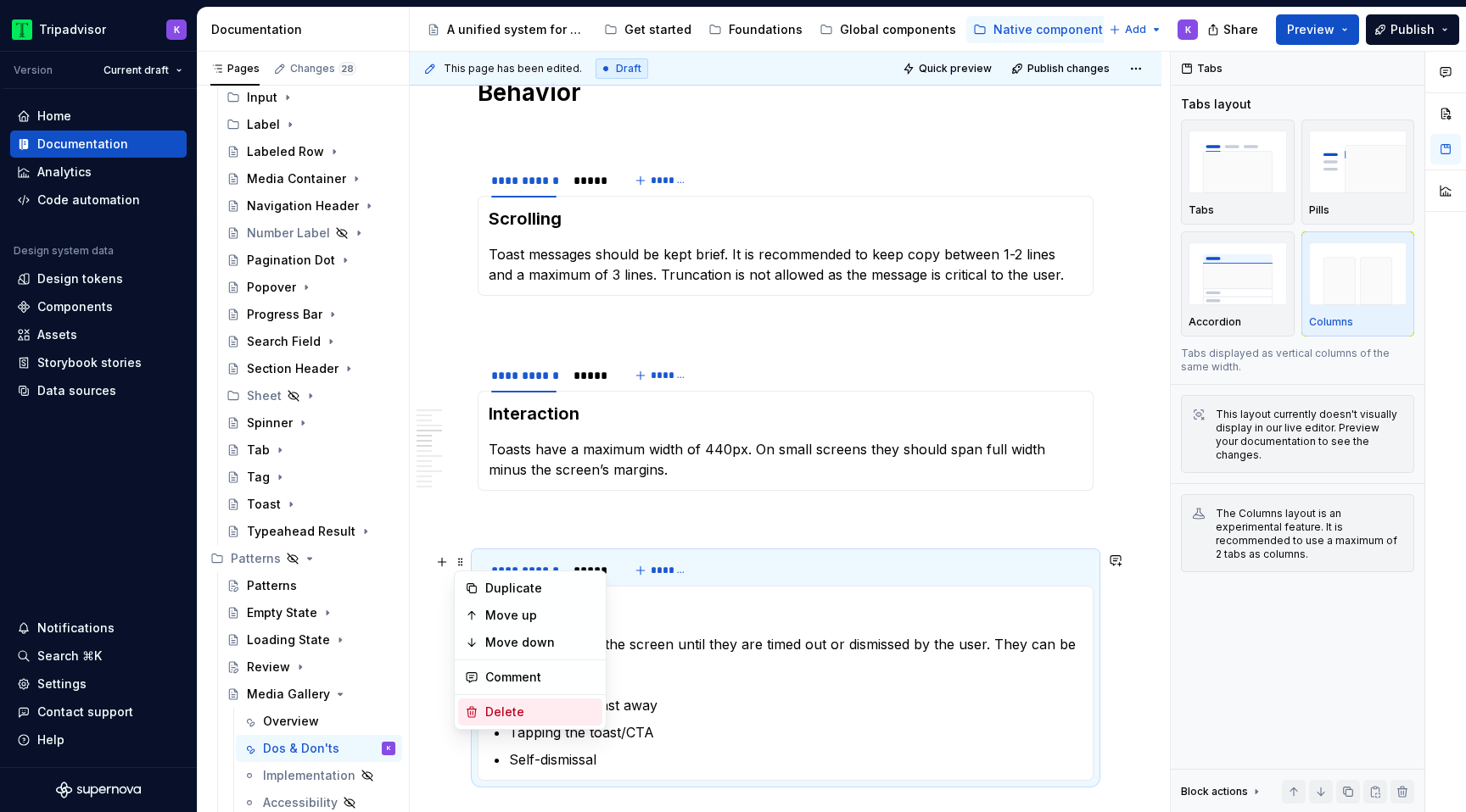
click at [518, 713] on div "Delete" at bounding box center [540, 713] width 111 height 17
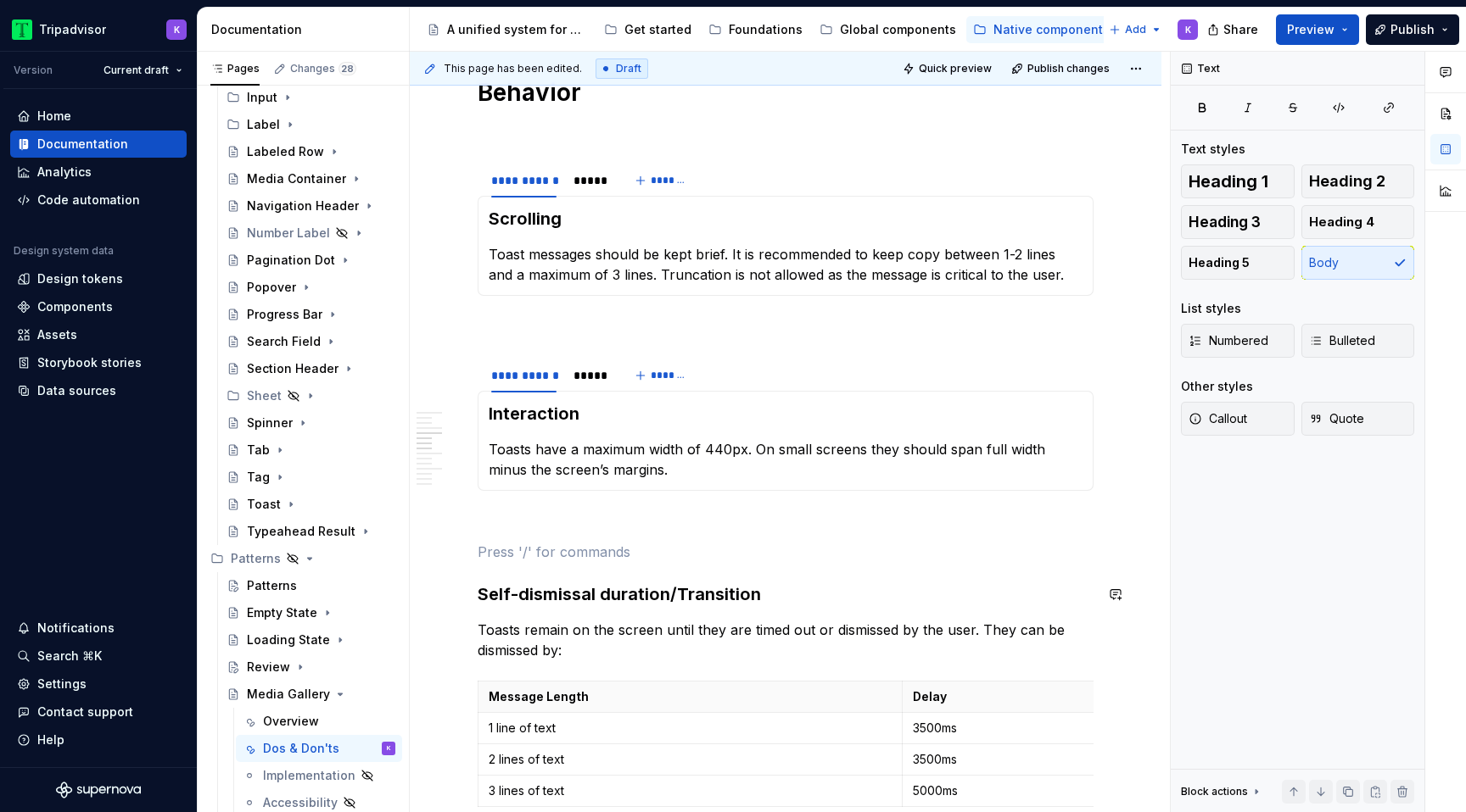
scroll to position [1269, 0]
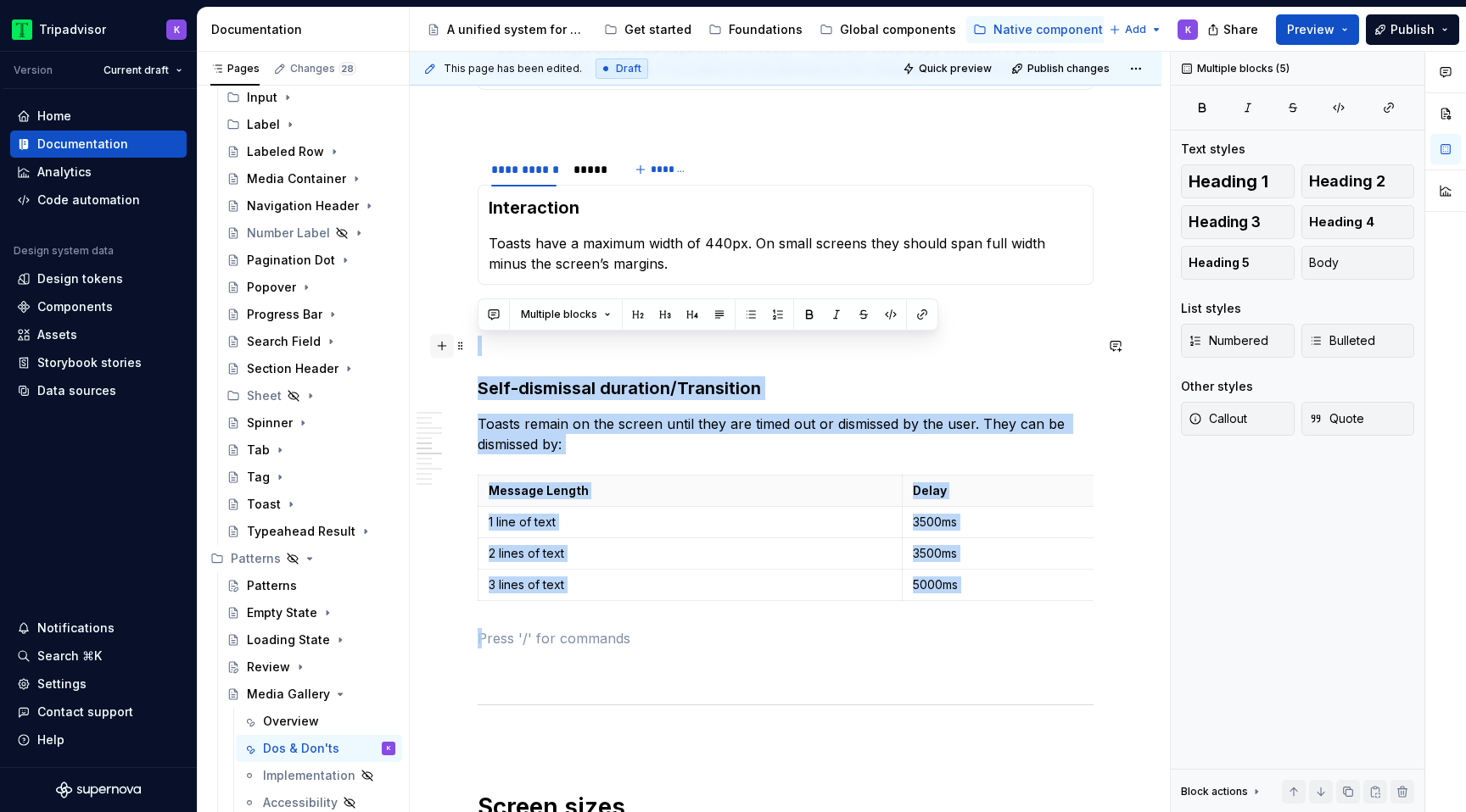
drag, startPoint x: 511, startPoint y: 641, endPoint x: 452, endPoint y: 342, distance: 304.8
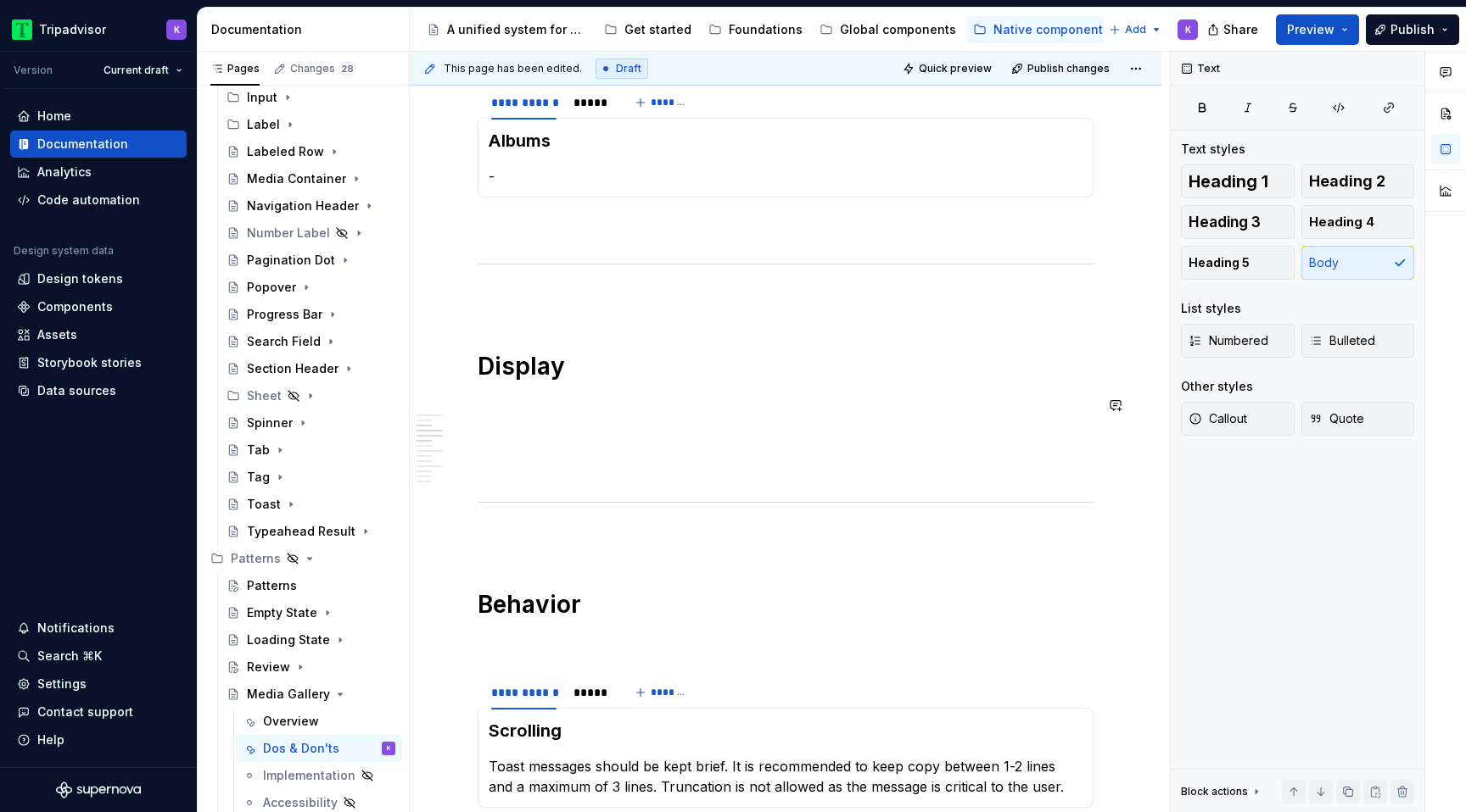
scroll to position [541, 0]
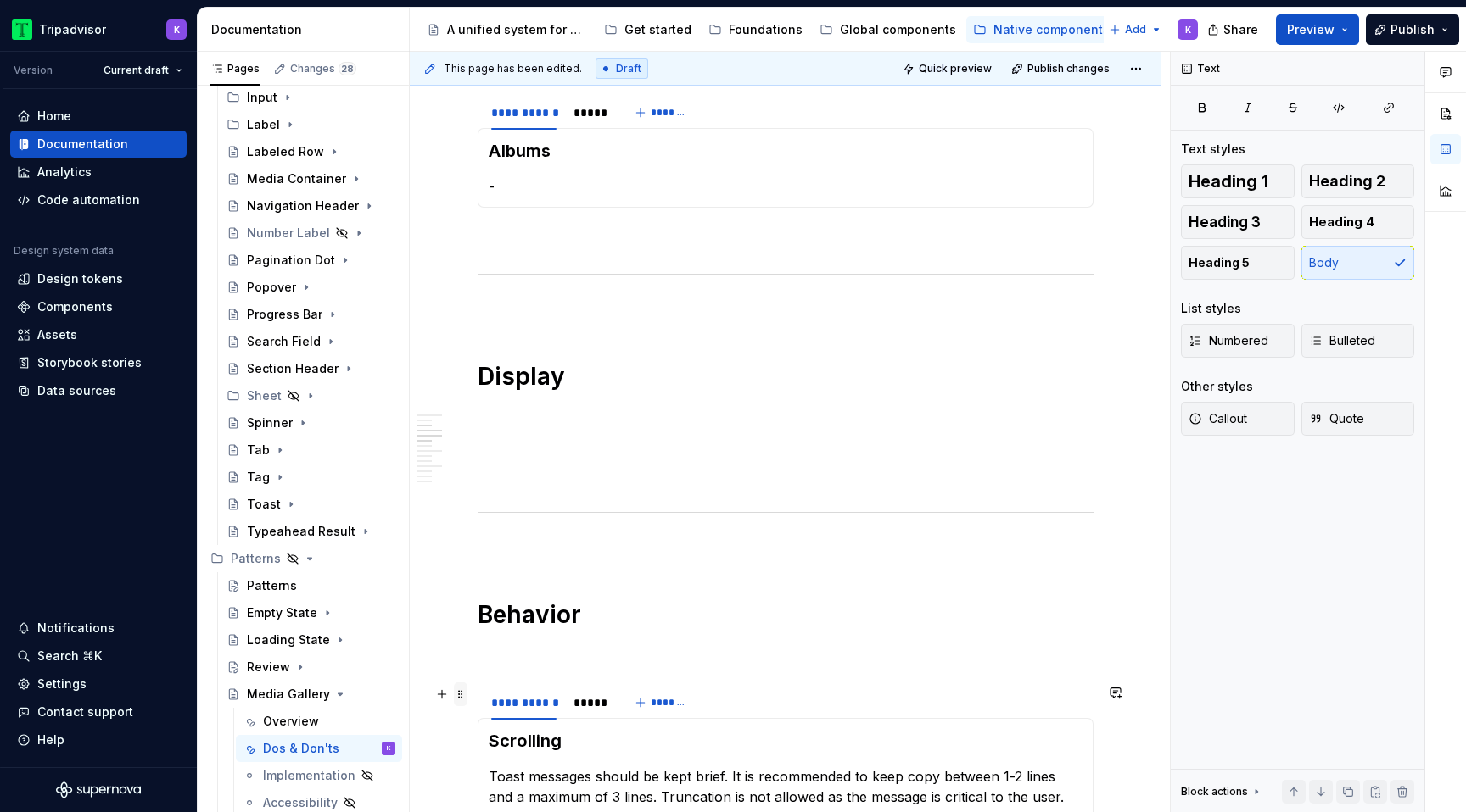
click at [463, 696] on span at bounding box center [461, 695] width 14 height 24
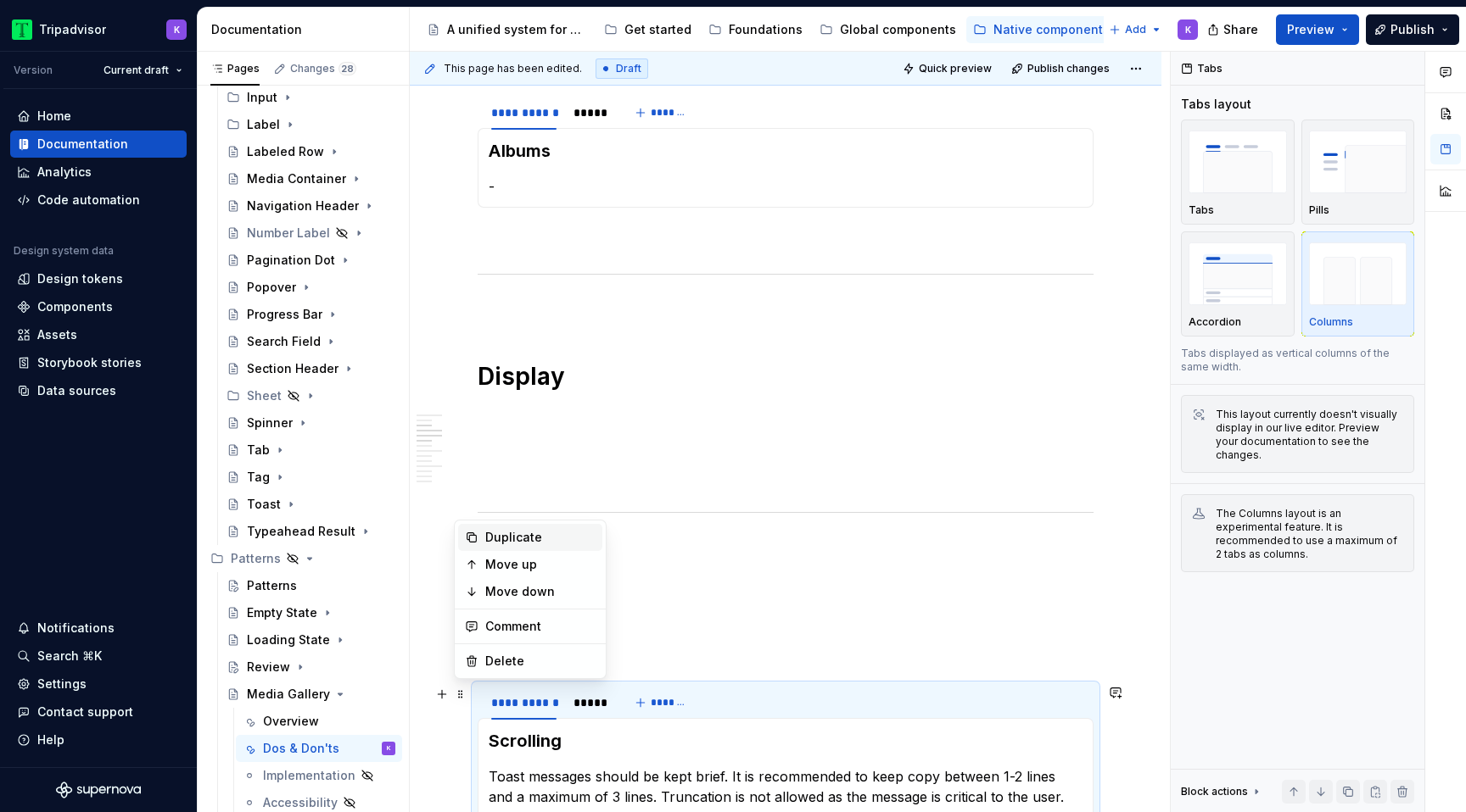
click at [529, 534] on div "Duplicate" at bounding box center [540, 538] width 111 height 17
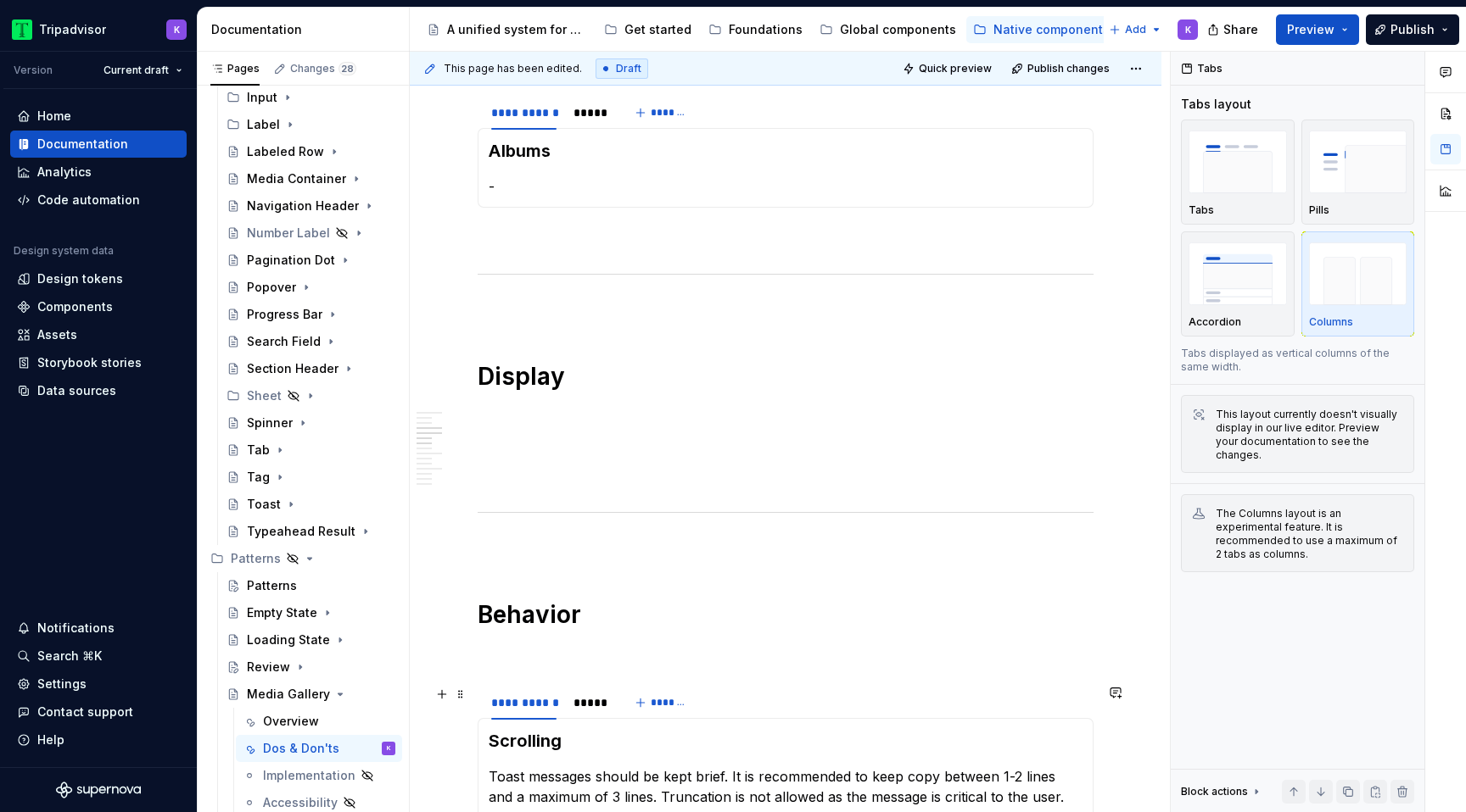
scroll to position [701, 0]
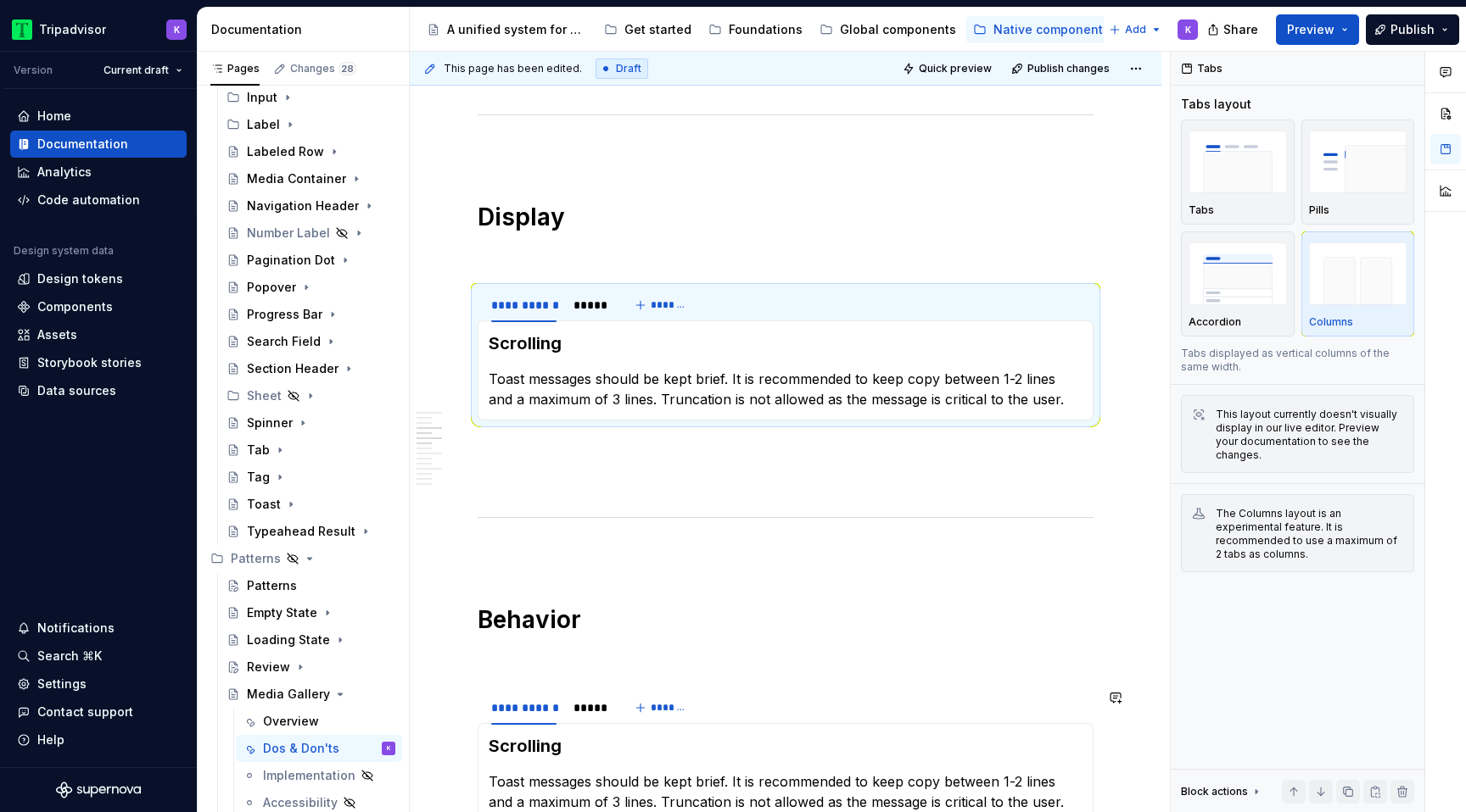
click at [504, 659] on p at bounding box center [785, 659] width 616 height 21
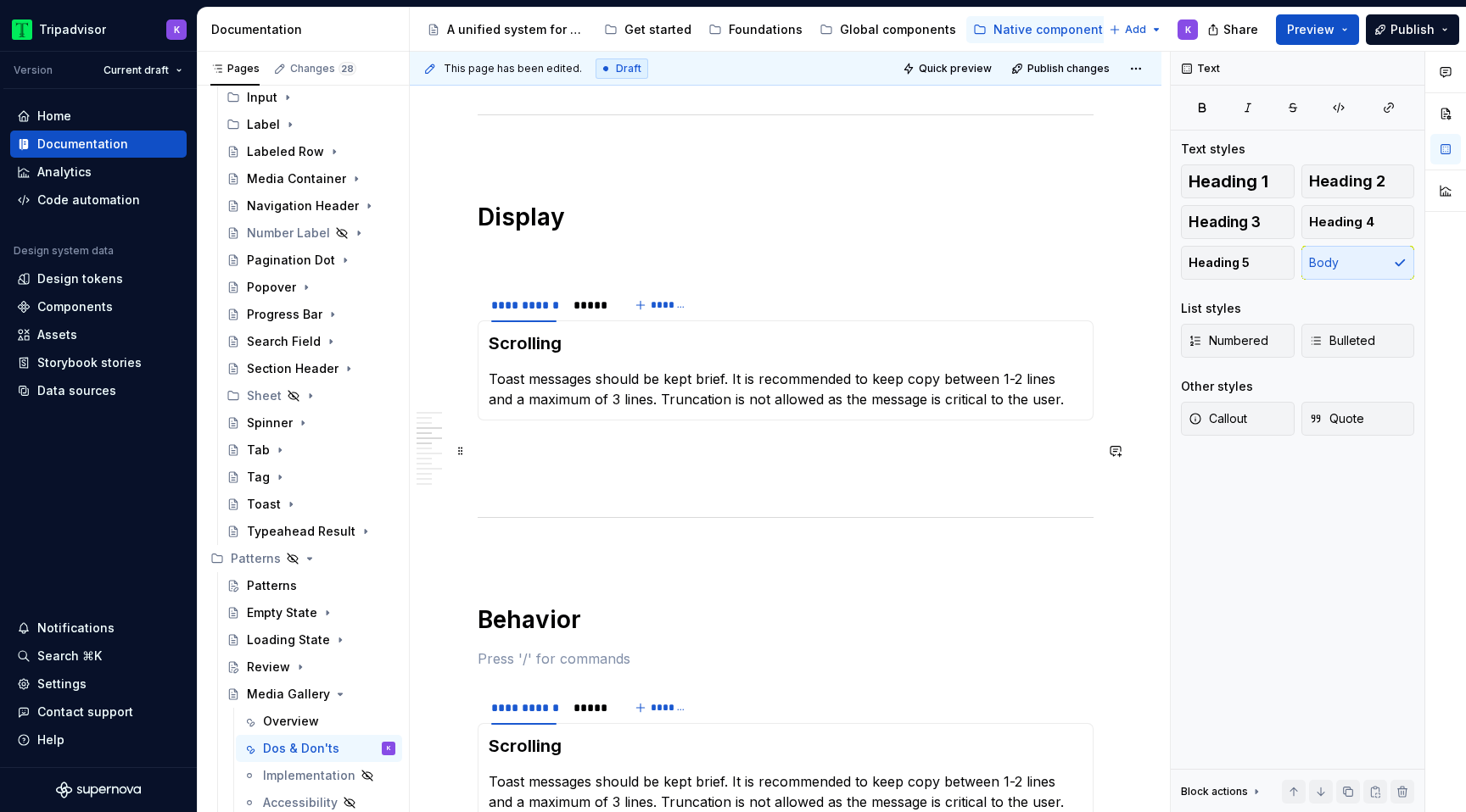
click at [551, 442] on p at bounding box center [785, 451] width 616 height 21
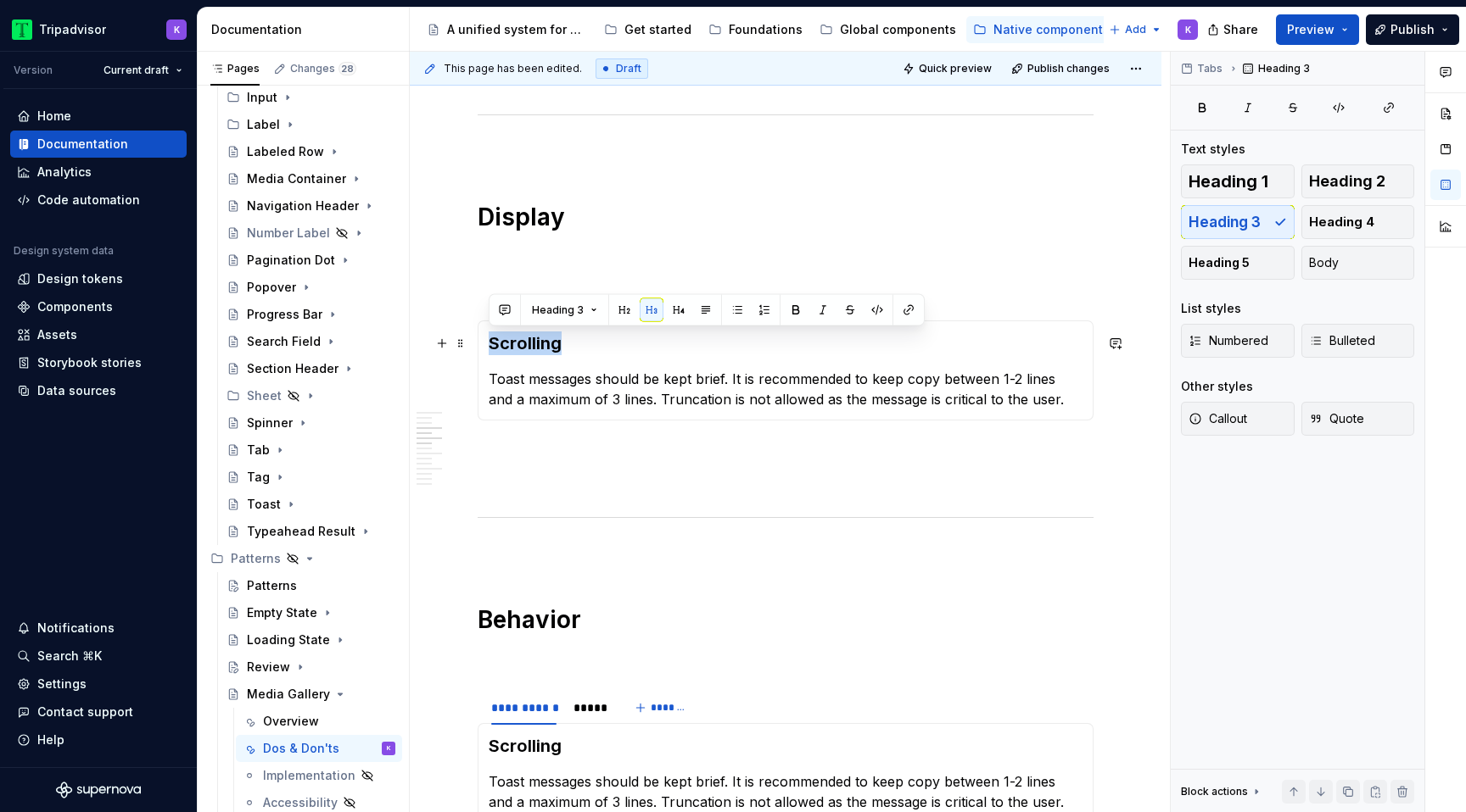
drag, startPoint x: 573, startPoint y: 339, endPoint x: 484, endPoint y: 337, distance: 89.0
click at [484, 337] on div "Scrolling Toast messages should be kept brief. It is recommended to keep copy b…" at bounding box center [785, 370] width 616 height 100
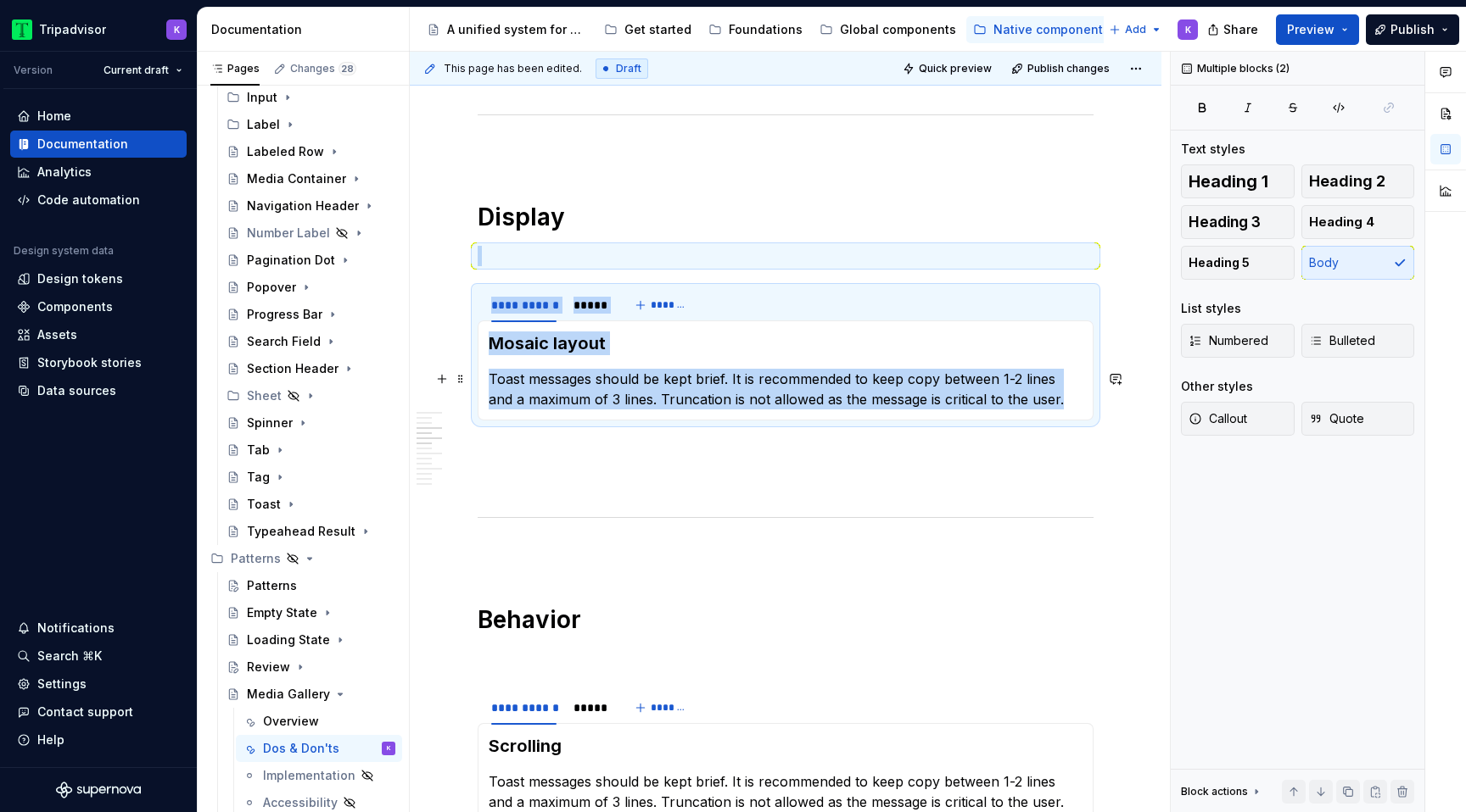
drag, startPoint x: 1041, startPoint y: 403, endPoint x: 476, endPoint y: 371, distance: 565.9
click at [477, 371] on section "**********" at bounding box center [785, 354] width 616 height 134
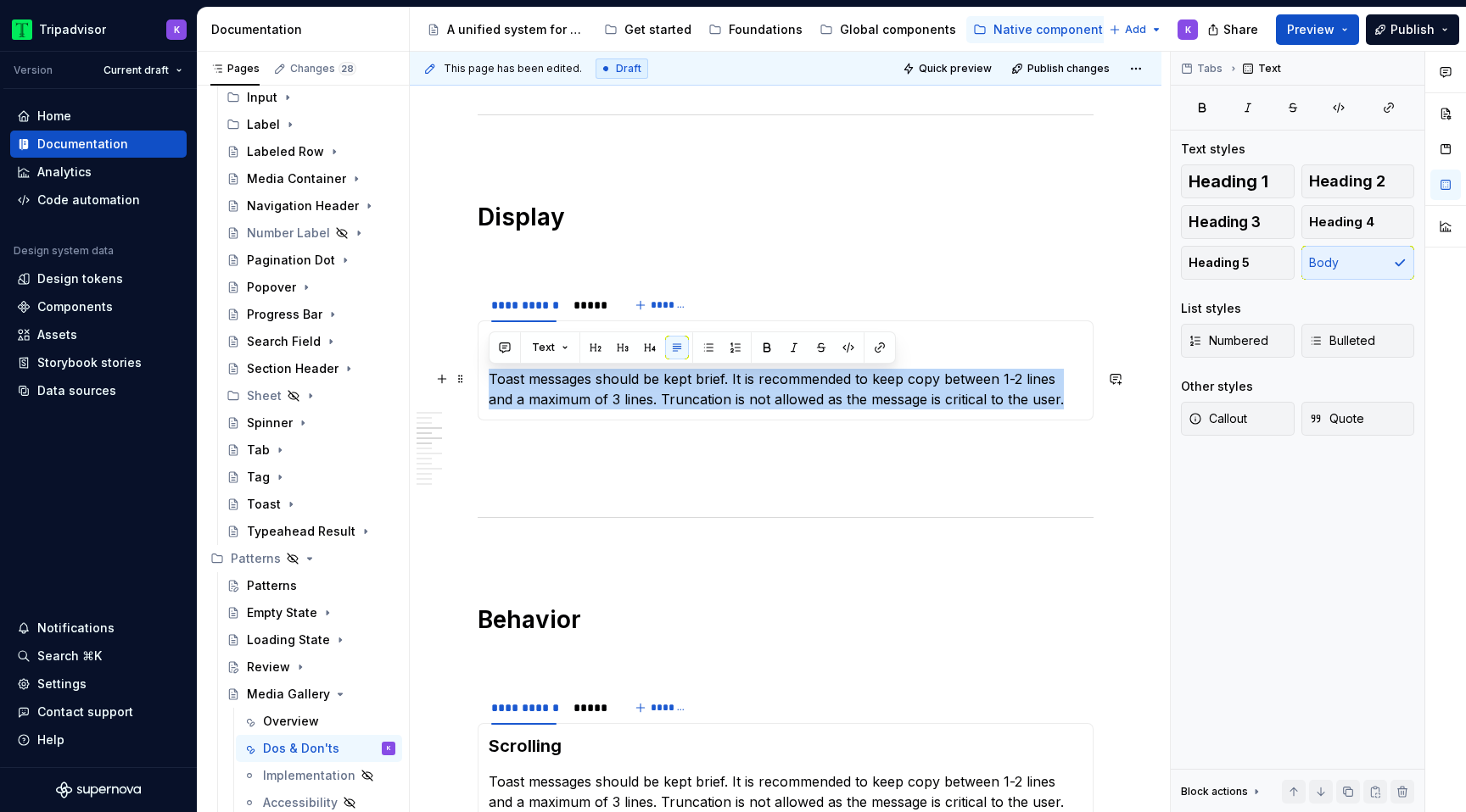
drag, startPoint x: 491, startPoint y: 375, endPoint x: 1048, endPoint y: 397, distance: 557.4
click at [1048, 397] on p "Toast messages should be kept brief. It is recommended to keep copy between 1-2…" at bounding box center [785, 390] width 594 height 41
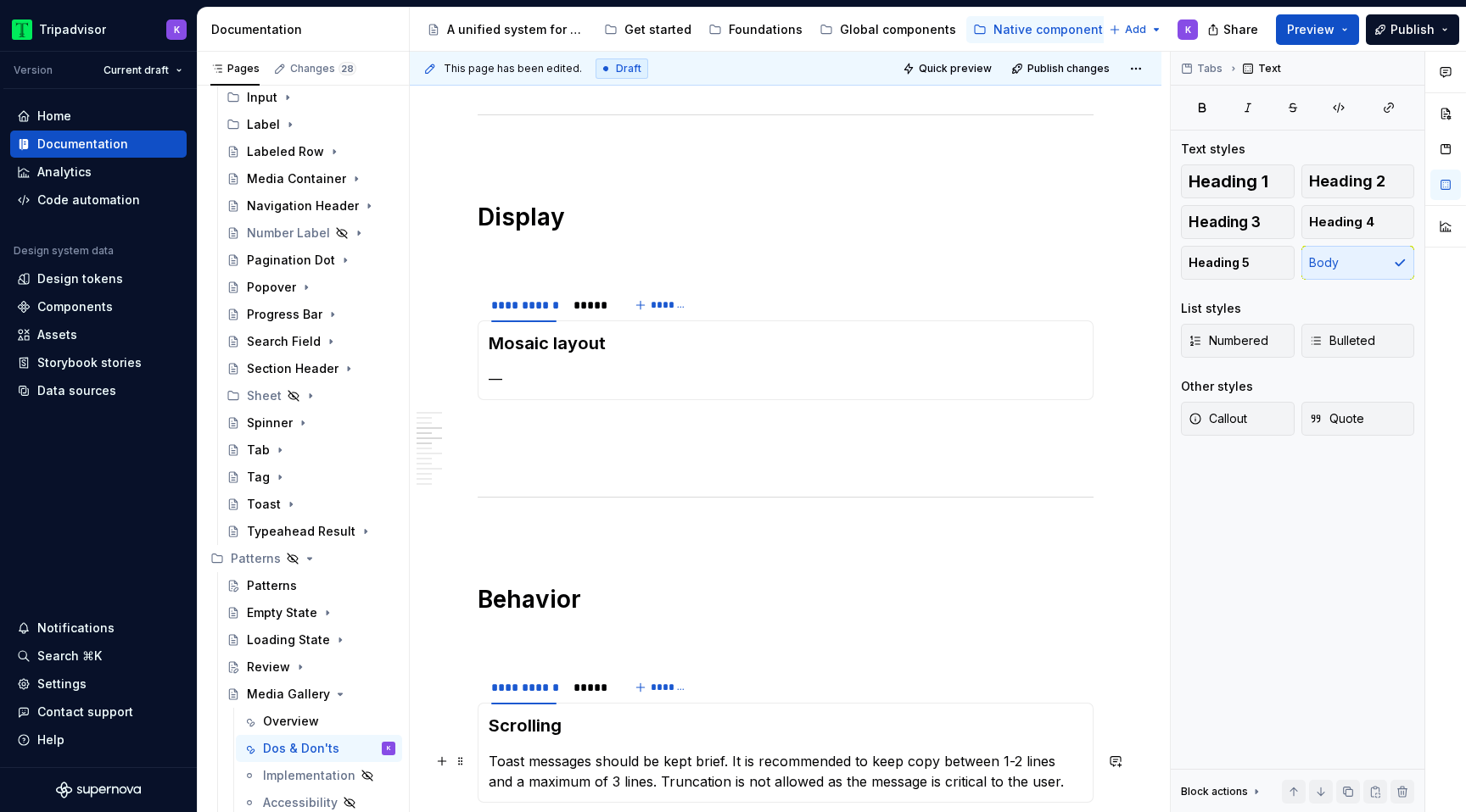
scroll to position [892, 0]
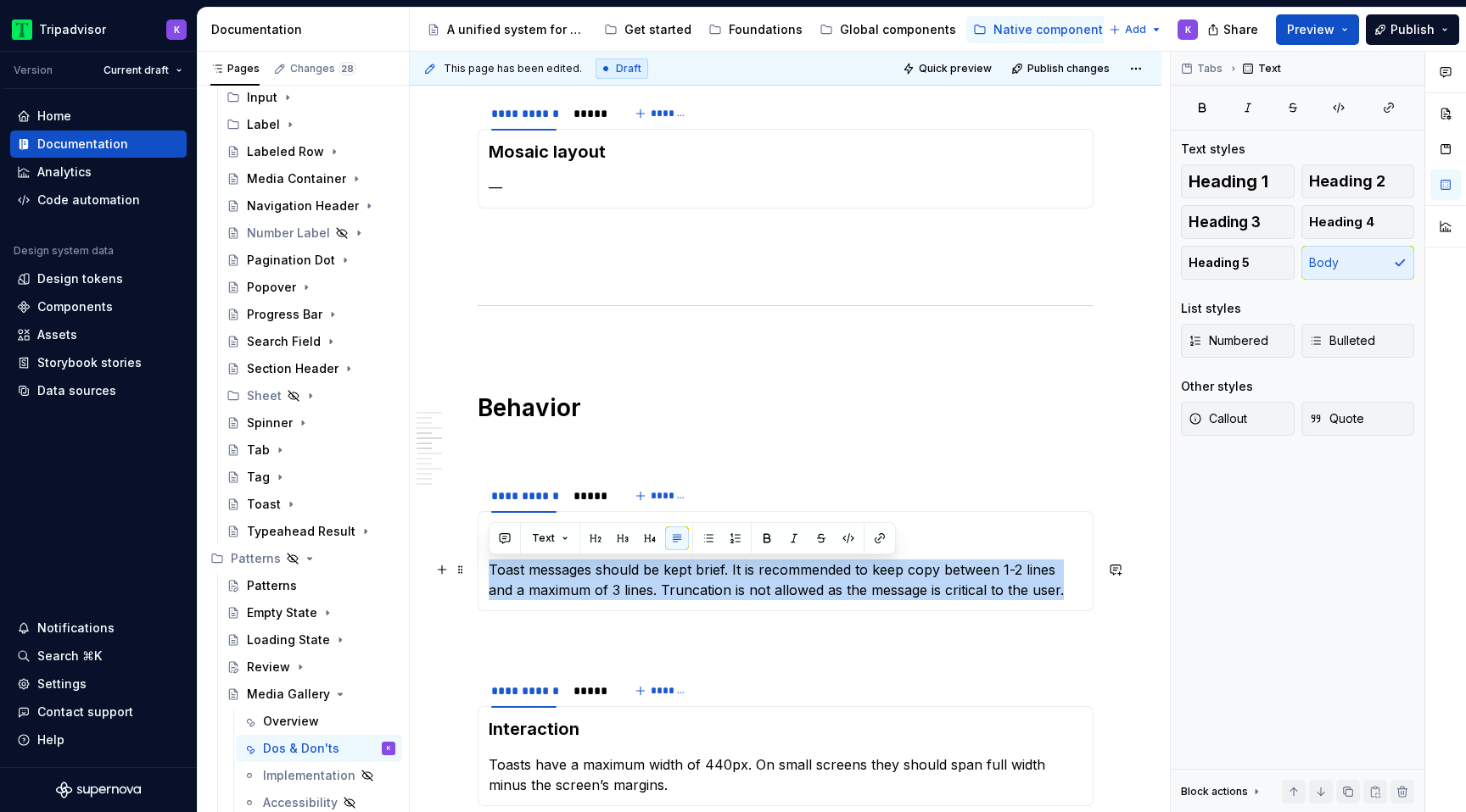
drag, startPoint x: 1046, startPoint y: 588, endPoint x: 514, endPoint y: 553, distance: 533.2
click at [514, 553] on section-item-column "Scrolling Toast messages should be kept brief. It is recommended to keep copy b…" at bounding box center [785, 561] width 594 height 78
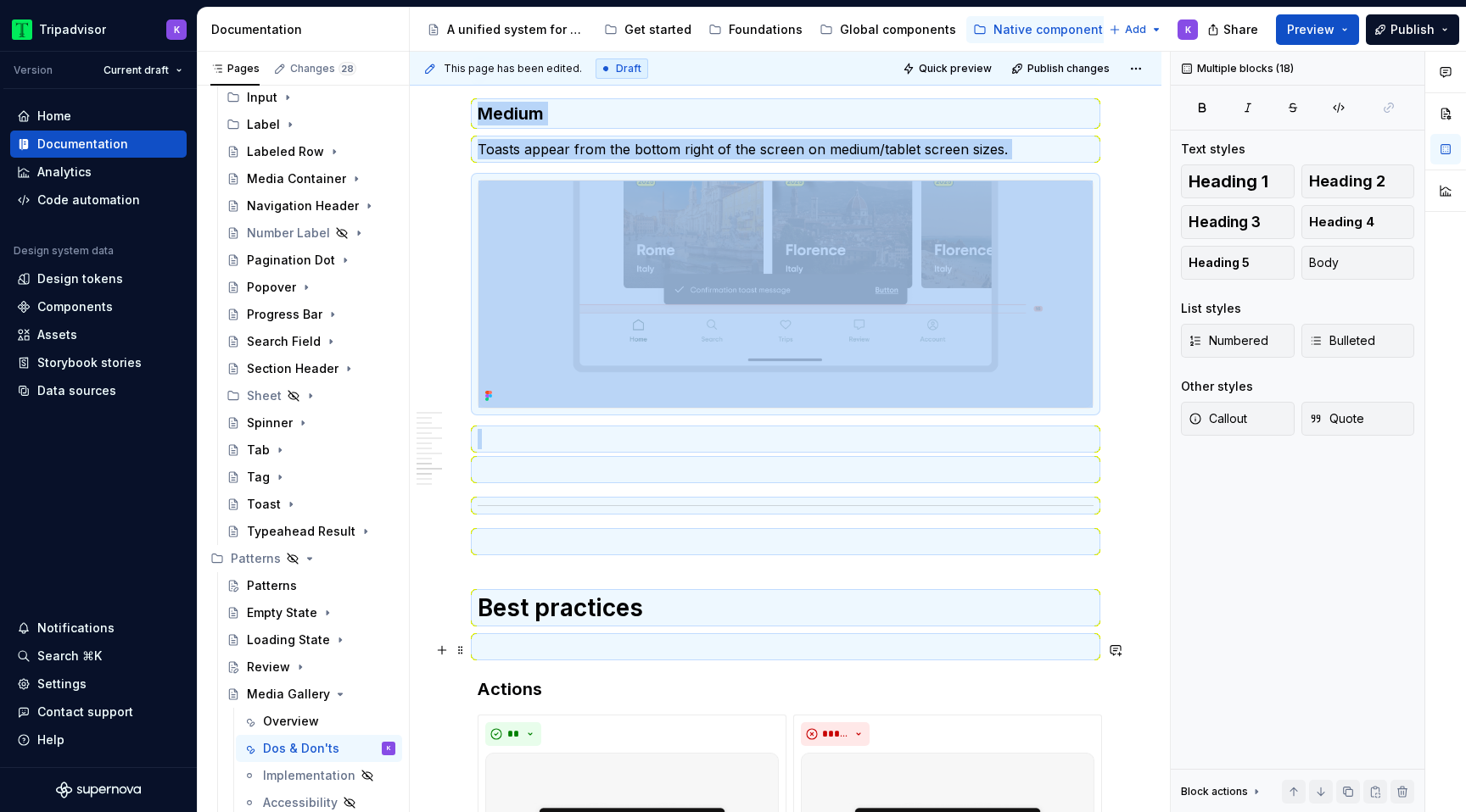
drag, startPoint x: 632, startPoint y: 762, endPoint x: 533, endPoint y: 434, distance: 342.6
click at [533, 434] on div "**********" at bounding box center [785, 287] width 616 height 3944
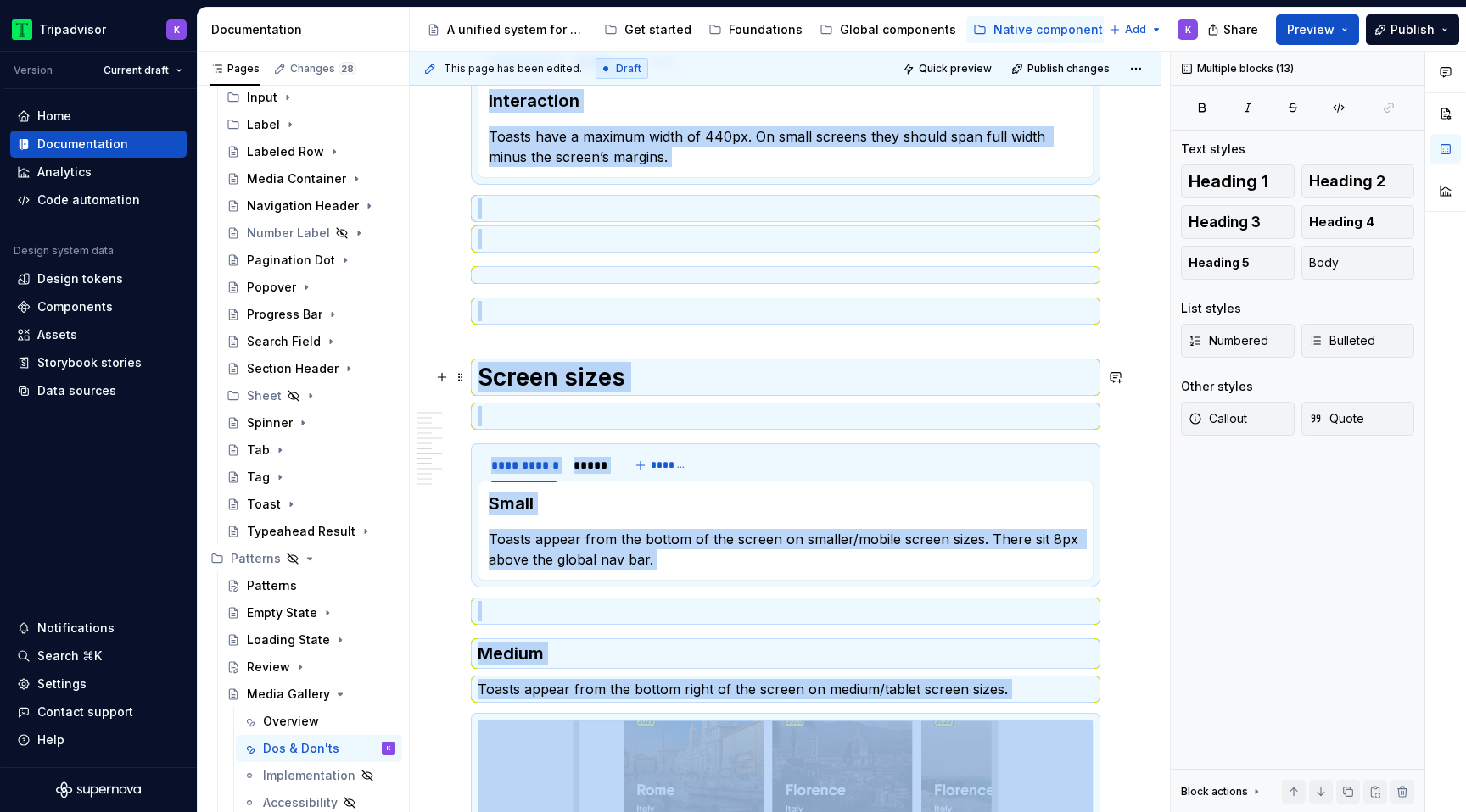
click at [493, 362] on h1 "Screen sizes" at bounding box center [785, 378] width 616 height 31
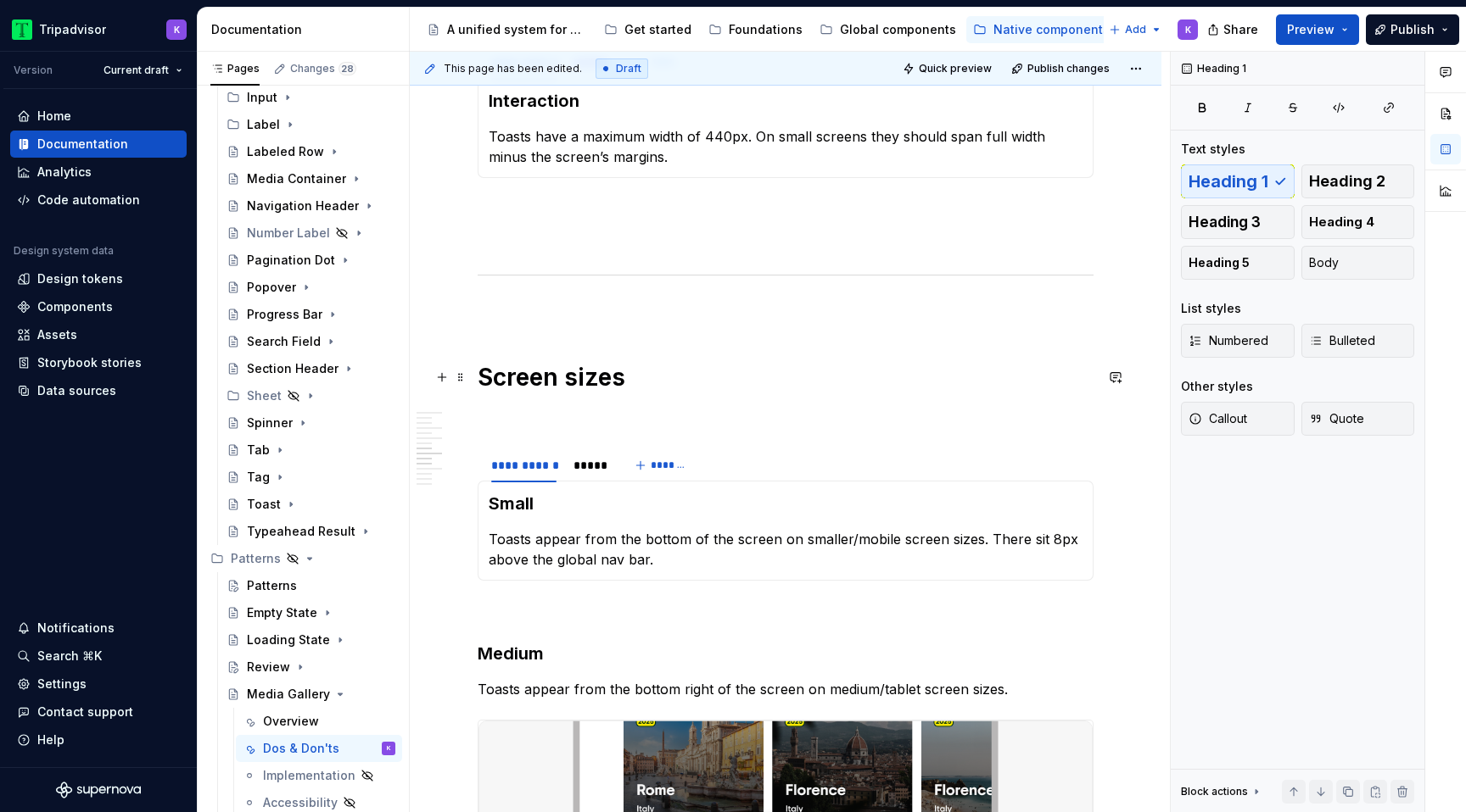
scroll to position [1821, 0]
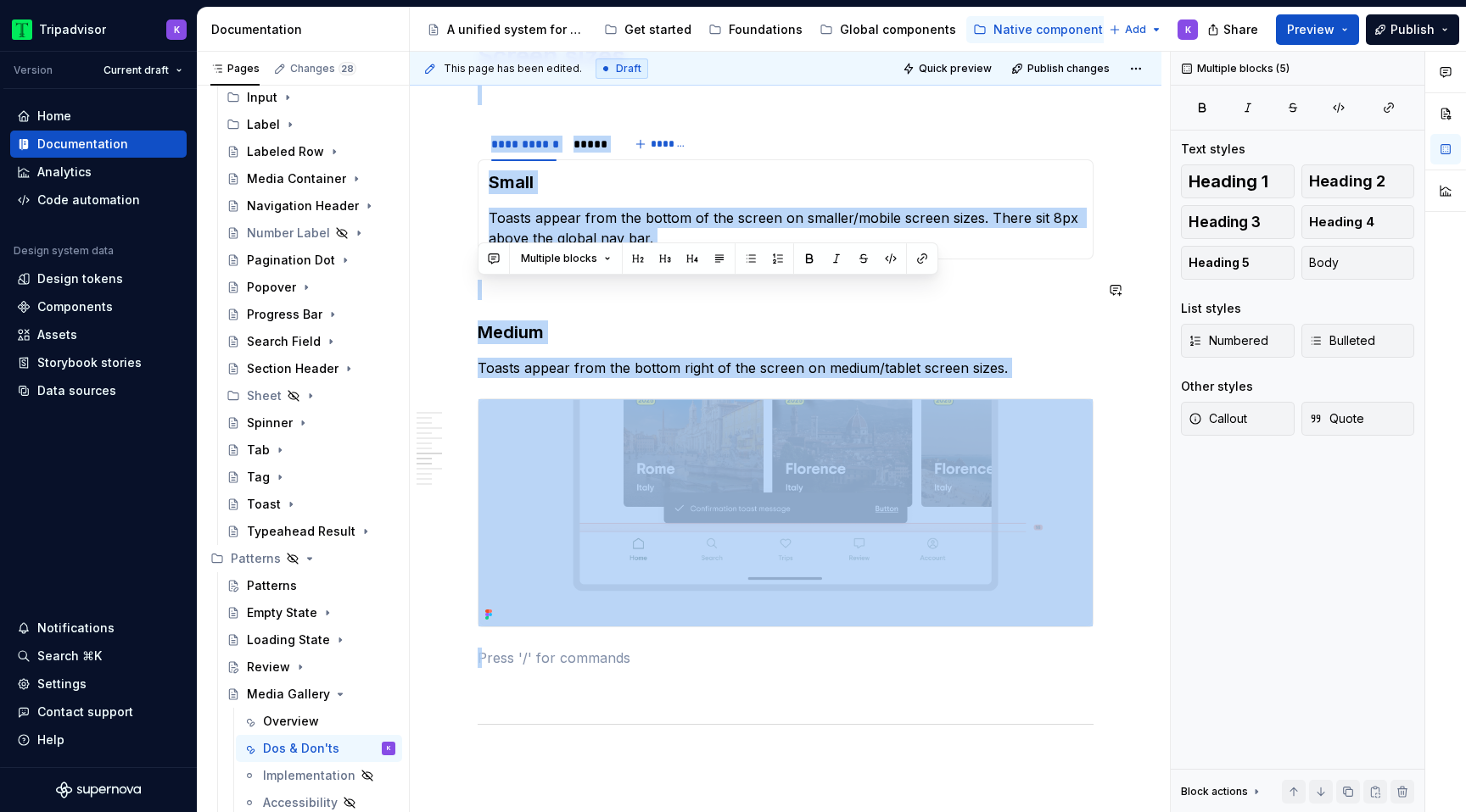
drag, startPoint x: 506, startPoint y: 660, endPoint x: 473, endPoint y: 257, distance: 404.3
click at [477, 257] on div "**********" at bounding box center [785, 505] width 616 height 3944
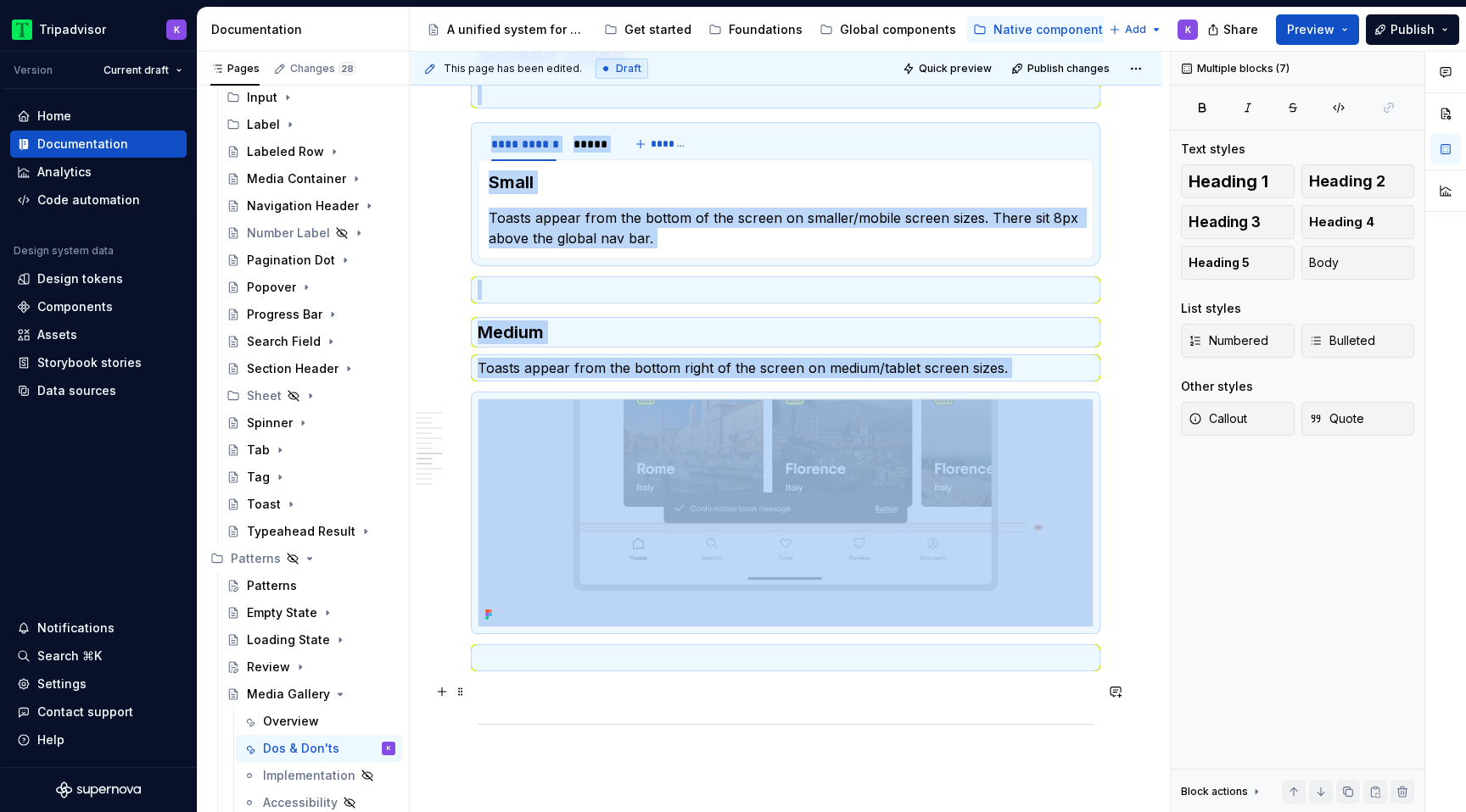
click at [534, 688] on p at bounding box center [785, 689] width 616 height 21
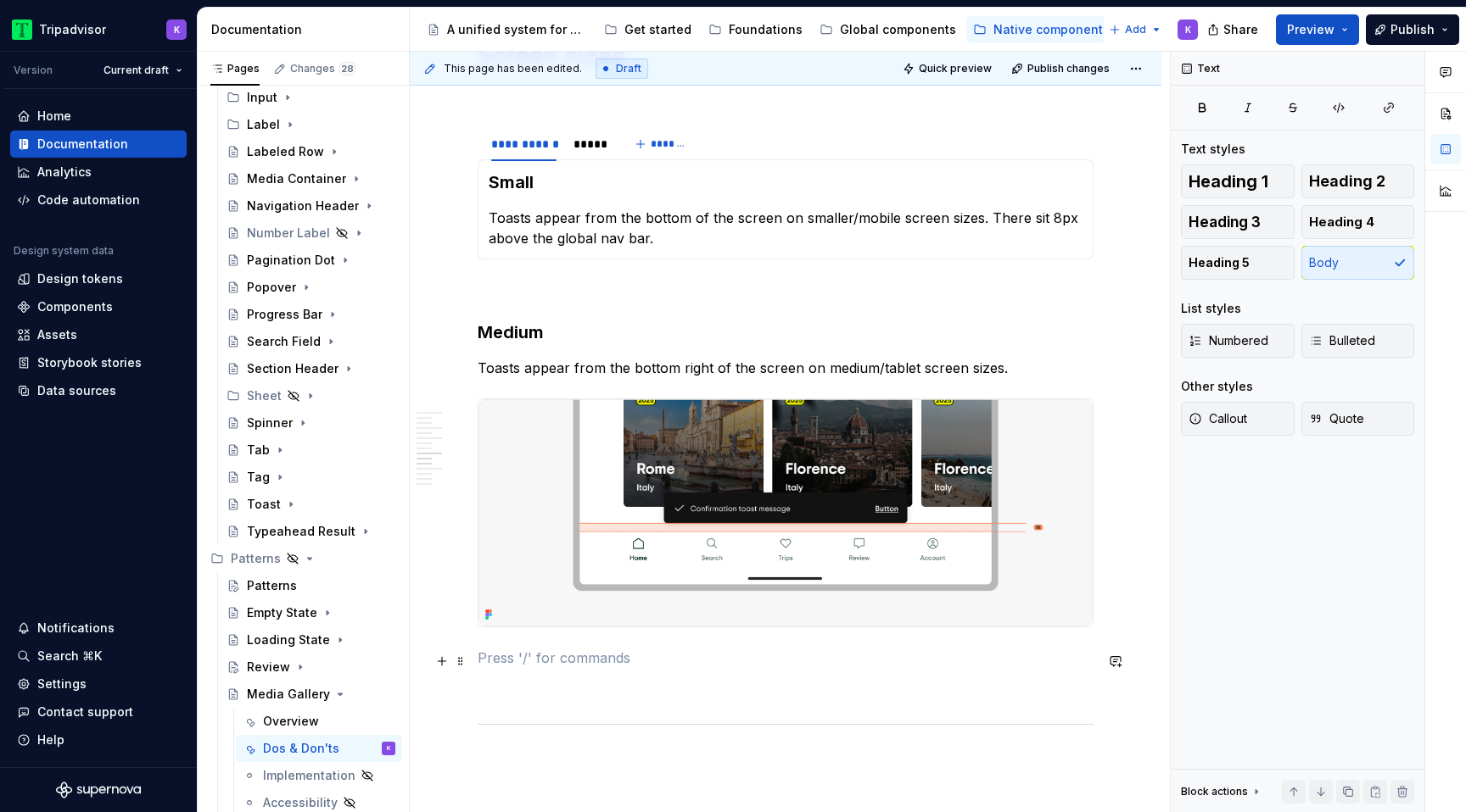
click at [527, 668] on p at bounding box center [785, 658] width 616 height 21
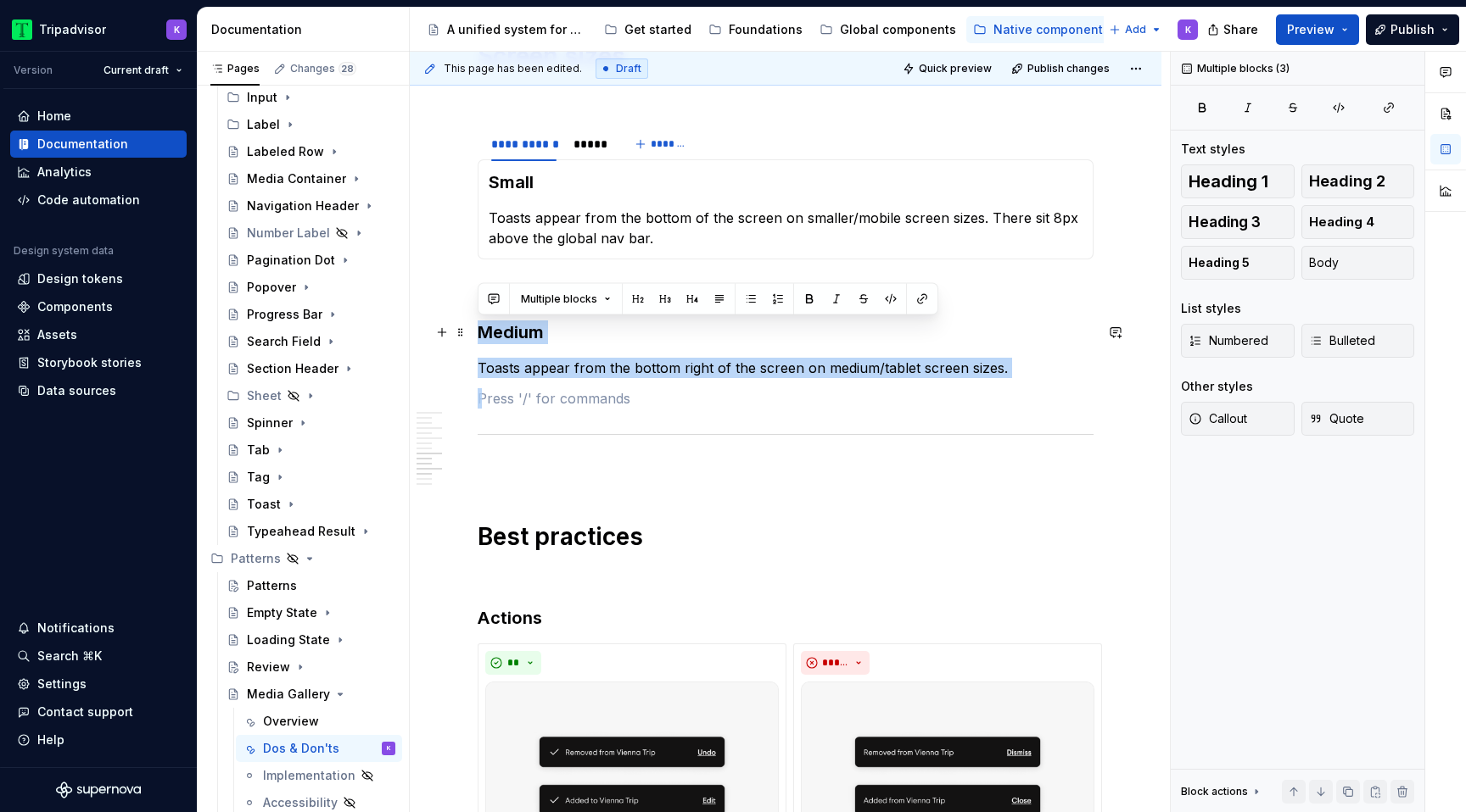
drag, startPoint x: 520, startPoint y: 391, endPoint x: 472, endPoint y: 321, distance: 84.9
click at [472, 321] on div "**********" at bounding box center [785, 473] width 751 height 3959
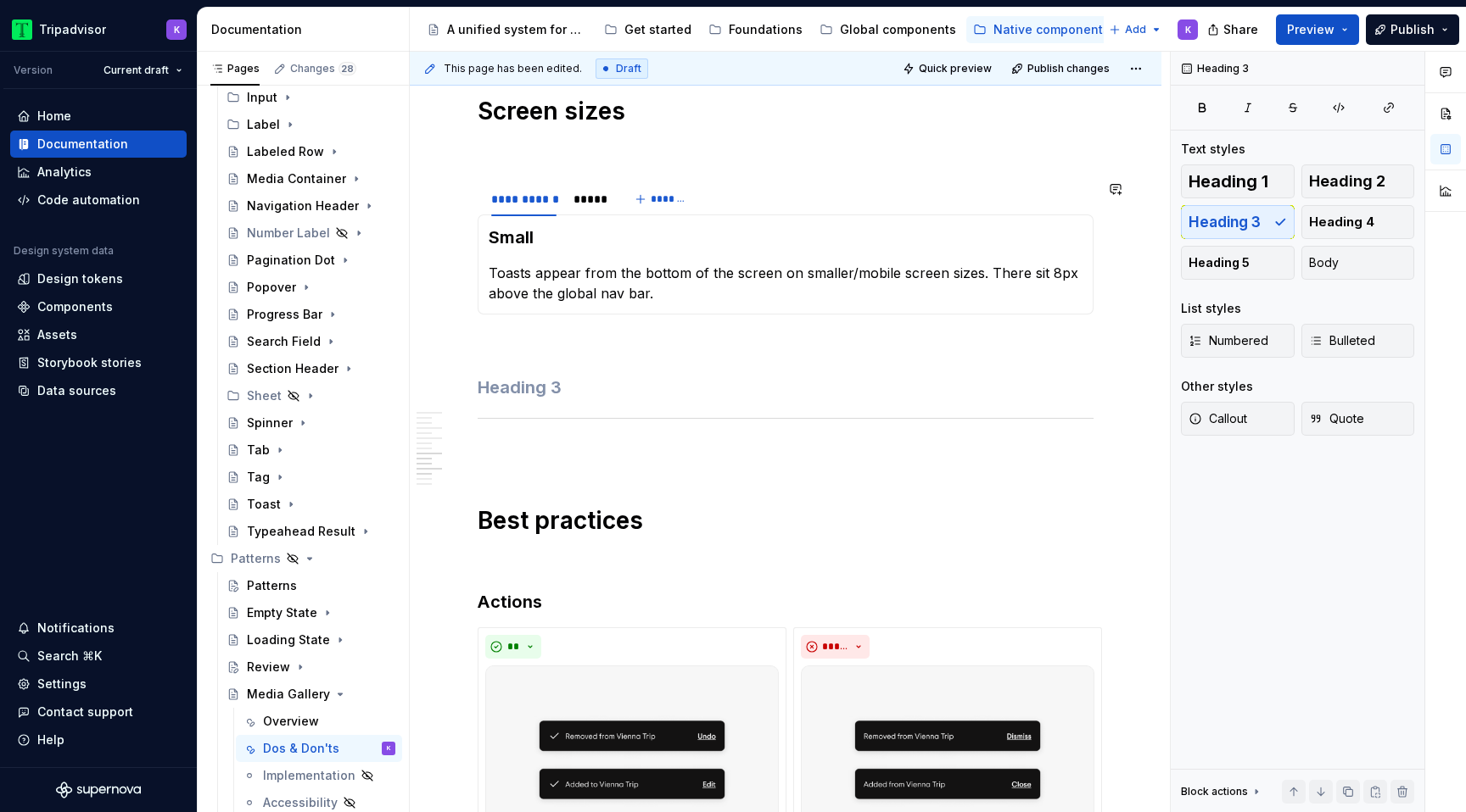
scroll to position [1699, 0]
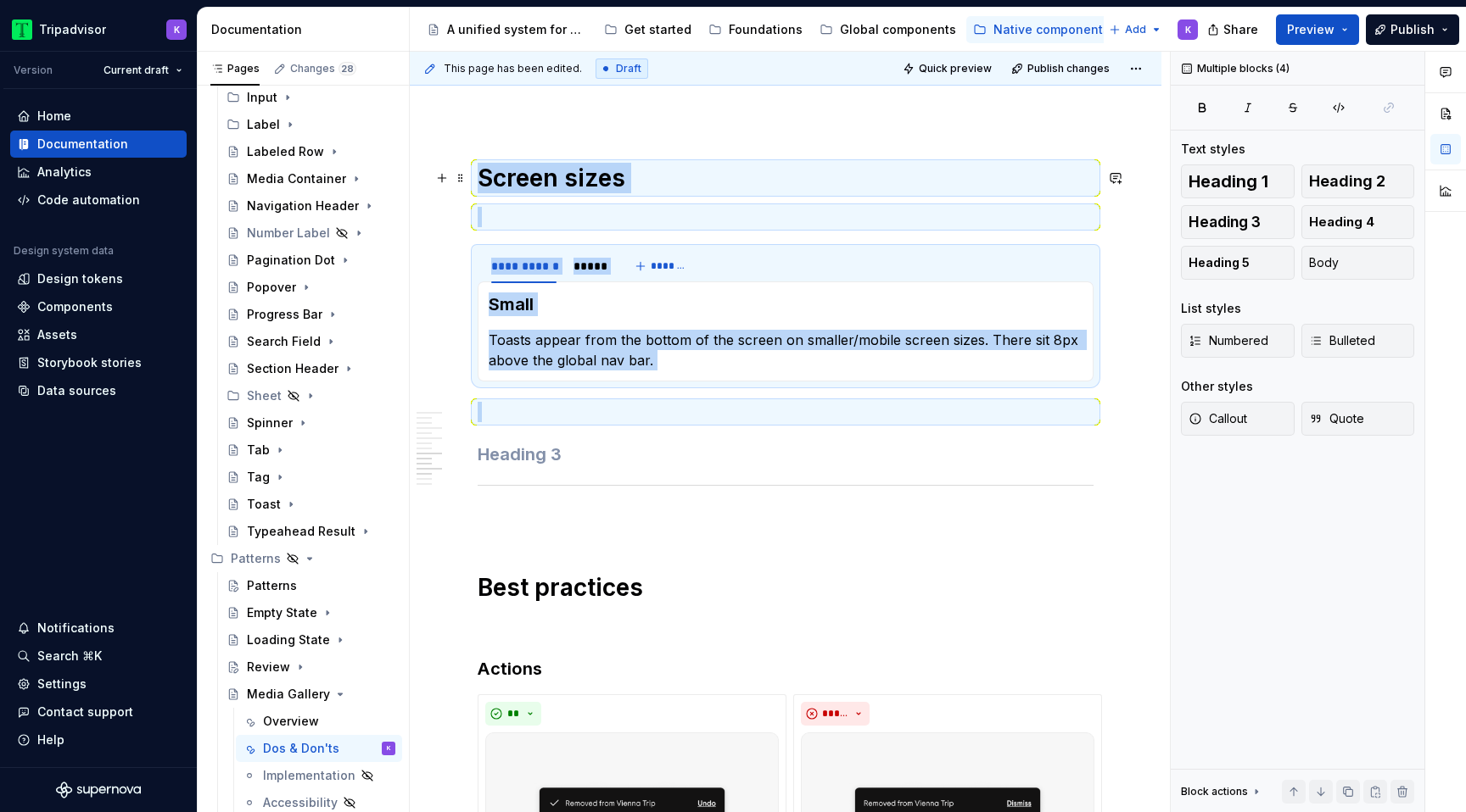
drag, startPoint x: 509, startPoint y: 400, endPoint x: 479, endPoint y: 158, distance: 243.9
click at [479, 158] on div "**********" at bounding box center [785, 447] width 616 height 3583
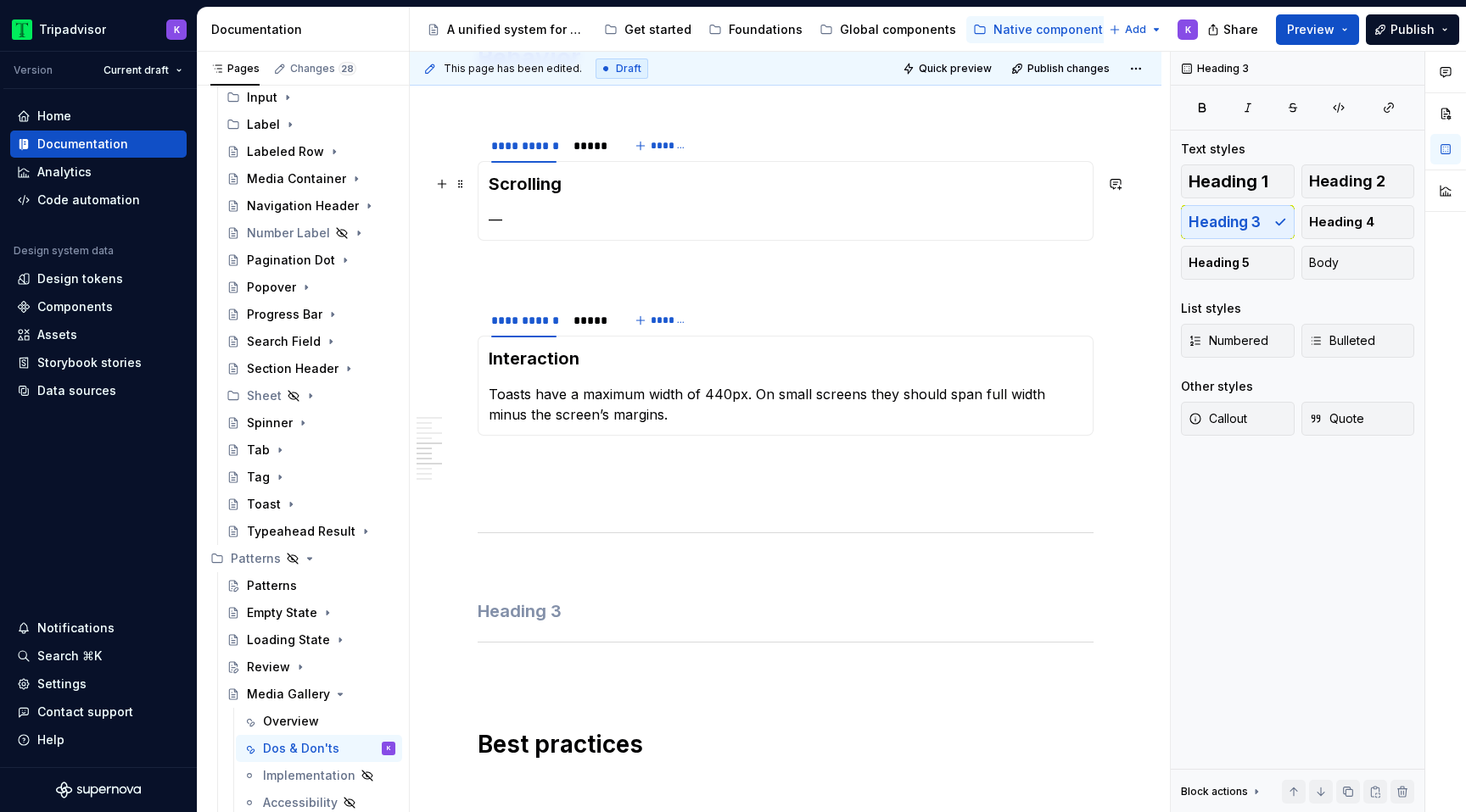
scroll to position [1226, 0]
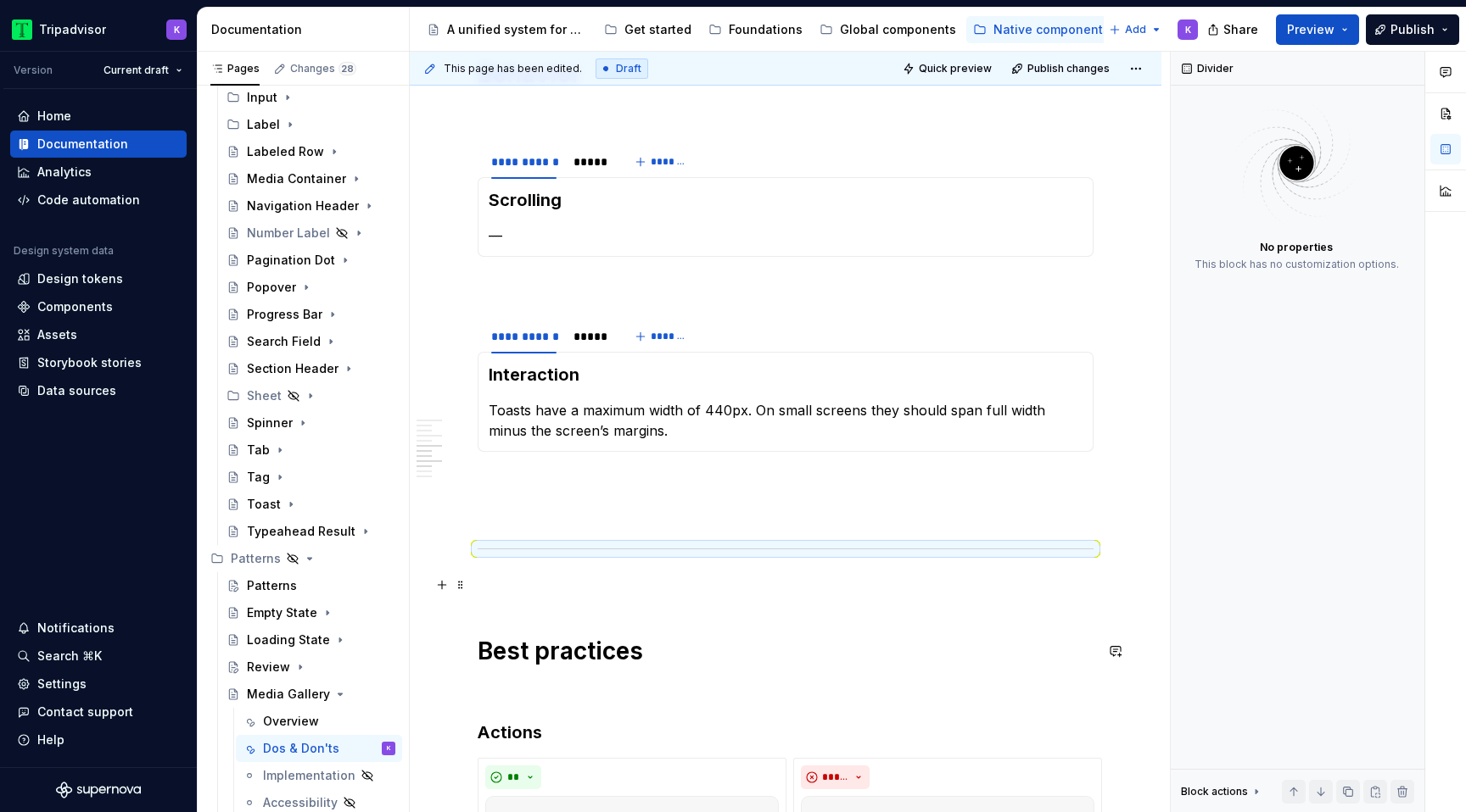
click at [534, 523] on div "**********" at bounding box center [785, 715] width 616 height 3173
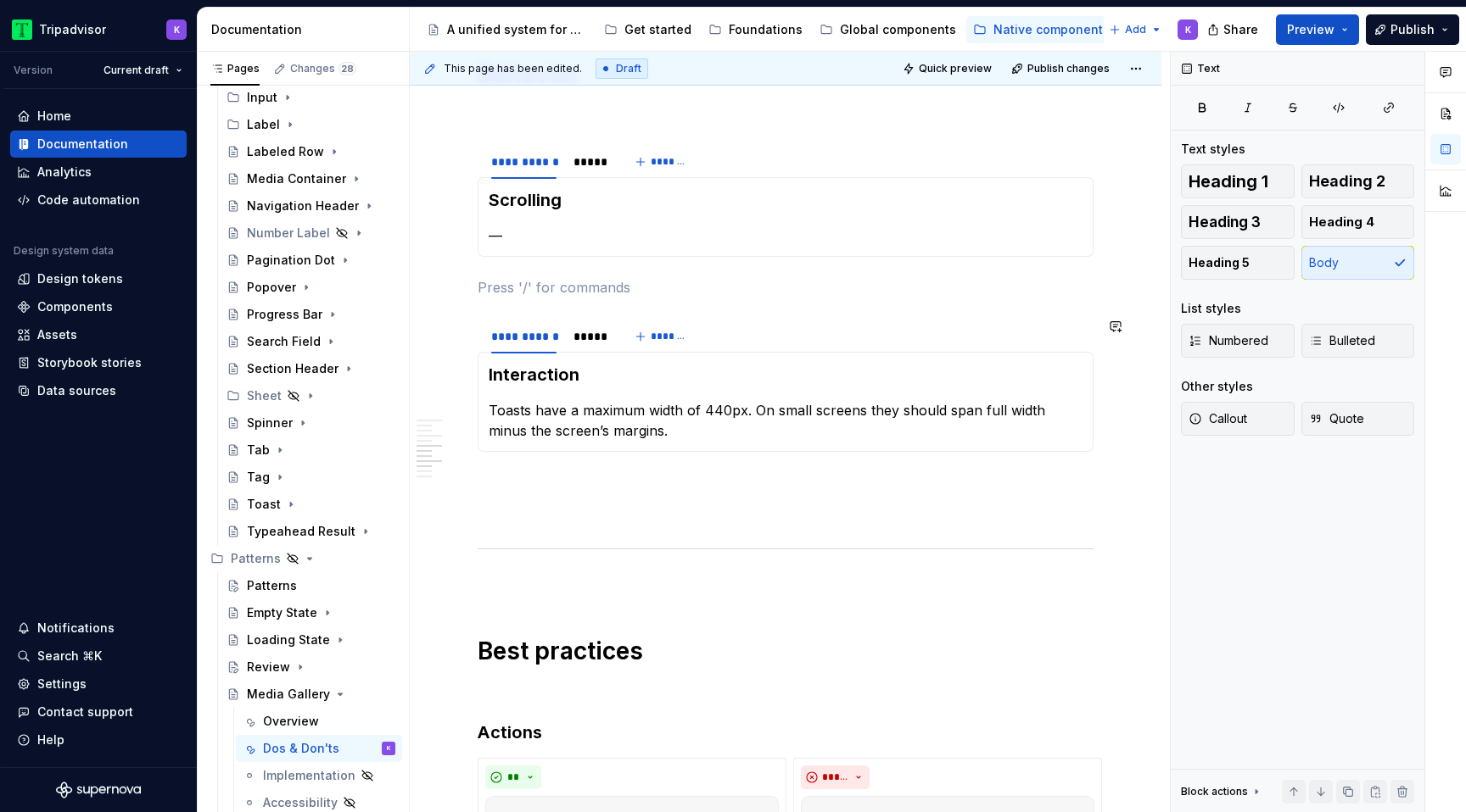
click at [534, 452] on section "**********" at bounding box center [785, 385] width 616 height 134
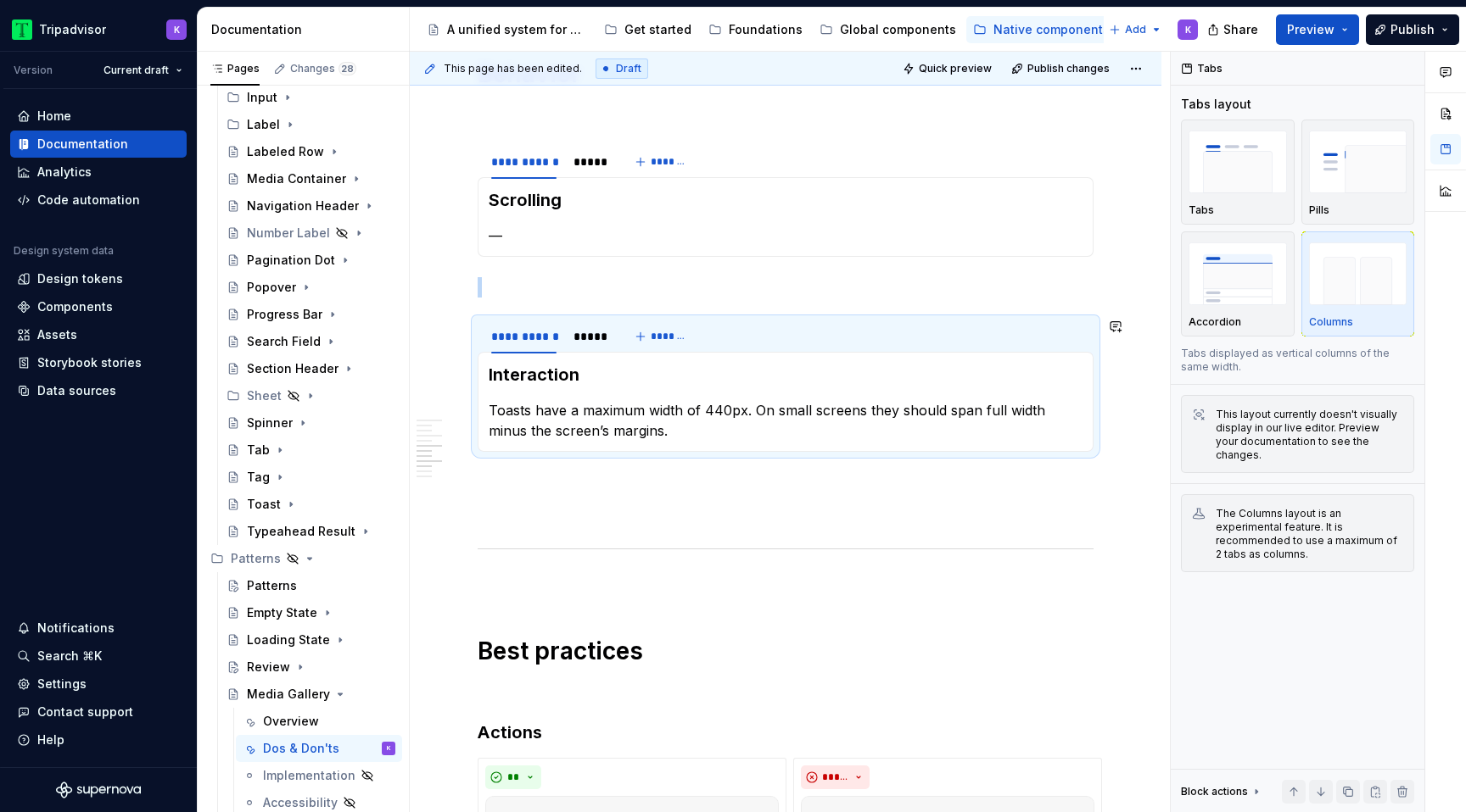
click at [534, 483] on p at bounding box center [785, 482] width 616 height 21
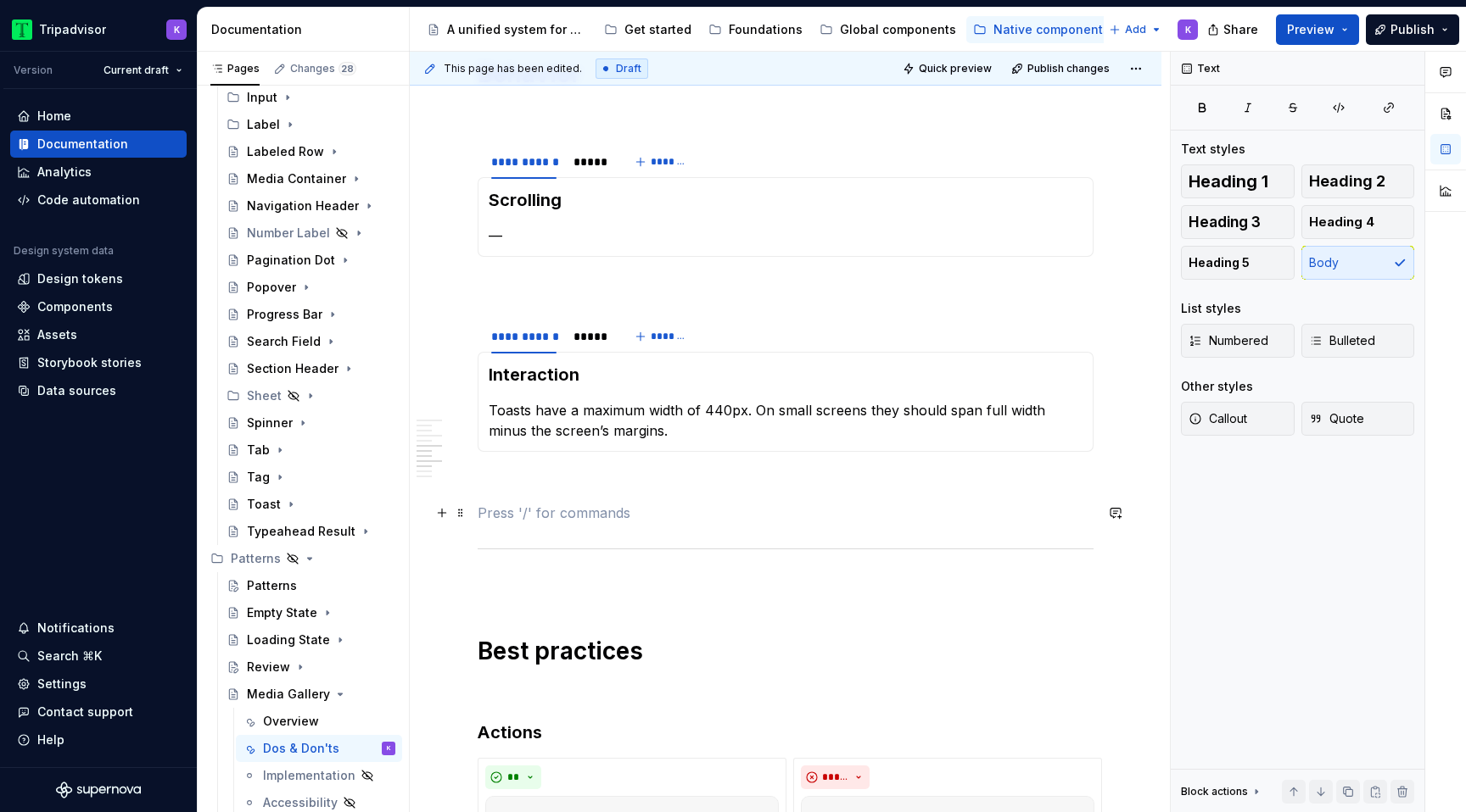
click at [534, 513] on p at bounding box center [785, 513] width 616 height 21
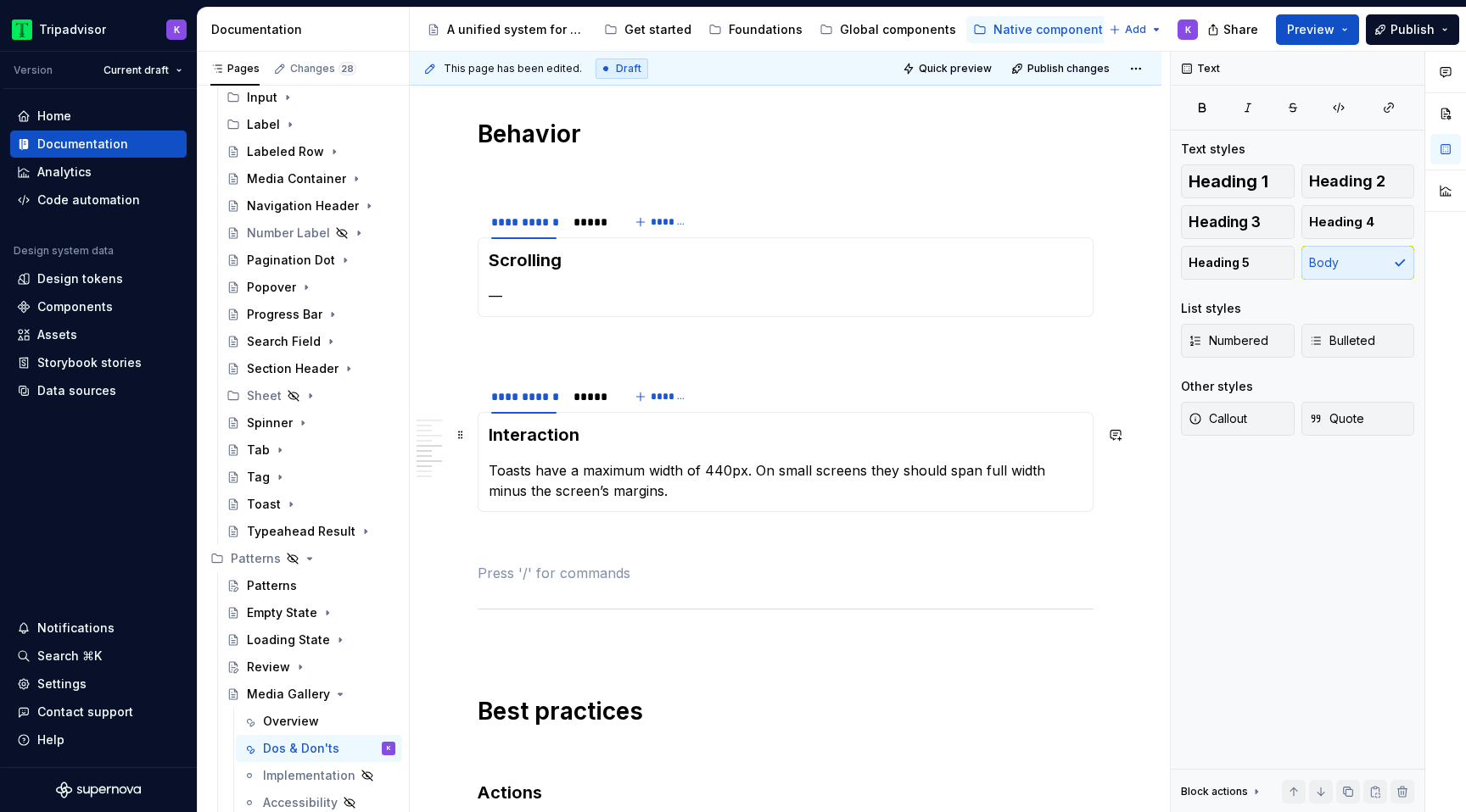
scroll to position [1119, 0]
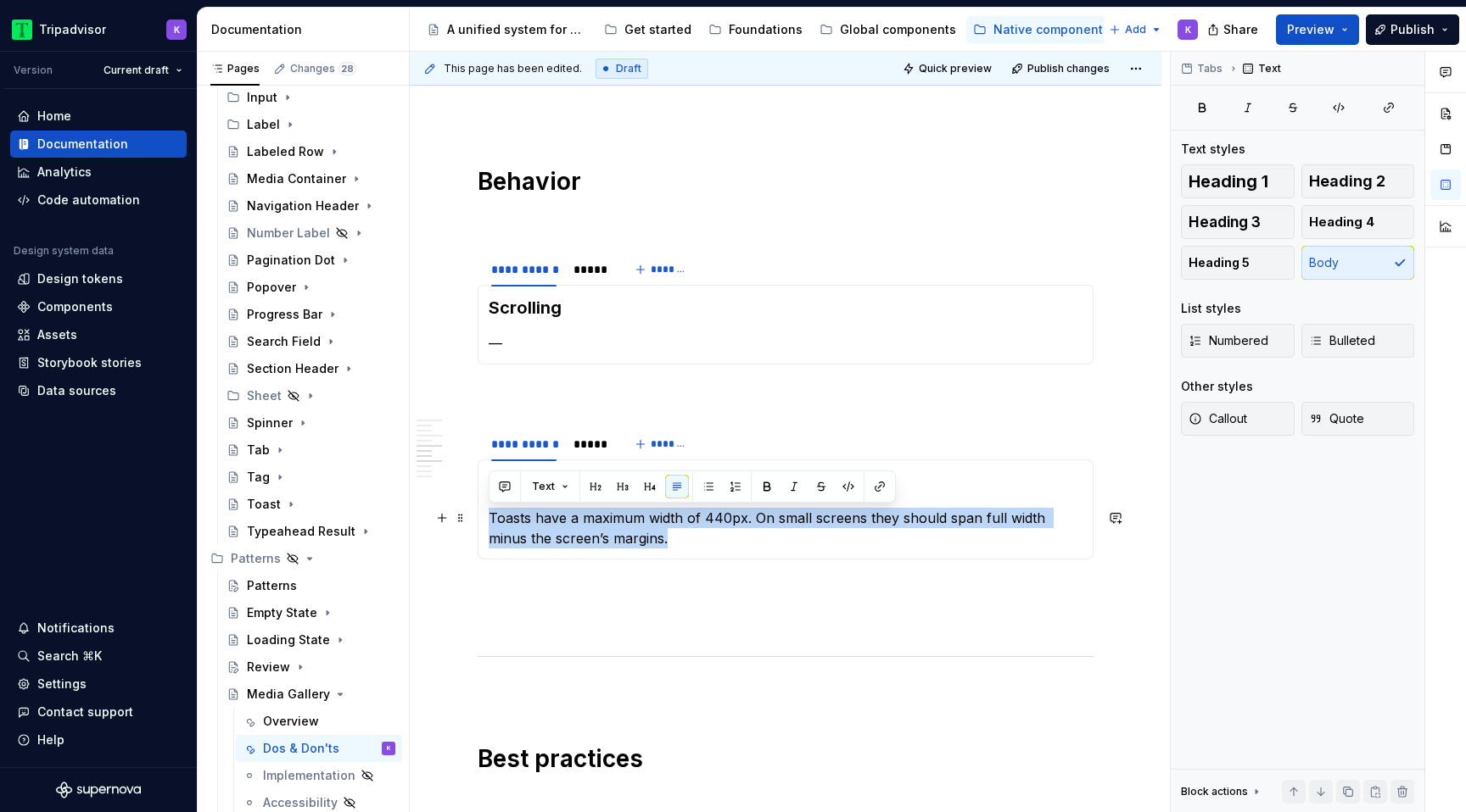
drag, startPoint x: 628, startPoint y: 543, endPoint x: 492, endPoint y: 516, distance: 138.7
click at [492, 516] on p "Toasts have a maximum width of 440px. On small screens they should span full wi…" at bounding box center [785, 528] width 594 height 41
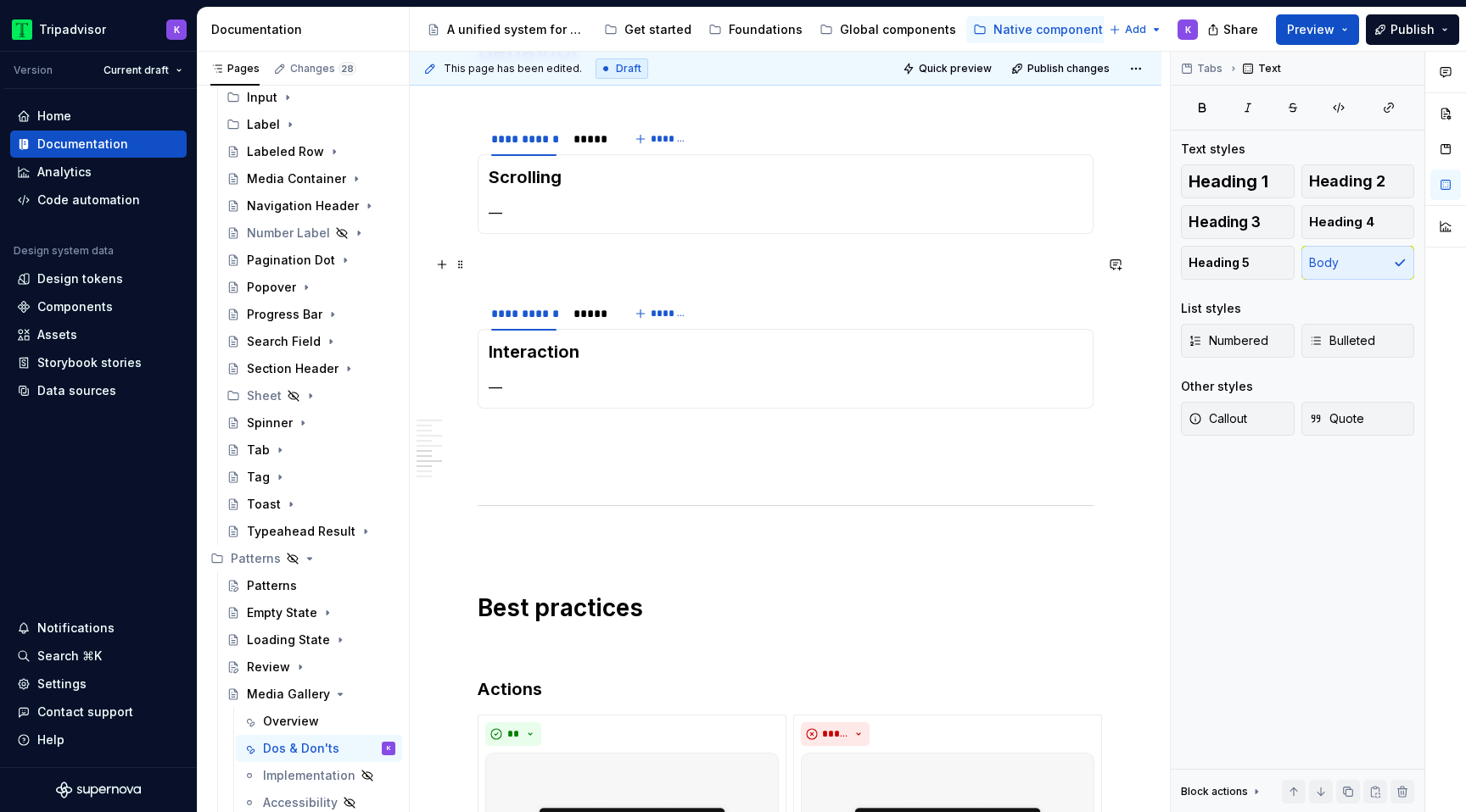
scroll to position [1167, 0]
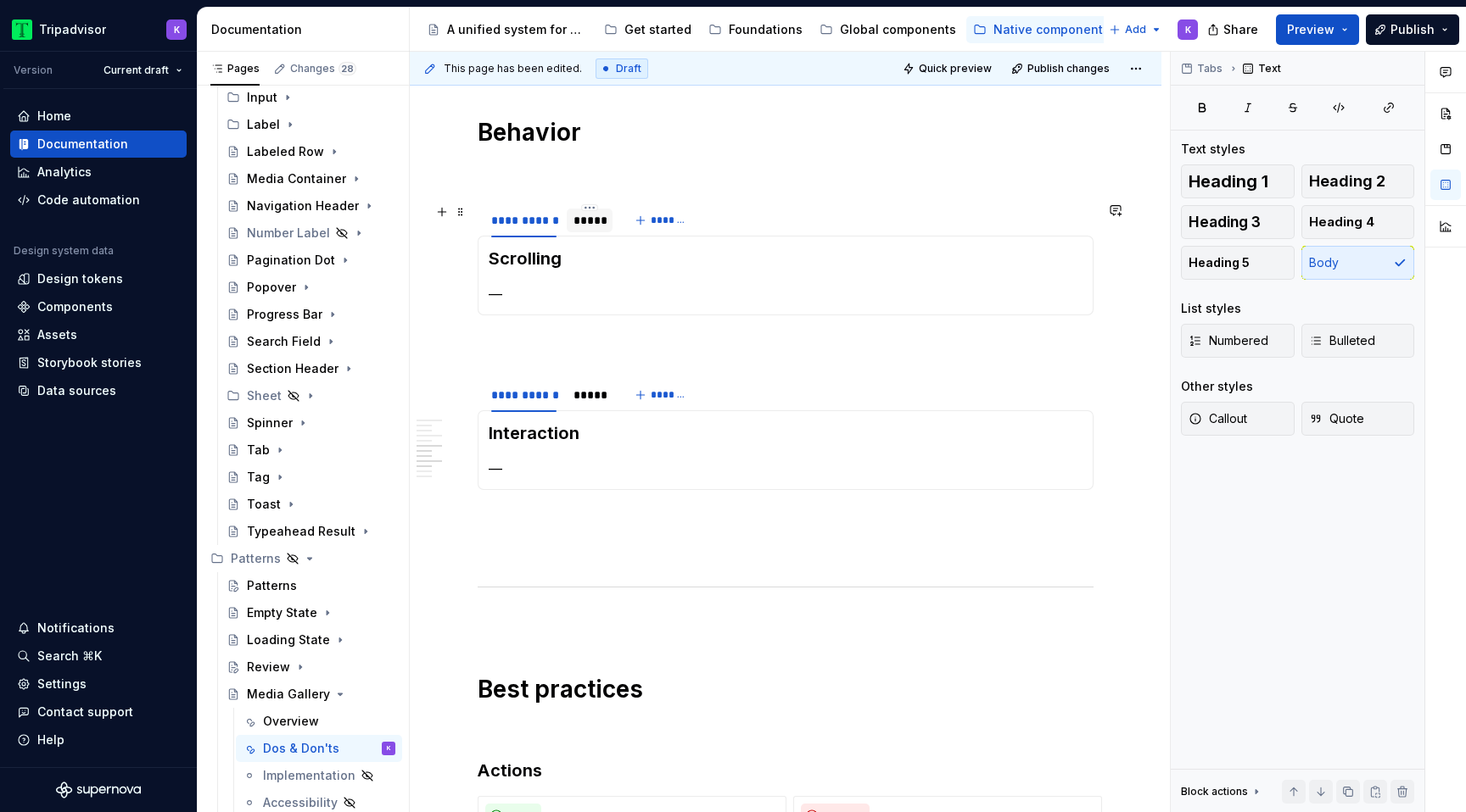
click at [586, 223] on div "*****" at bounding box center [589, 220] width 33 height 17
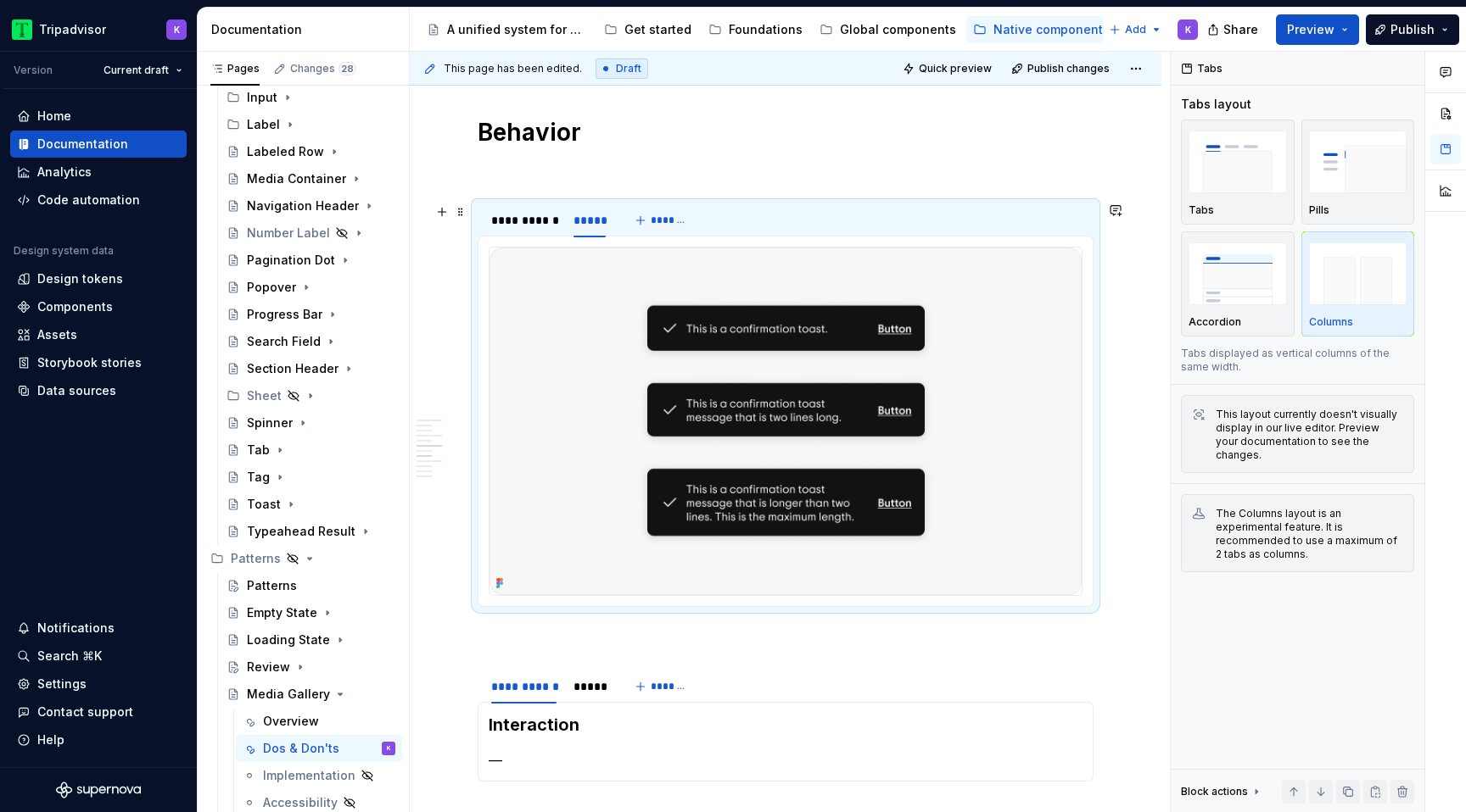
click at [697, 365] on img at bounding box center [785, 421] width 592 height 348
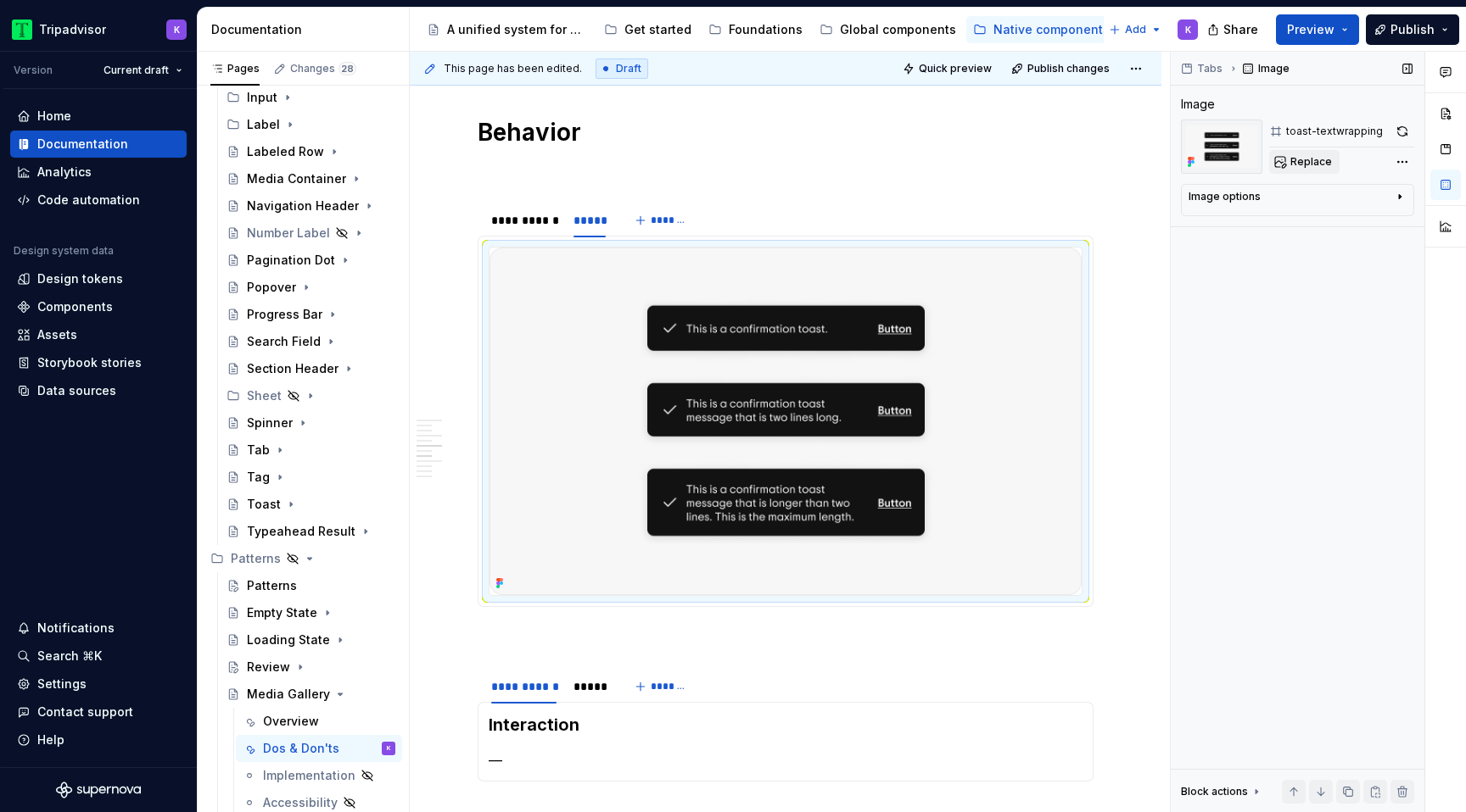
click at [1293, 158] on span "Replace" at bounding box center [1311, 162] width 42 height 14
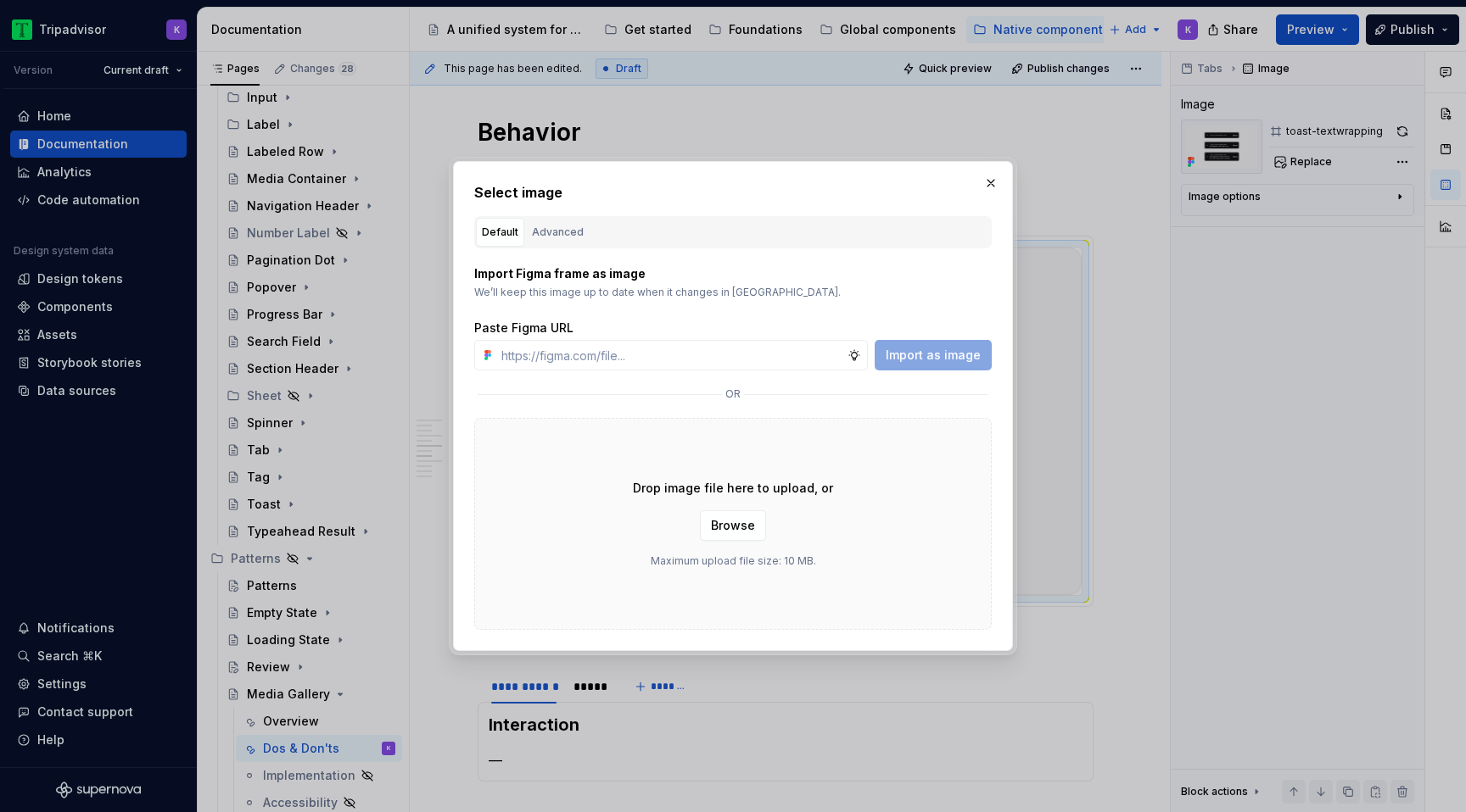
type textarea "*"
type input "[URL][DOMAIN_NAME]"
type textarea "*"
type input "[URL][DOMAIN_NAME]"
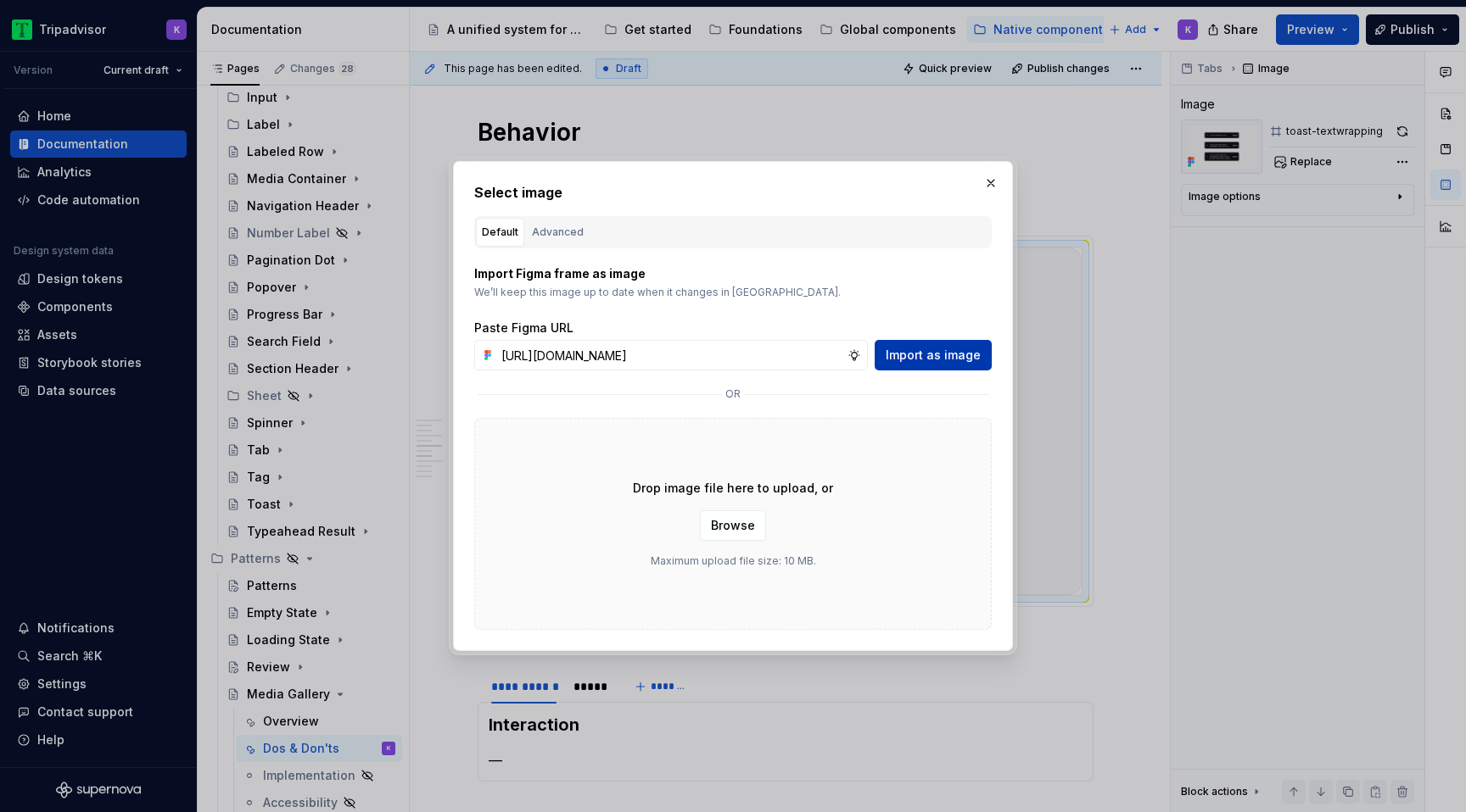
scroll to position [0, 0]
click at [936, 361] on span "Import as image" at bounding box center [932, 355] width 95 height 17
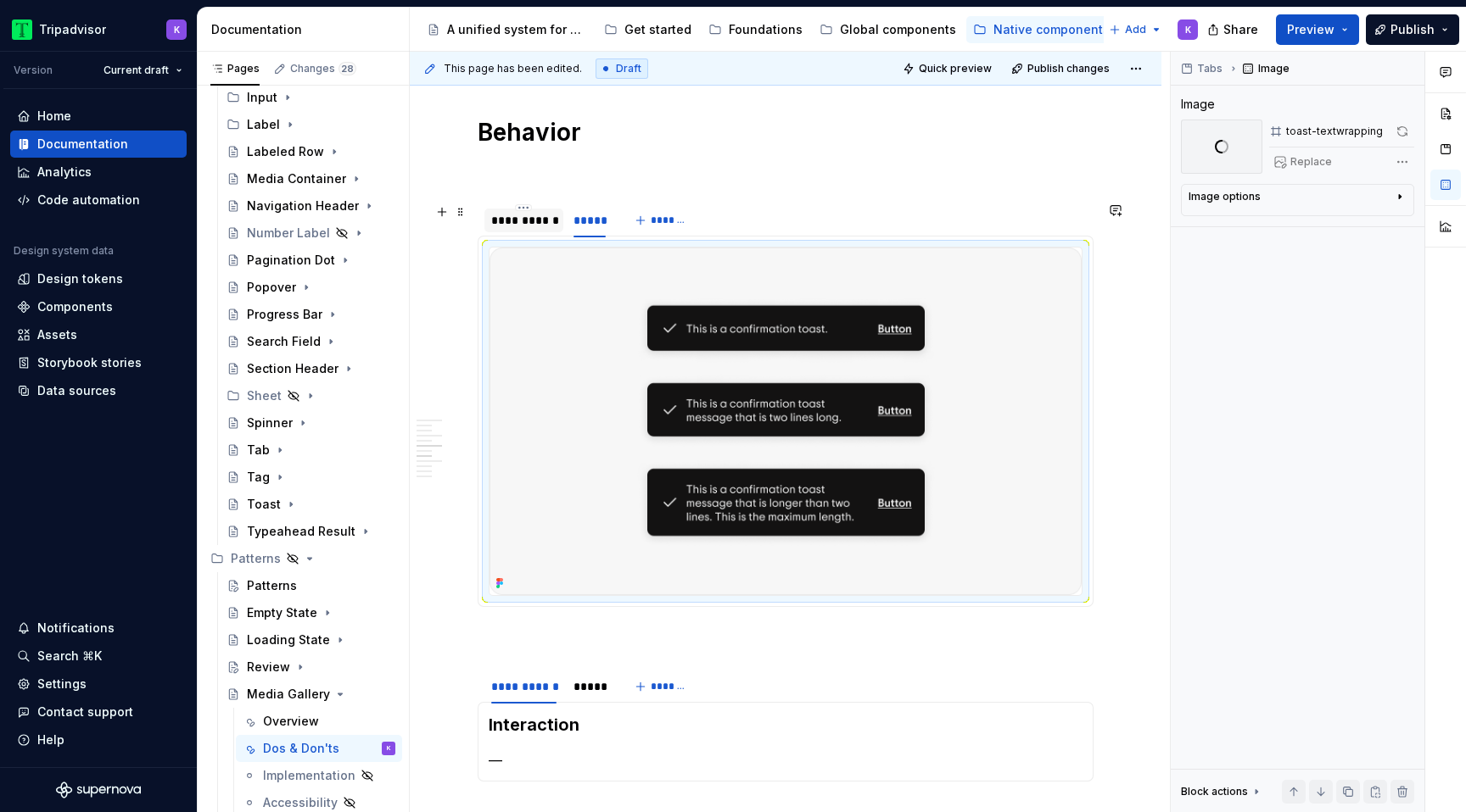
click at [513, 225] on div "**********" at bounding box center [524, 220] width 65 height 17
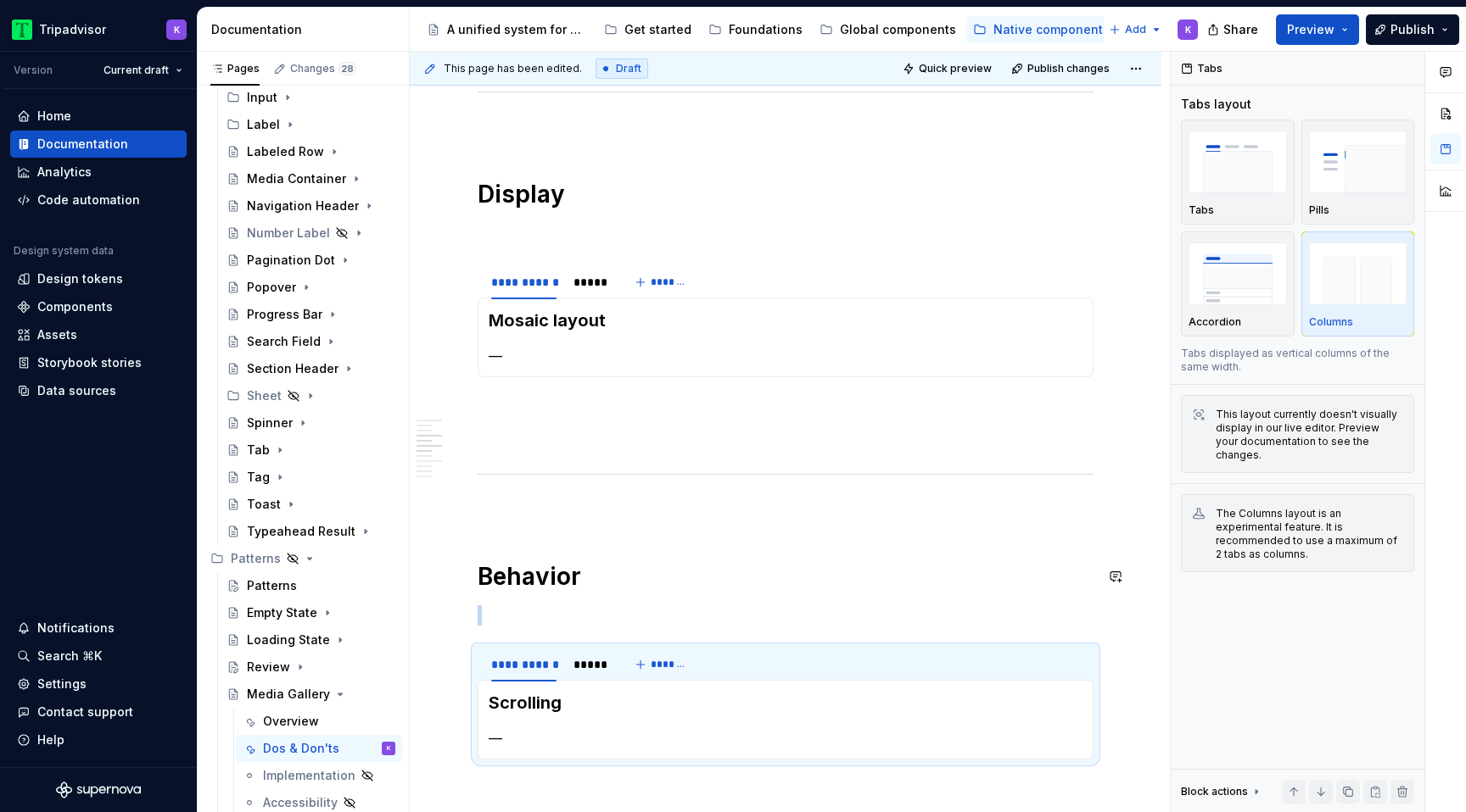
scroll to position [702, 0]
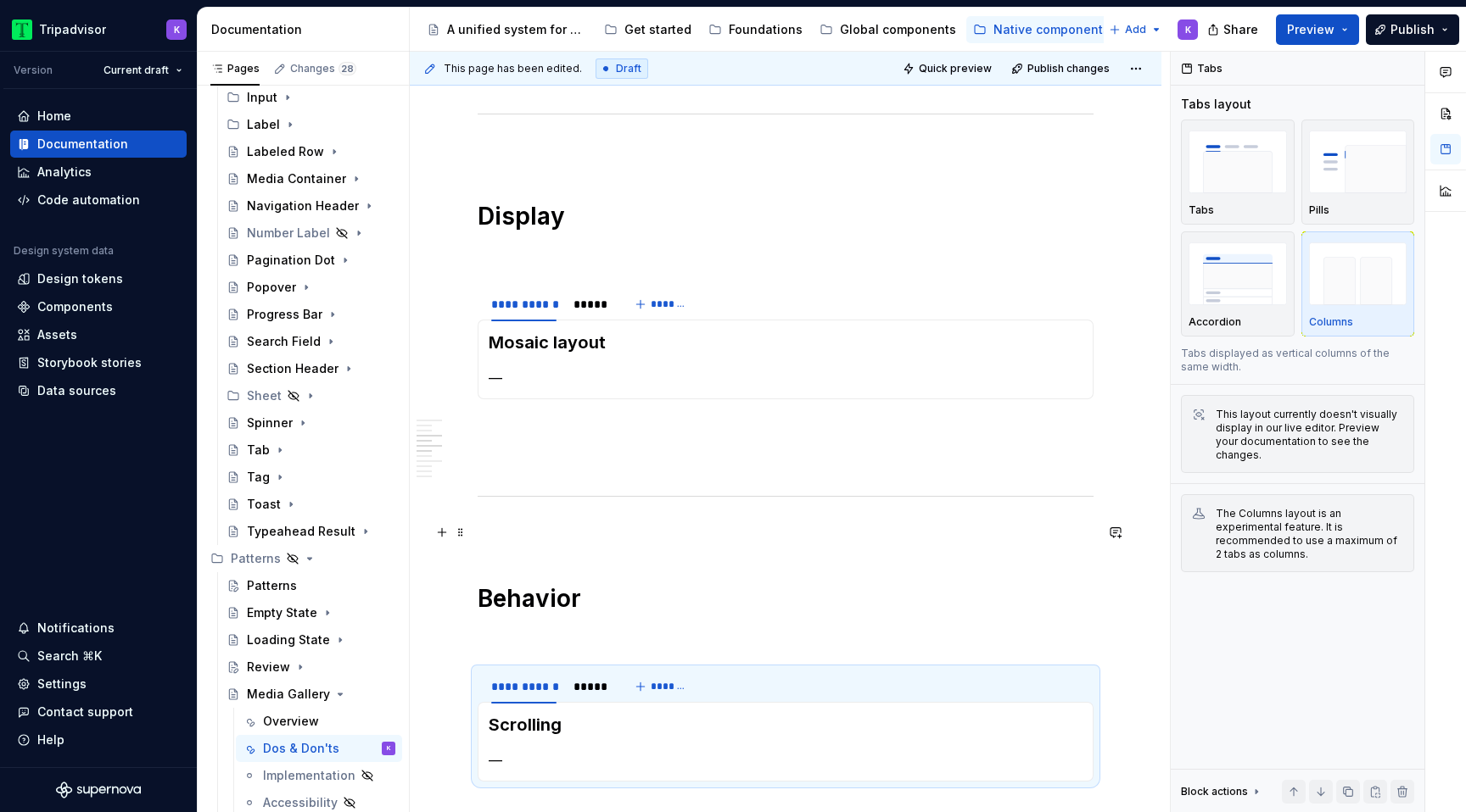
type textarea "*"
